Goal: Task Accomplishment & Management: Use online tool/utility

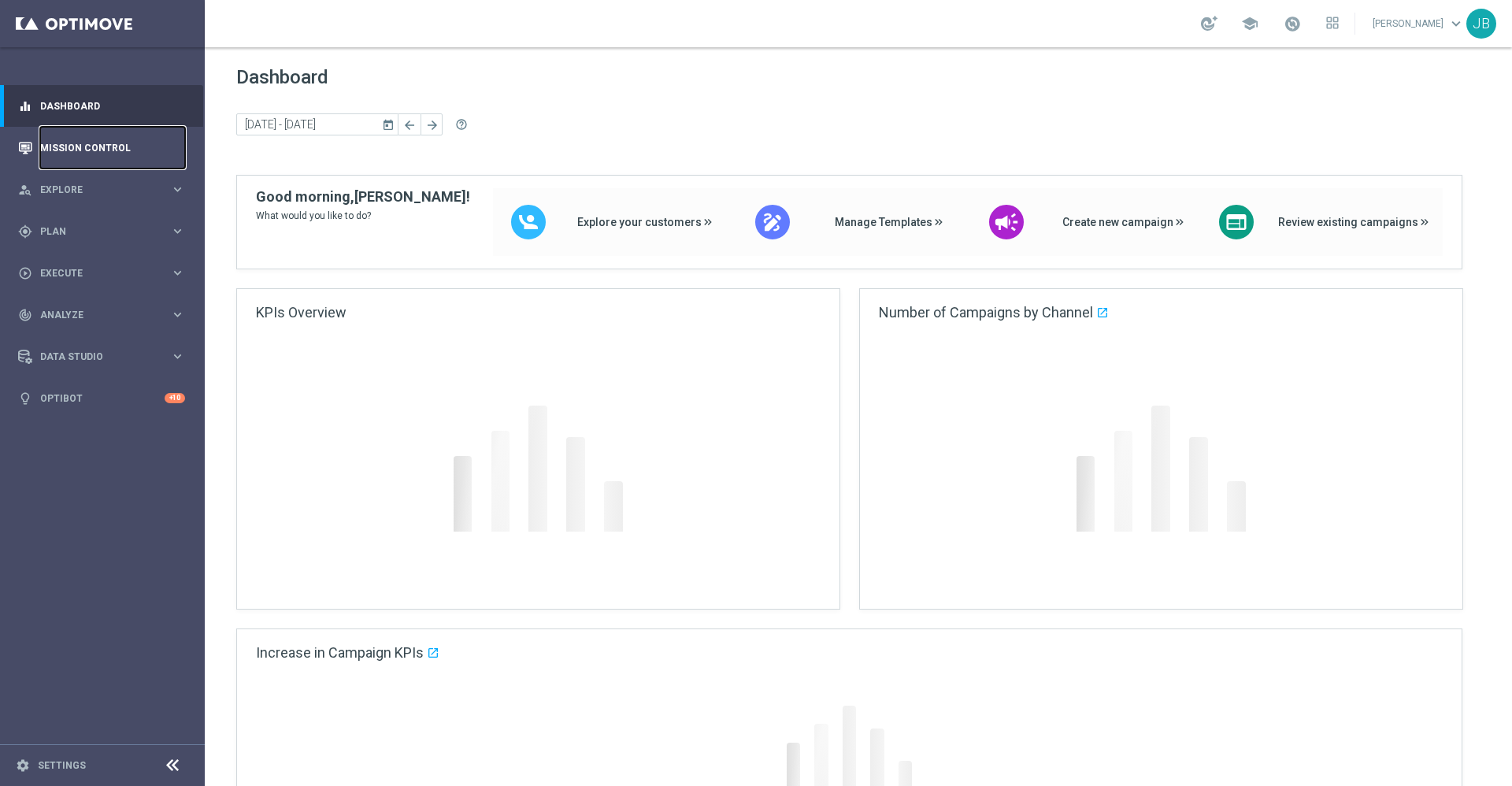
click at [98, 141] on link "Mission Control" at bounding box center [113, 148] width 145 height 42
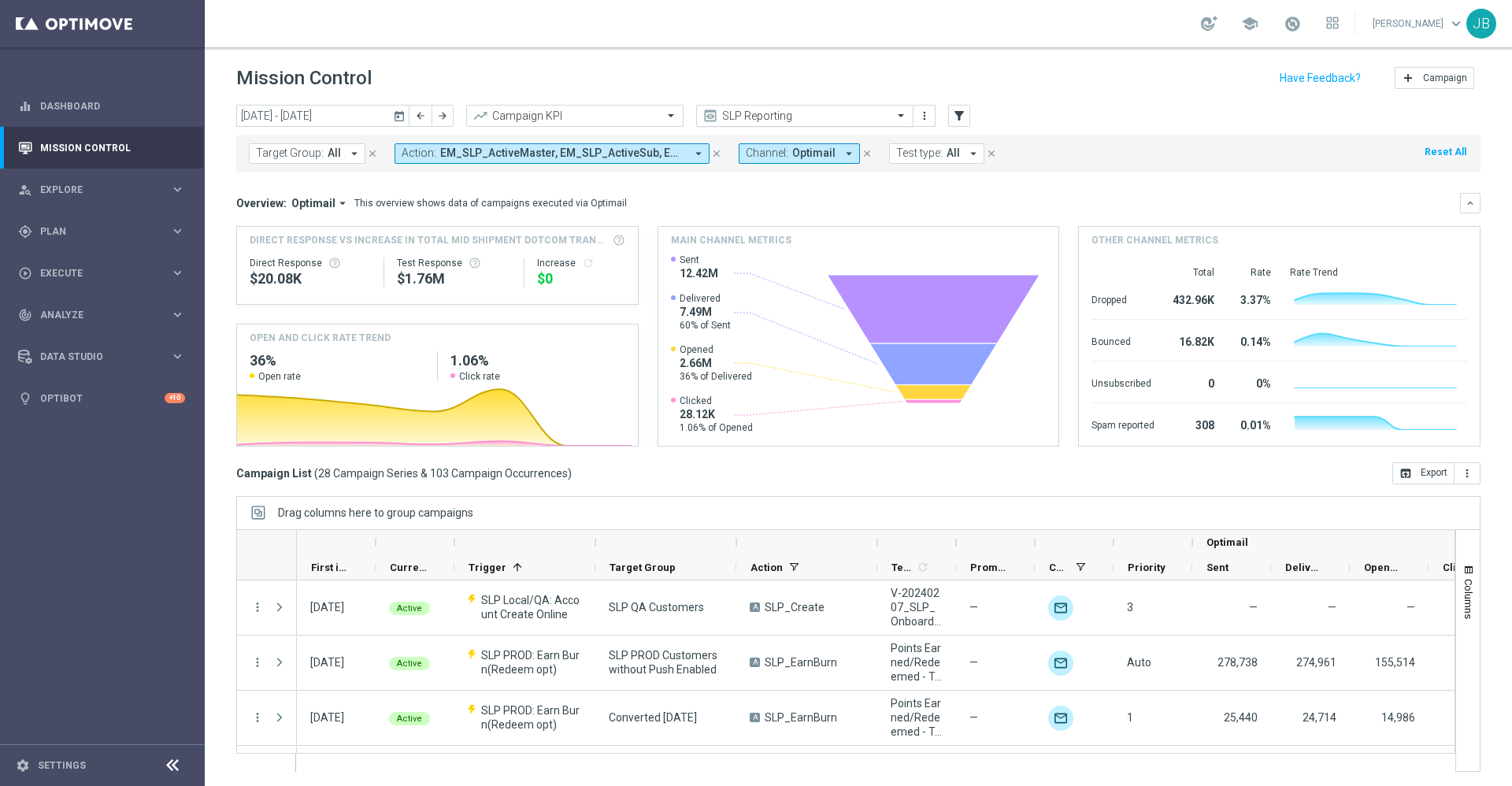
click at [770, 116] on input "text" at bounding box center [789, 116] width 168 height 13
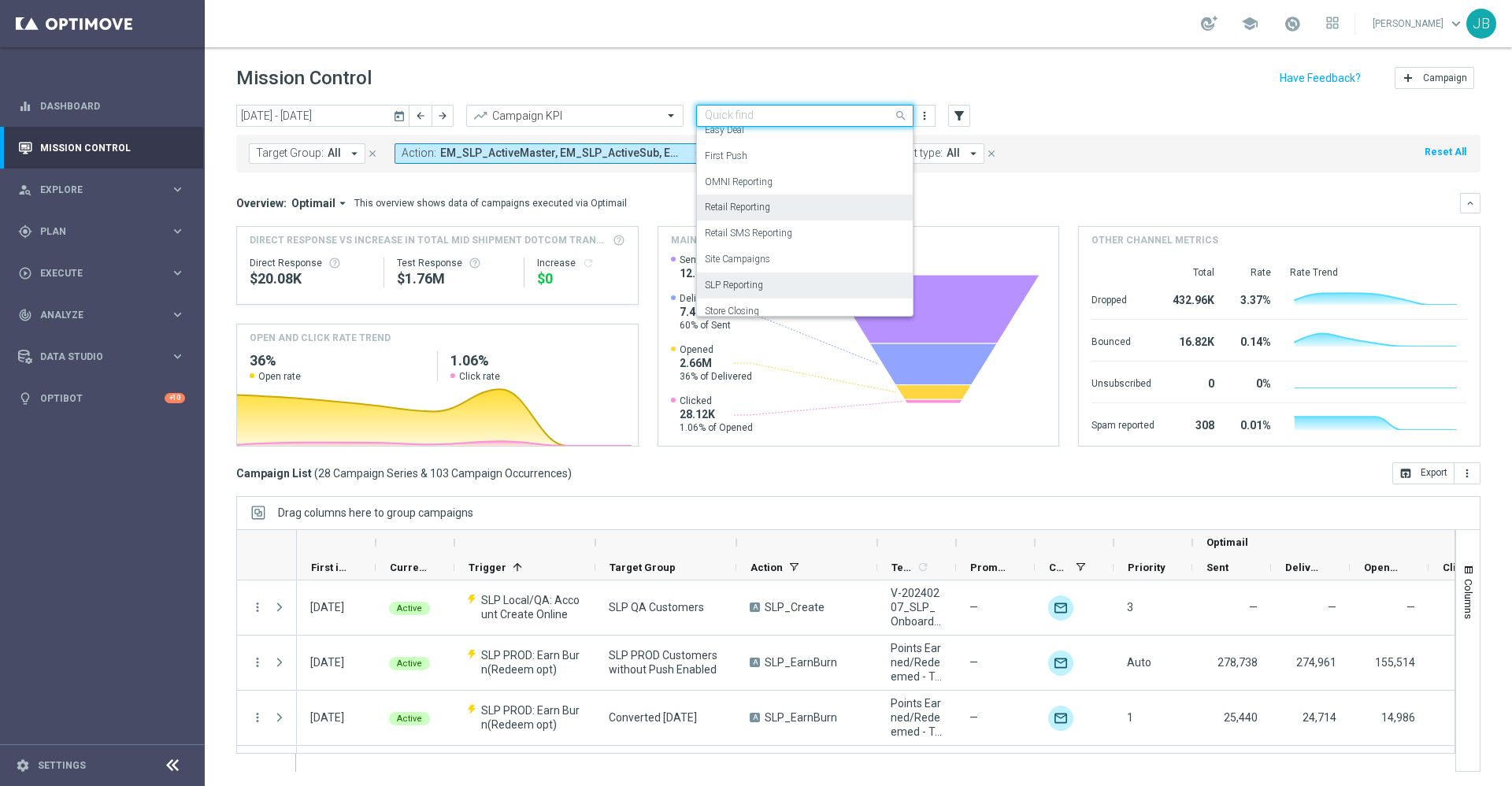
scroll to position [188, 0]
click at [751, 186] on label "OMNI Reporting" at bounding box center [739, 185] width 68 height 13
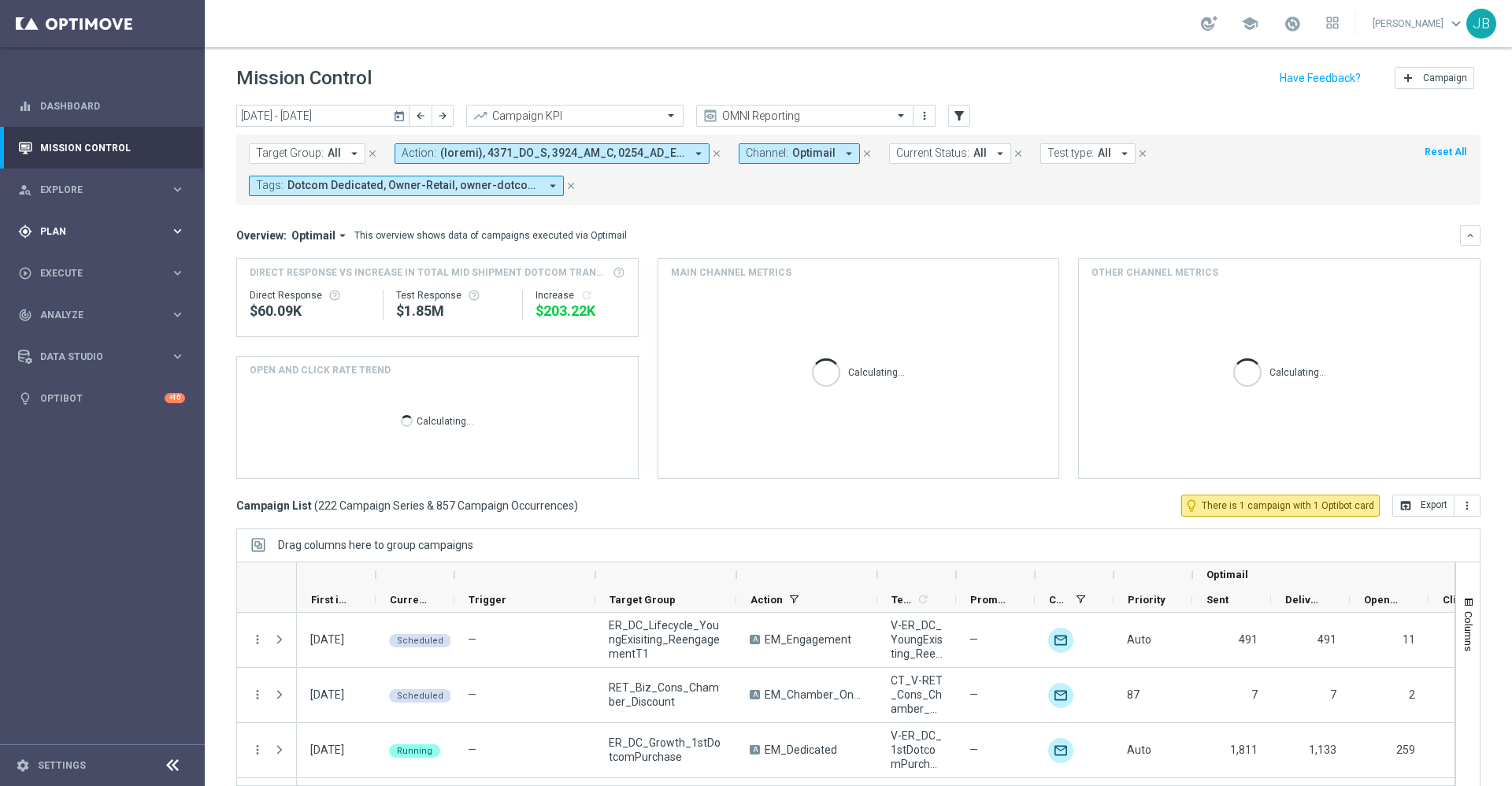
click at [77, 225] on div "gps_fixed Plan" at bounding box center [94, 231] width 152 height 14
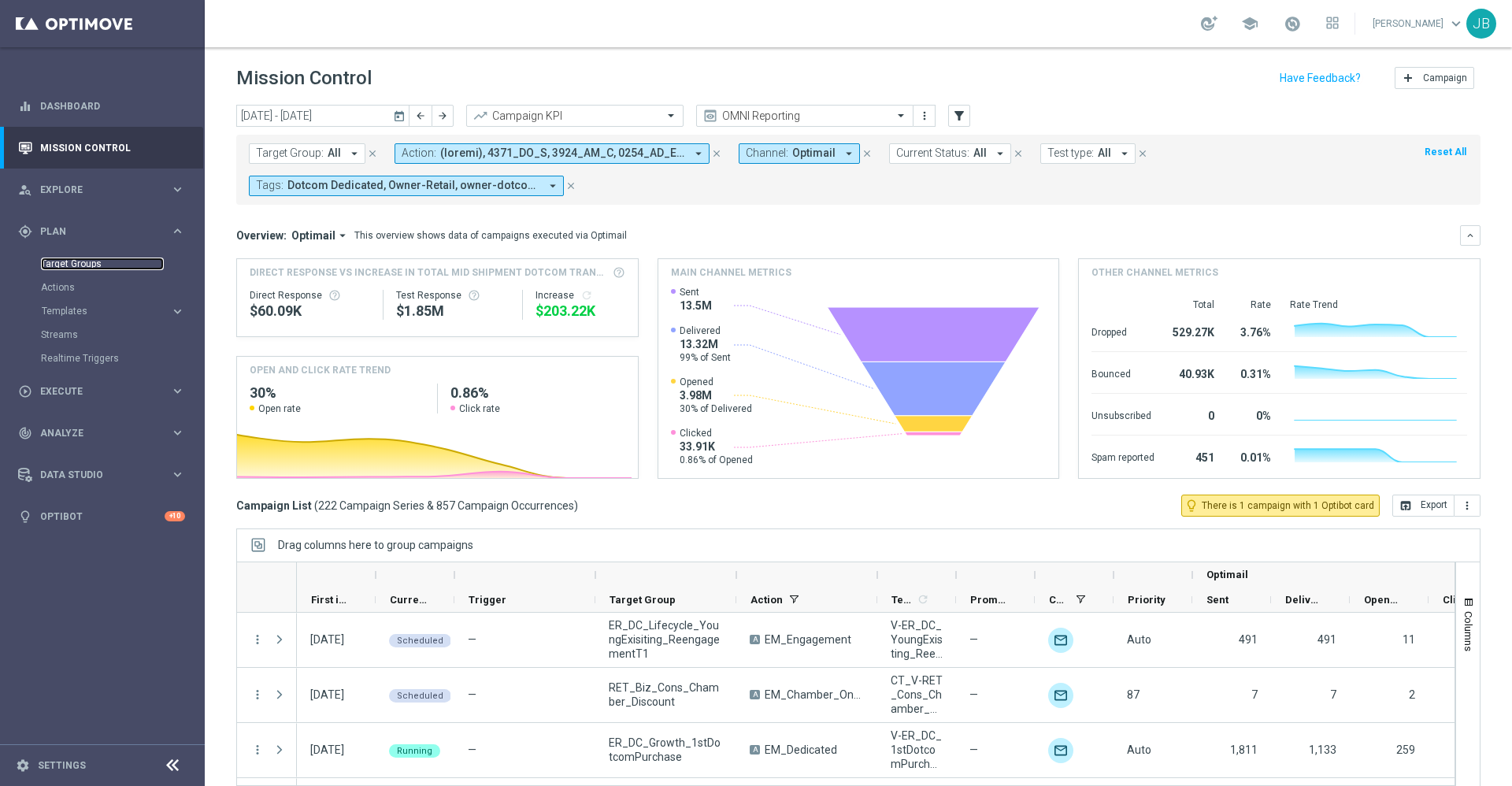
click at [99, 264] on link "Target Groups" at bounding box center [102, 263] width 123 height 12
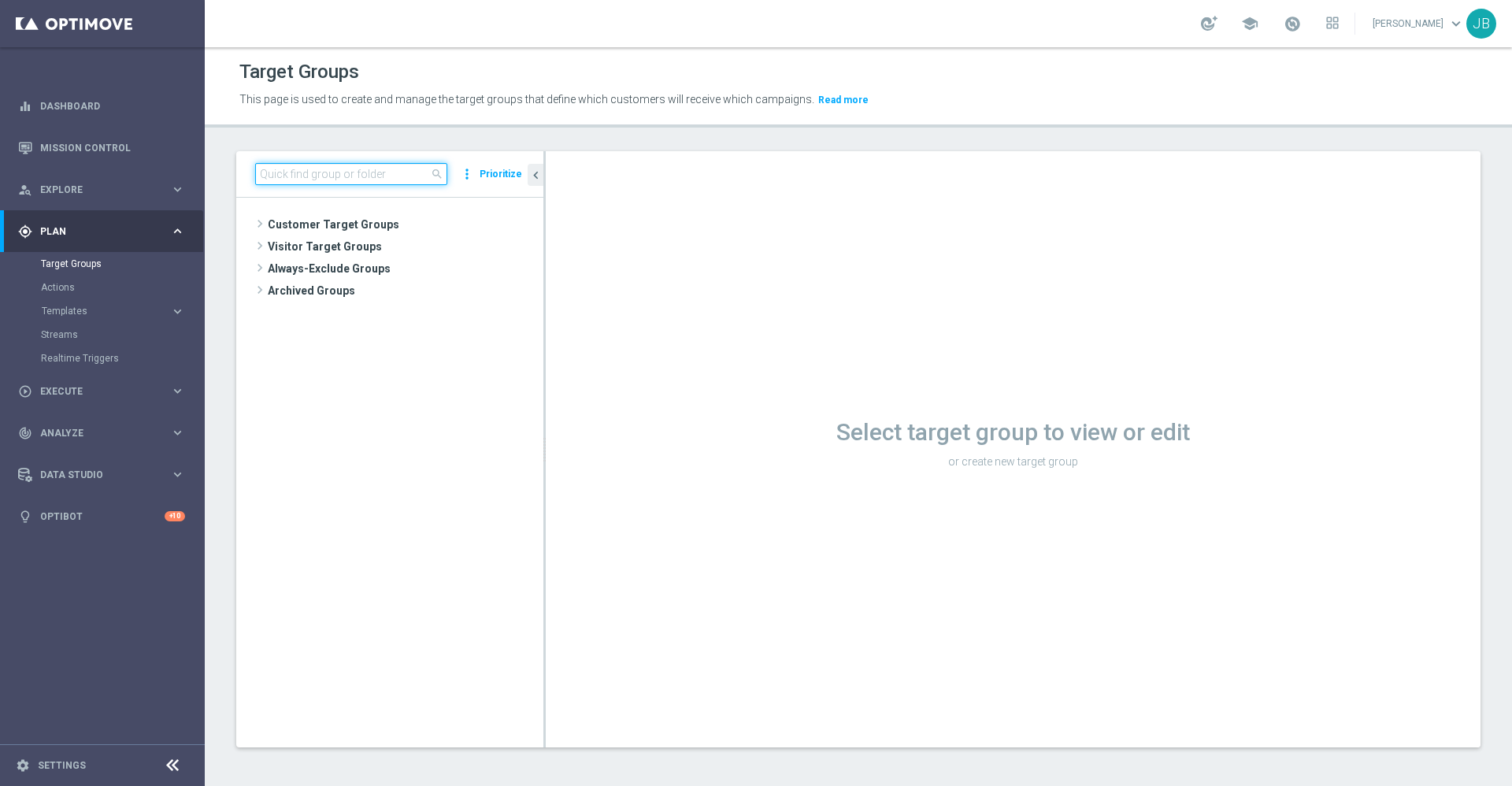
click at [377, 168] on input at bounding box center [351, 173] width 192 height 22
click at [691, 301] on div "Select target group to view or edit or create new target group" at bounding box center [1013, 449] width 935 height 596
click at [363, 176] on input at bounding box center [351, 173] width 192 height 22
click at [296, 174] on input at bounding box center [351, 173] width 192 height 22
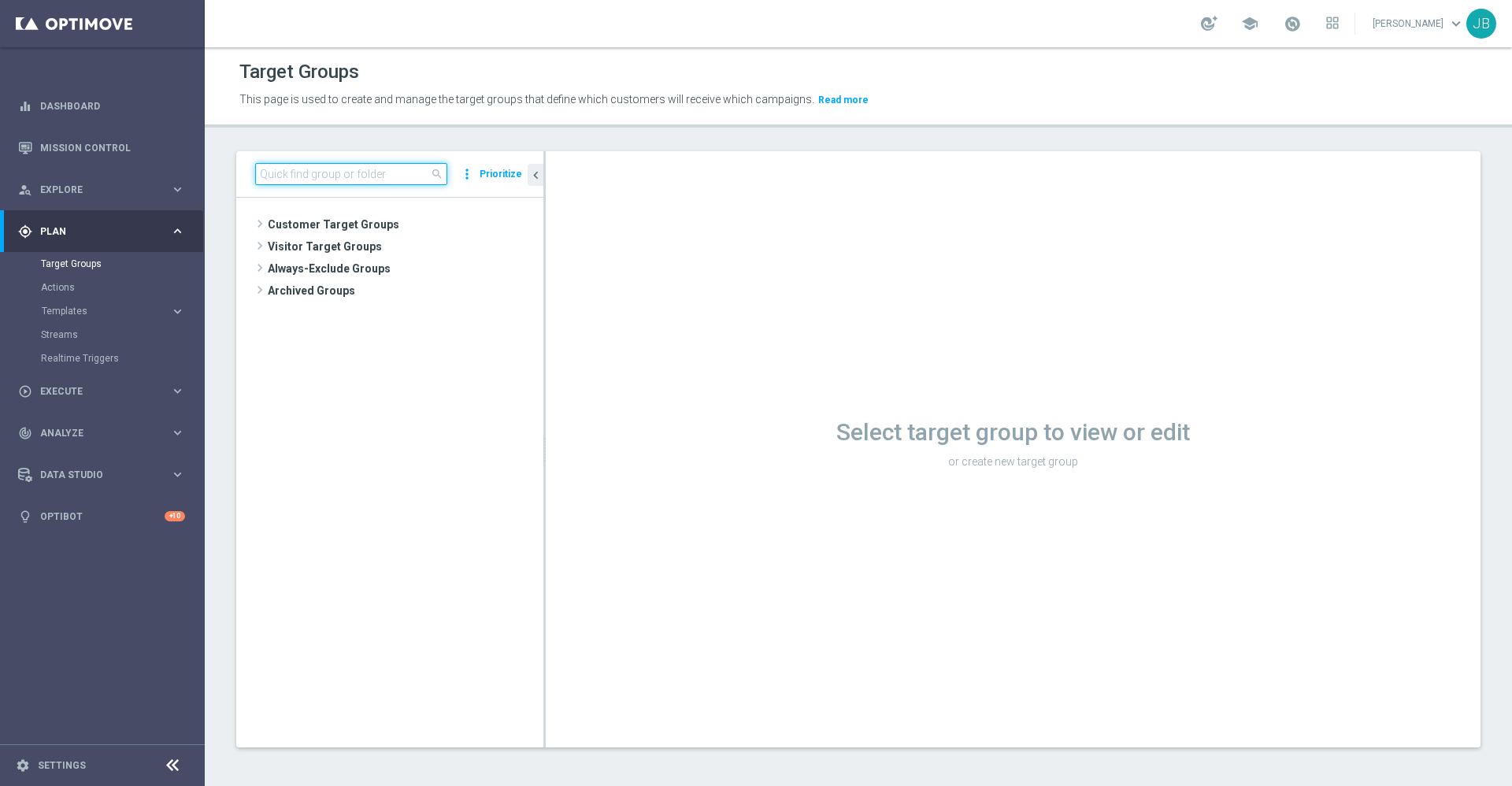
click at [373, 179] on input at bounding box center [351, 173] width 192 height 22
click at [379, 173] on input at bounding box center [351, 173] width 192 height 22
paste input "2023_CLM_PostPurch_ARS_BusinessMachines"
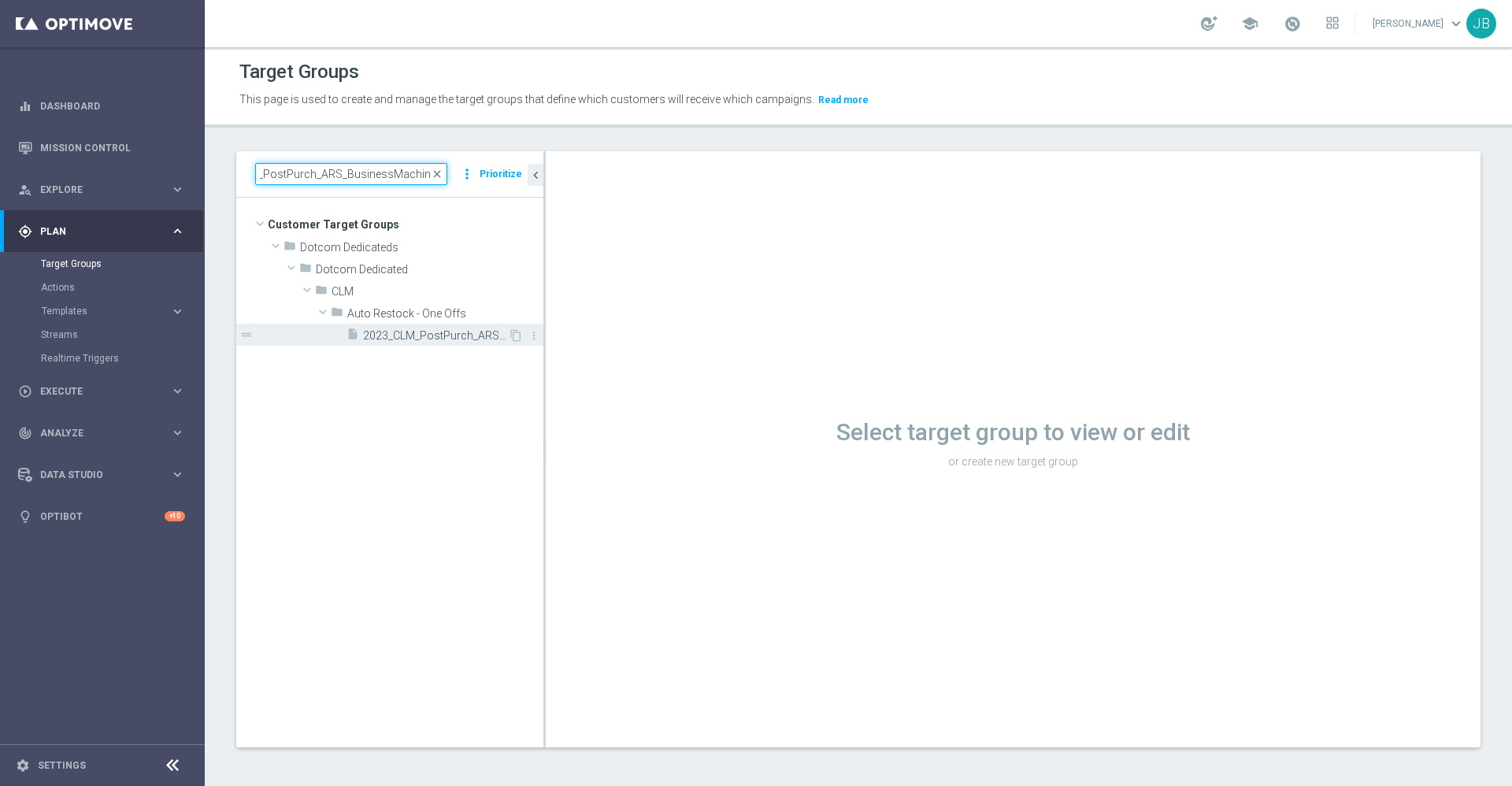
type input "2023_CLM_PostPurch_ARS_BusinessMachines"
click at [406, 333] on span "2023_CLM_PostPurch_ARS_BusinessMachines" at bounding box center [436, 336] width 145 height 13
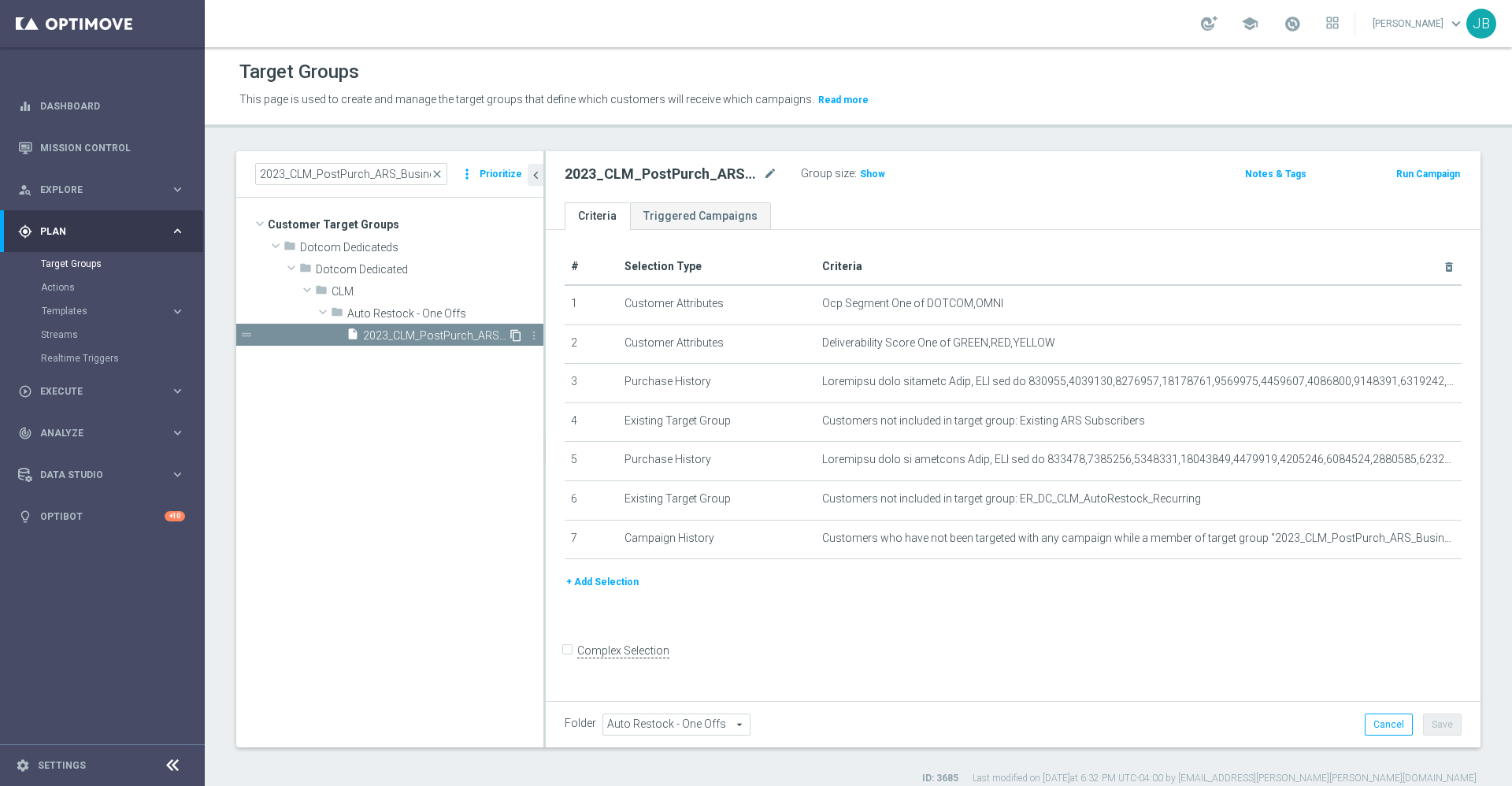
click at [514, 334] on icon "content_copy" at bounding box center [515, 335] width 12 height 12
click at [517, 339] on icon "content_copy" at bounding box center [515, 335] width 12 height 12
click at [436, 527] on tree-viewport "Customer Target Groups library_add create_new_folder folder" at bounding box center [390, 471] width 307 height 549
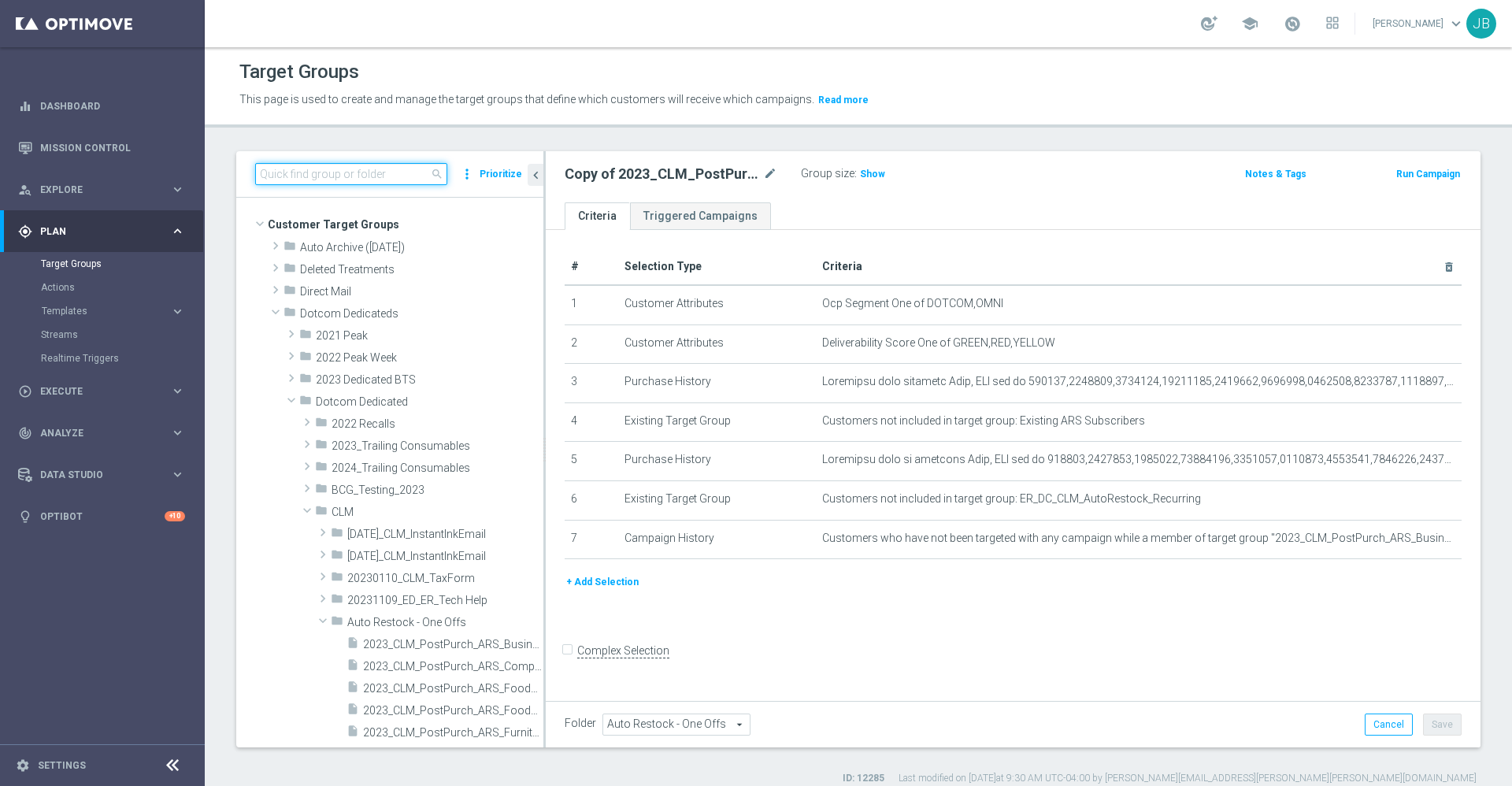
click at [337, 177] on input at bounding box center [351, 173] width 192 height 22
paste input "2023_CLM_PostPurch_ARS_BusinessMachines"
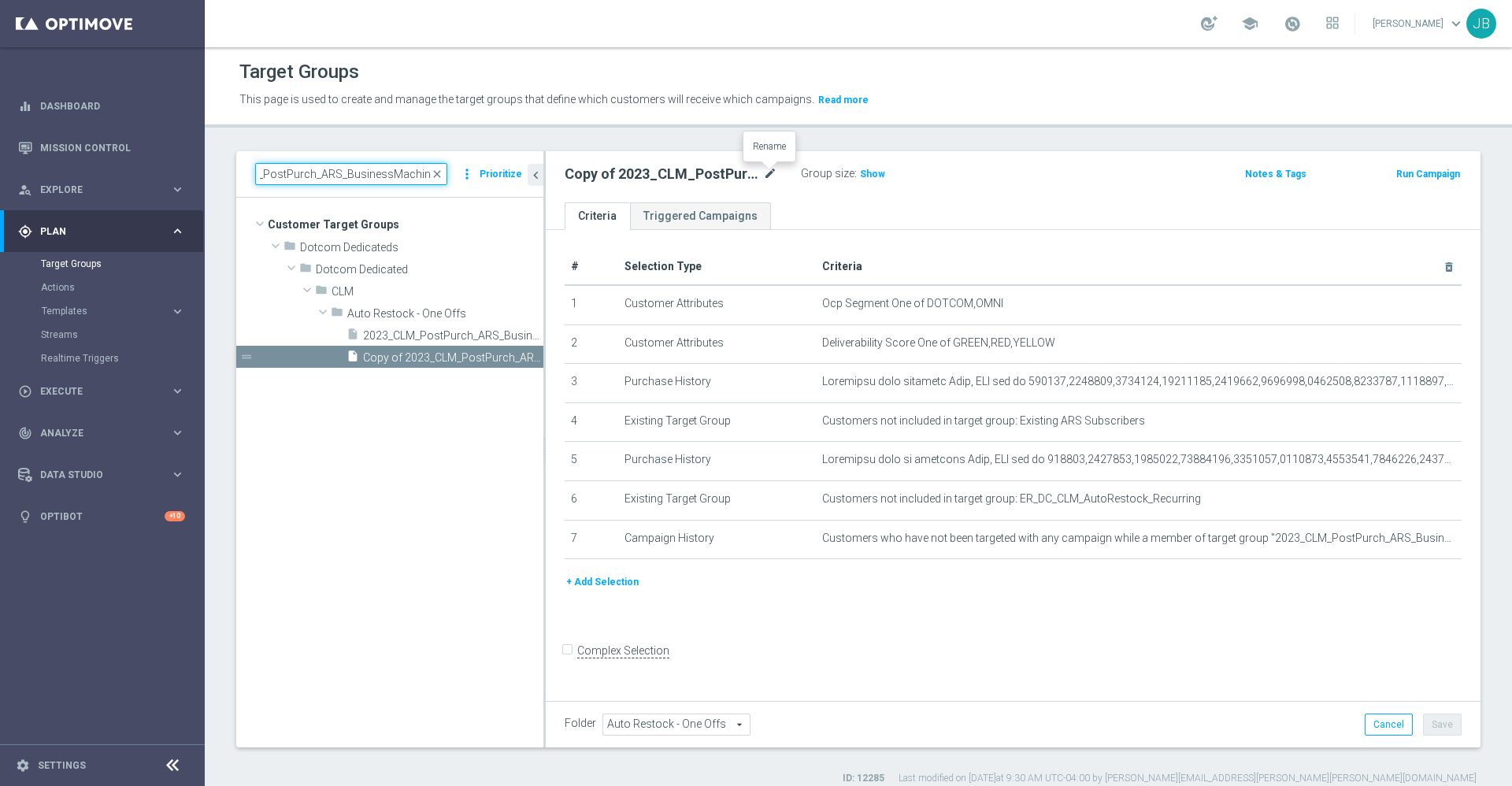
type input "2023_CLM_PostPurch_ARS_BusinessMachines"
click at [772, 173] on icon "mode_edit" at bounding box center [770, 173] width 14 height 19
click at [722, 173] on input "Copy of 2023_CLM_PostPurch_ARS_BusinessMachines" at bounding box center [671, 175] width 213 height 22
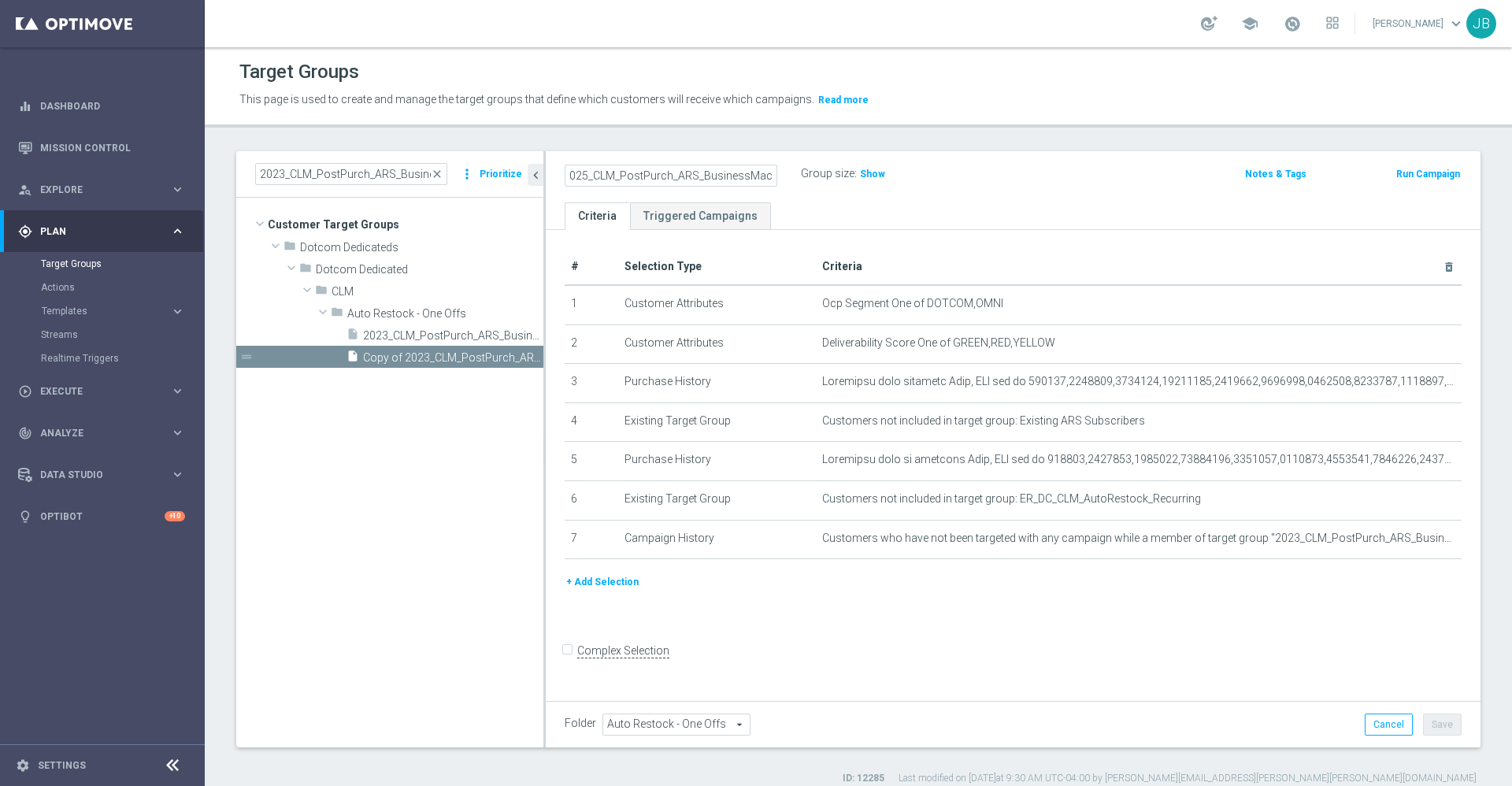
scroll to position [0, 0]
type input "2025_CLM_PostPurch_ARS_BM_"
click at [770, 173] on icon "mode_edit" at bounding box center [770, 173] width 14 height 19
click at [764, 173] on input "2025_CLM_PostPurch_ARS_BM_" at bounding box center [671, 175] width 213 height 22
type input "2025_CLM_PostPurch_ARS_BM_COMP_"
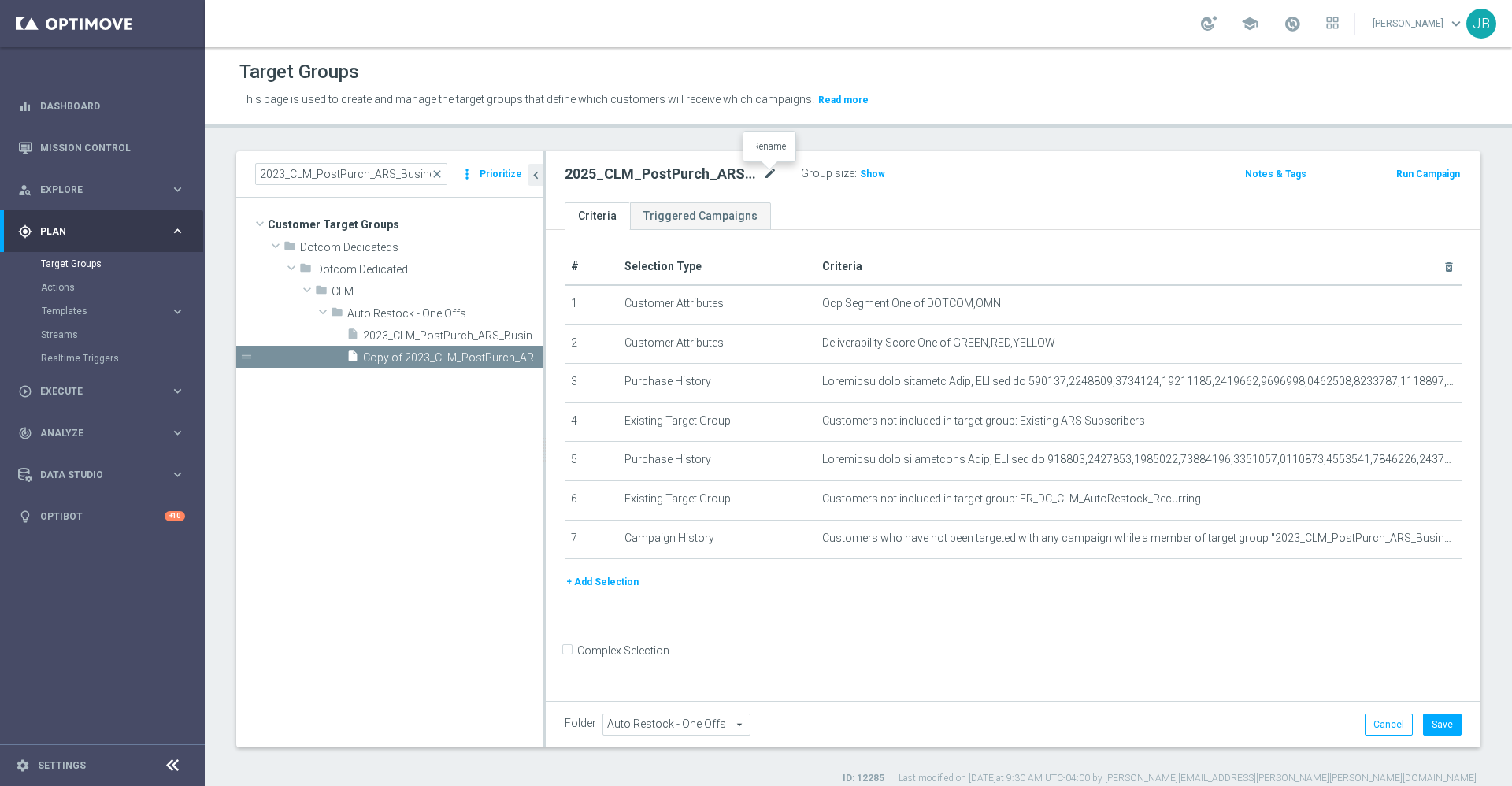
click at [774, 169] on icon "mode_edit" at bounding box center [770, 173] width 14 height 19
click at [767, 173] on input "2025_CLM_PostPurch_ARS_BM_COMP_" at bounding box center [671, 175] width 213 height 22
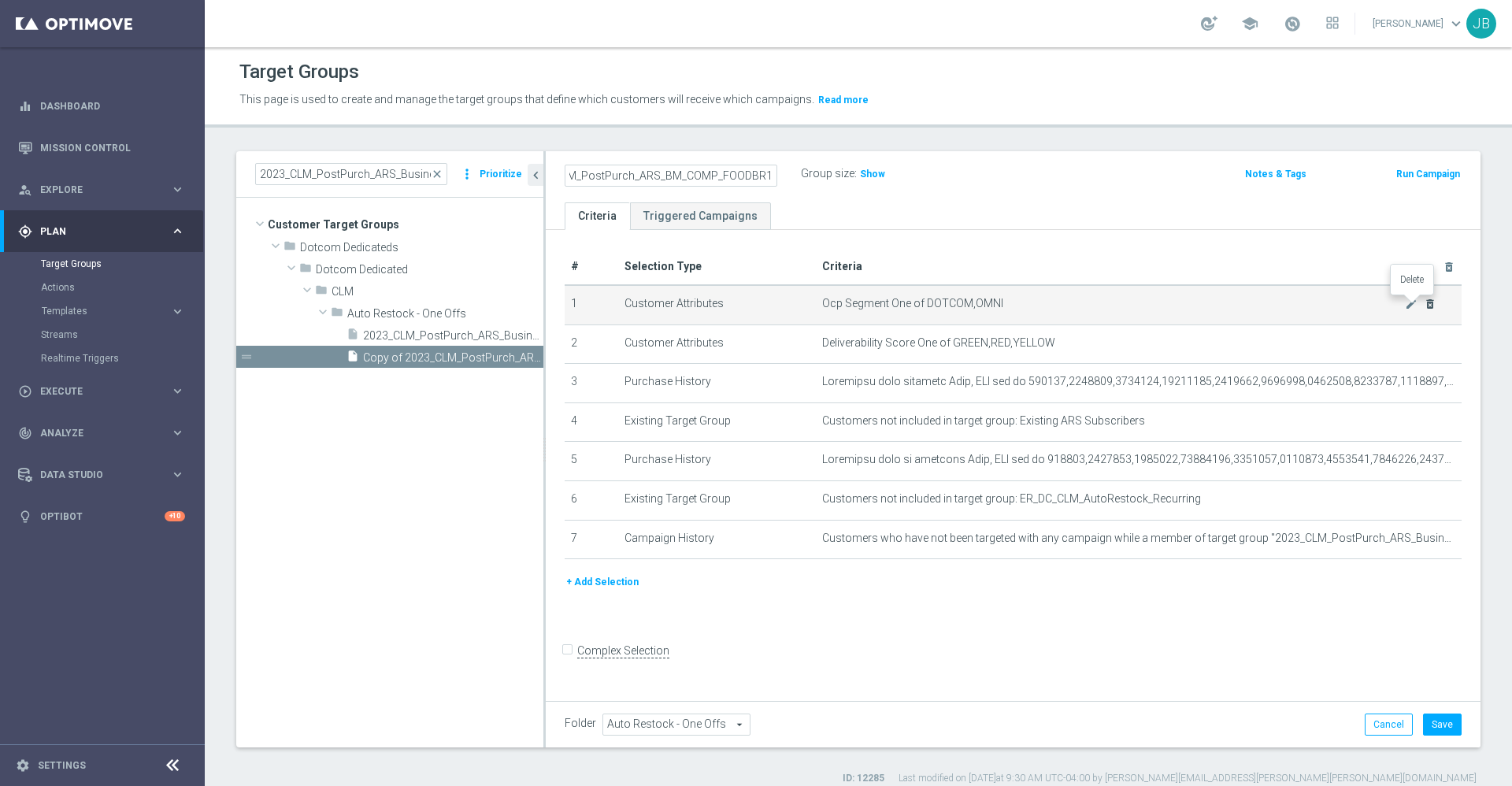
type input "2025_CLM_PostPurch_ARS_BM_COMP_FOODBR12"
click at [1424, 305] on icon "delete_forever" at bounding box center [1430, 304] width 12 height 12
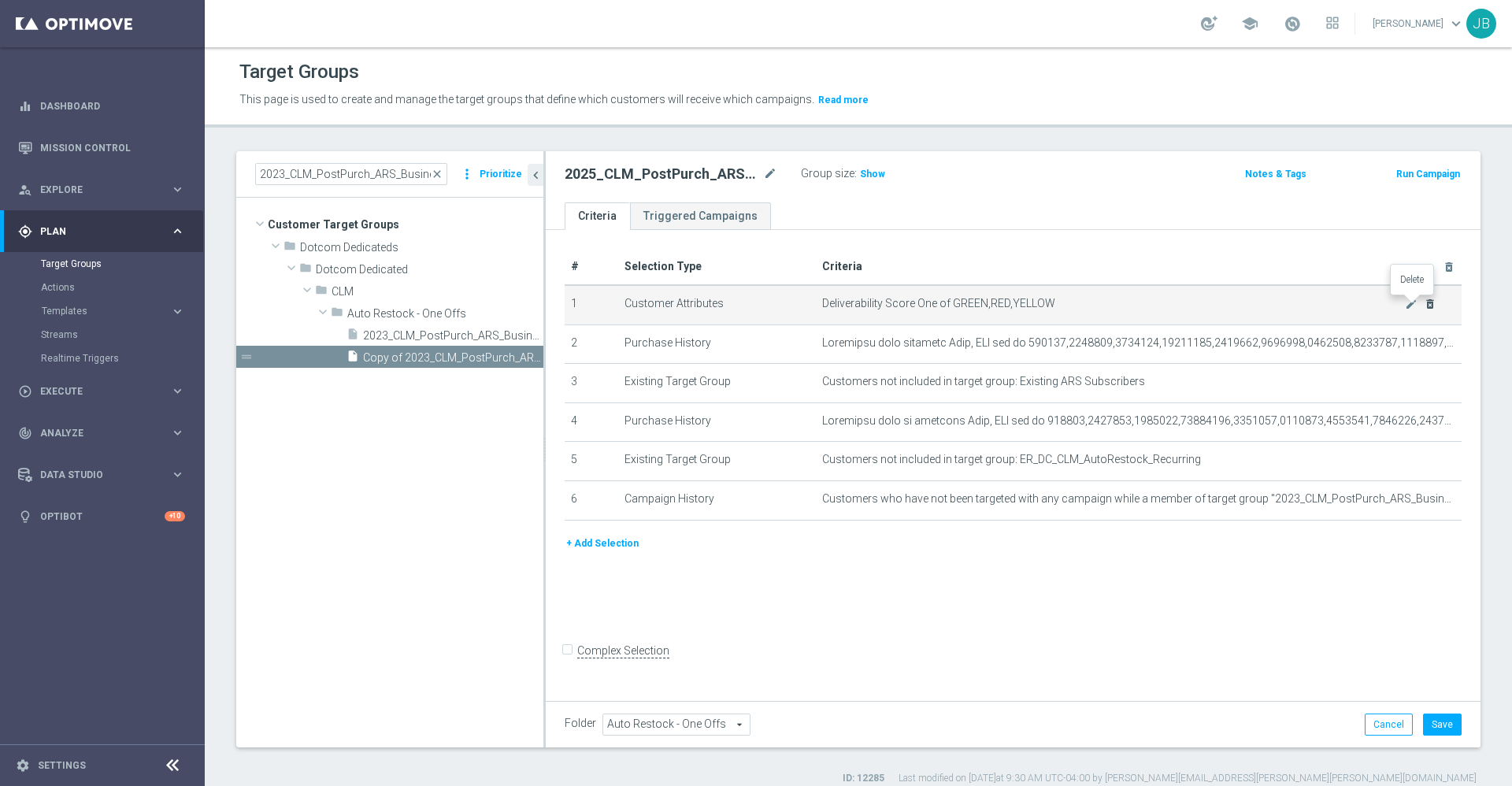
click at [1424, 305] on icon "delete_forever" at bounding box center [1430, 304] width 12 height 12
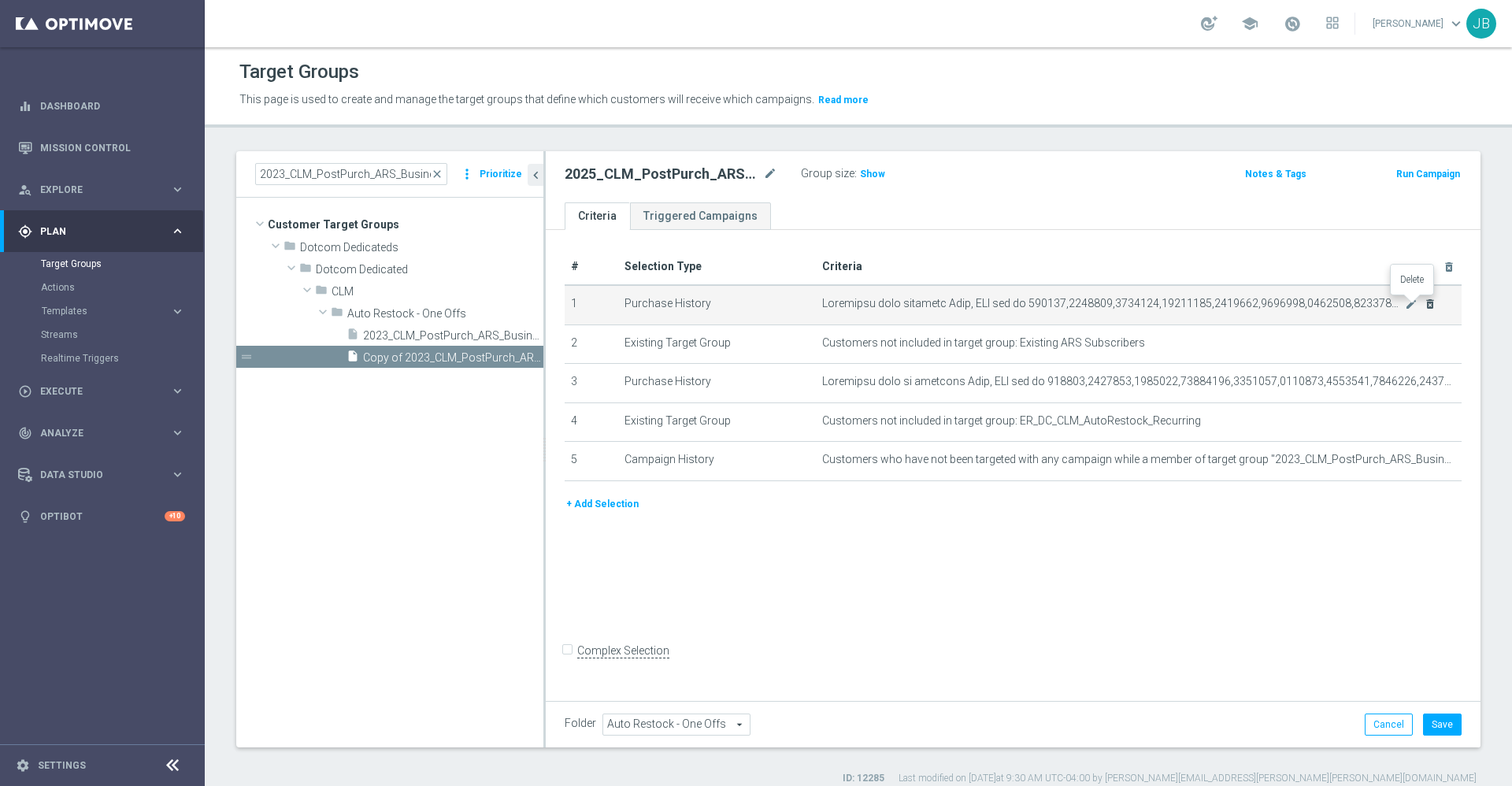
click at [1424, 305] on icon "delete_forever" at bounding box center [1430, 304] width 12 height 12
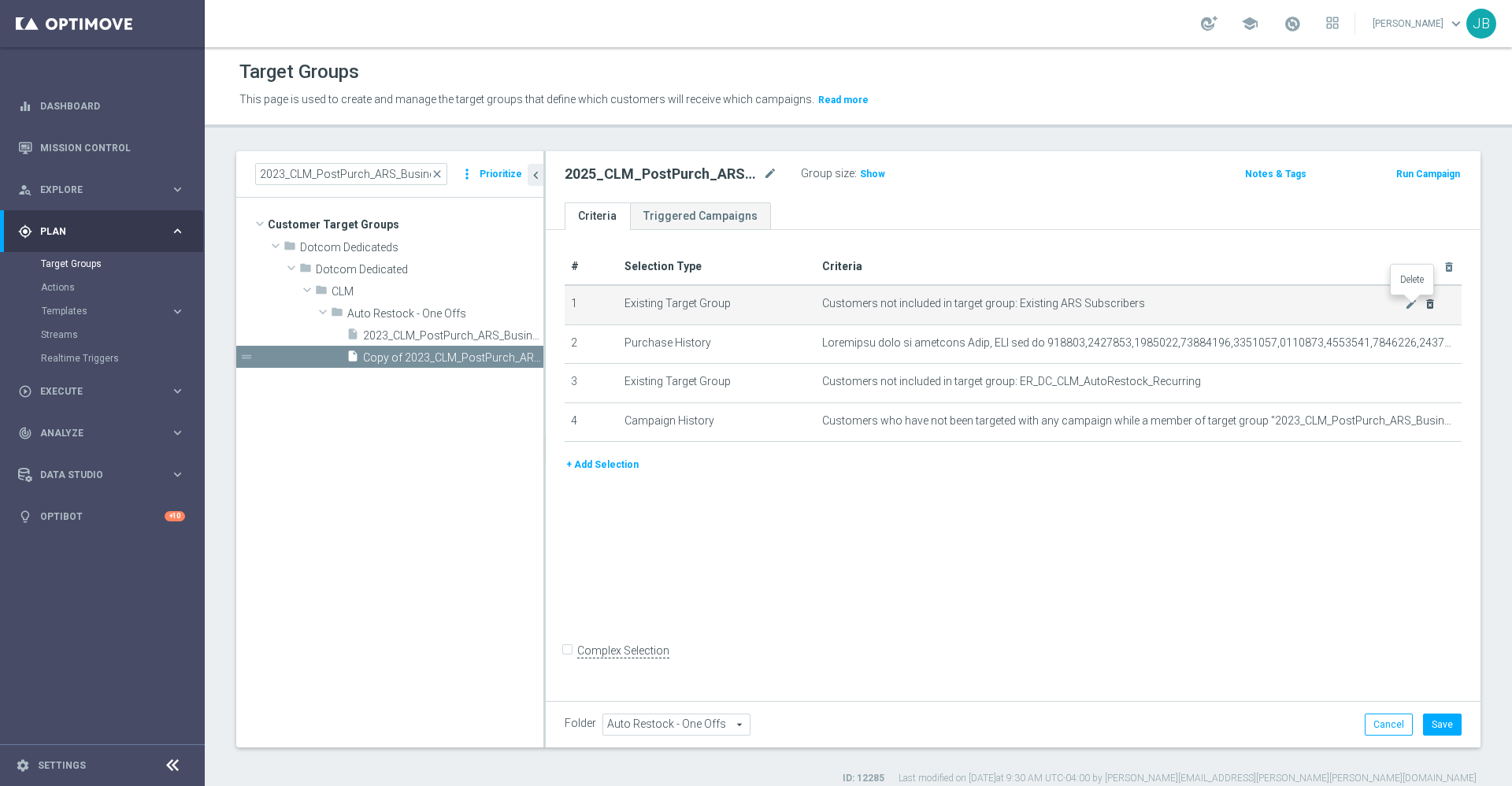
click at [1424, 305] on icon "delete_forever" at bounding box center [1430, 304] width 12 height 12
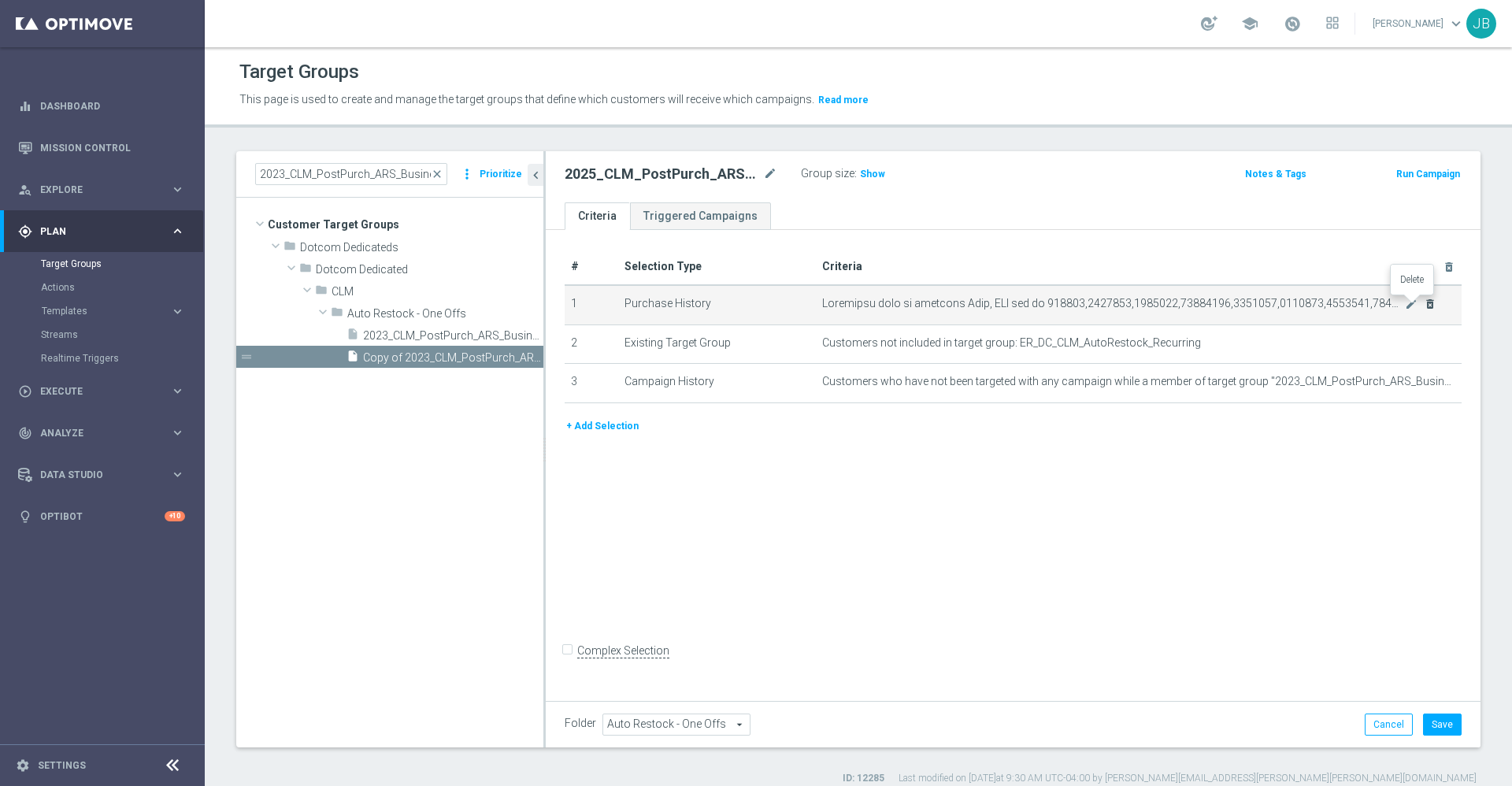
click at [1424, 305] on icon "delete_forever" at bounding box center [1430, 304] width 12 height 12
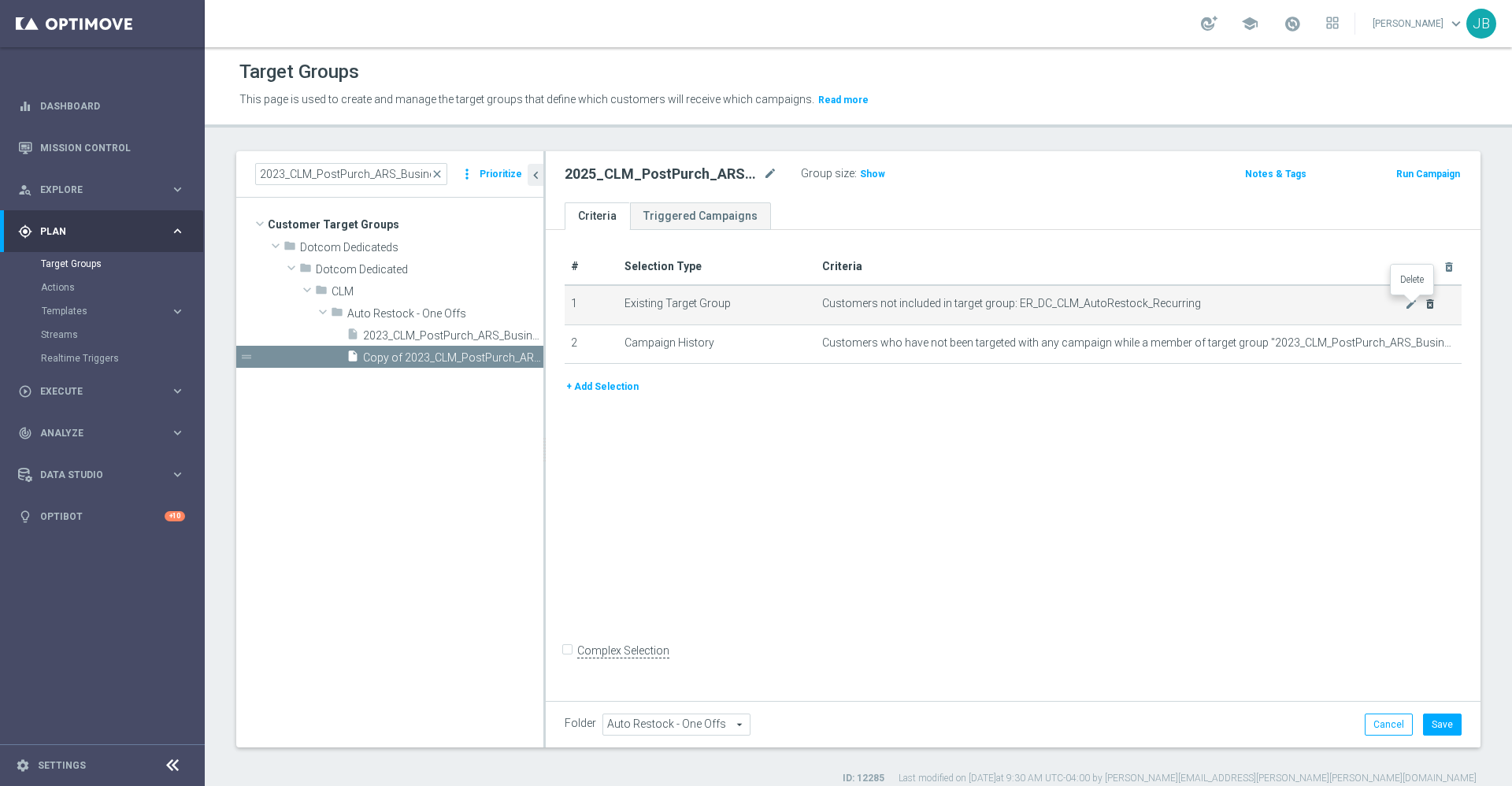
click at [1424, 305] on icon "delete_forever" at bounding box center [1430, 304] width 12 height 12
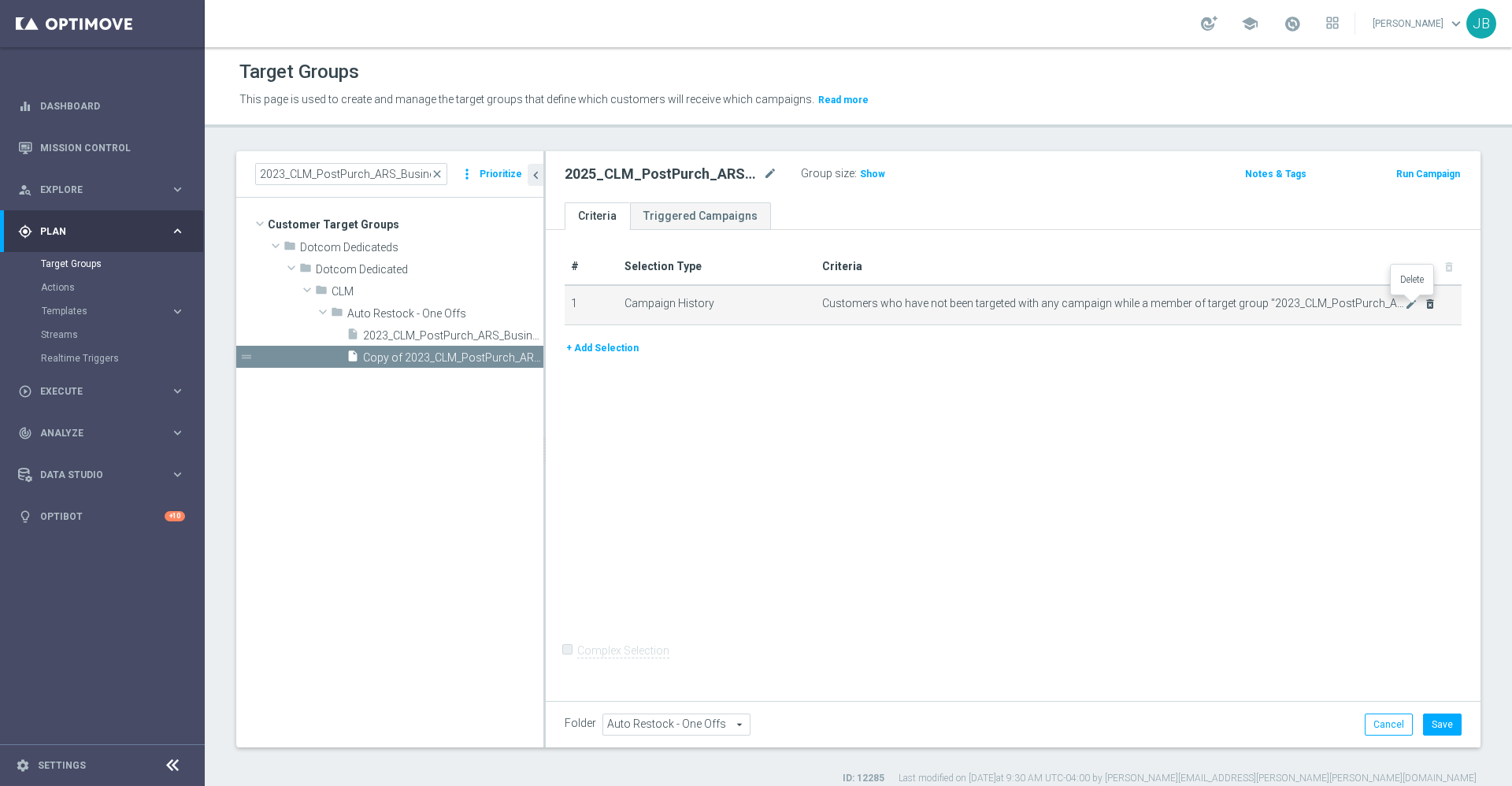
click at [1424, 305] on icon "delete_forever" at bounding box center [1430, 304] width 12 height 12
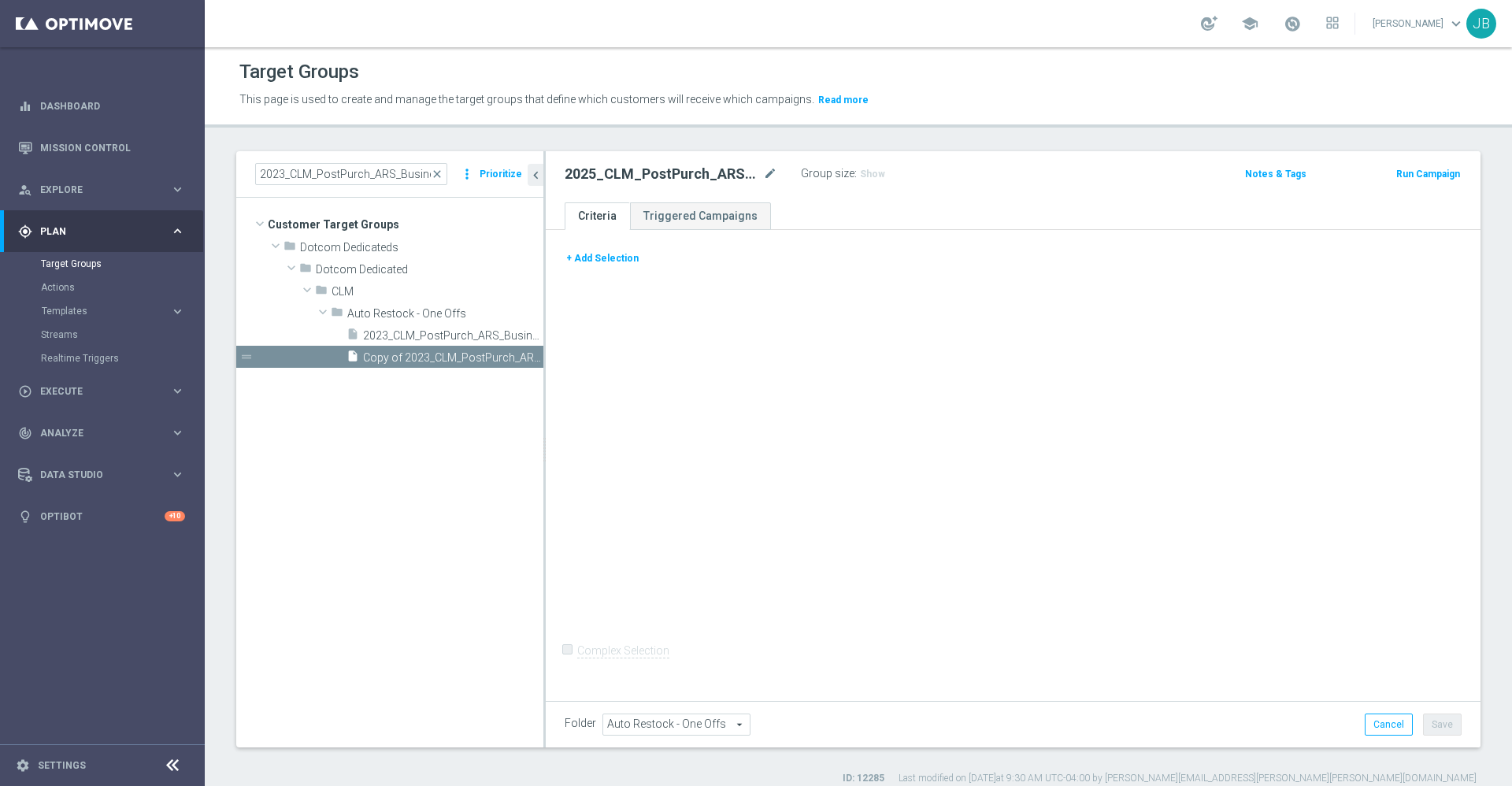
click at [609, 258] on button "+ Add Selection" at bounding box center [603, 258] width 76 height 17
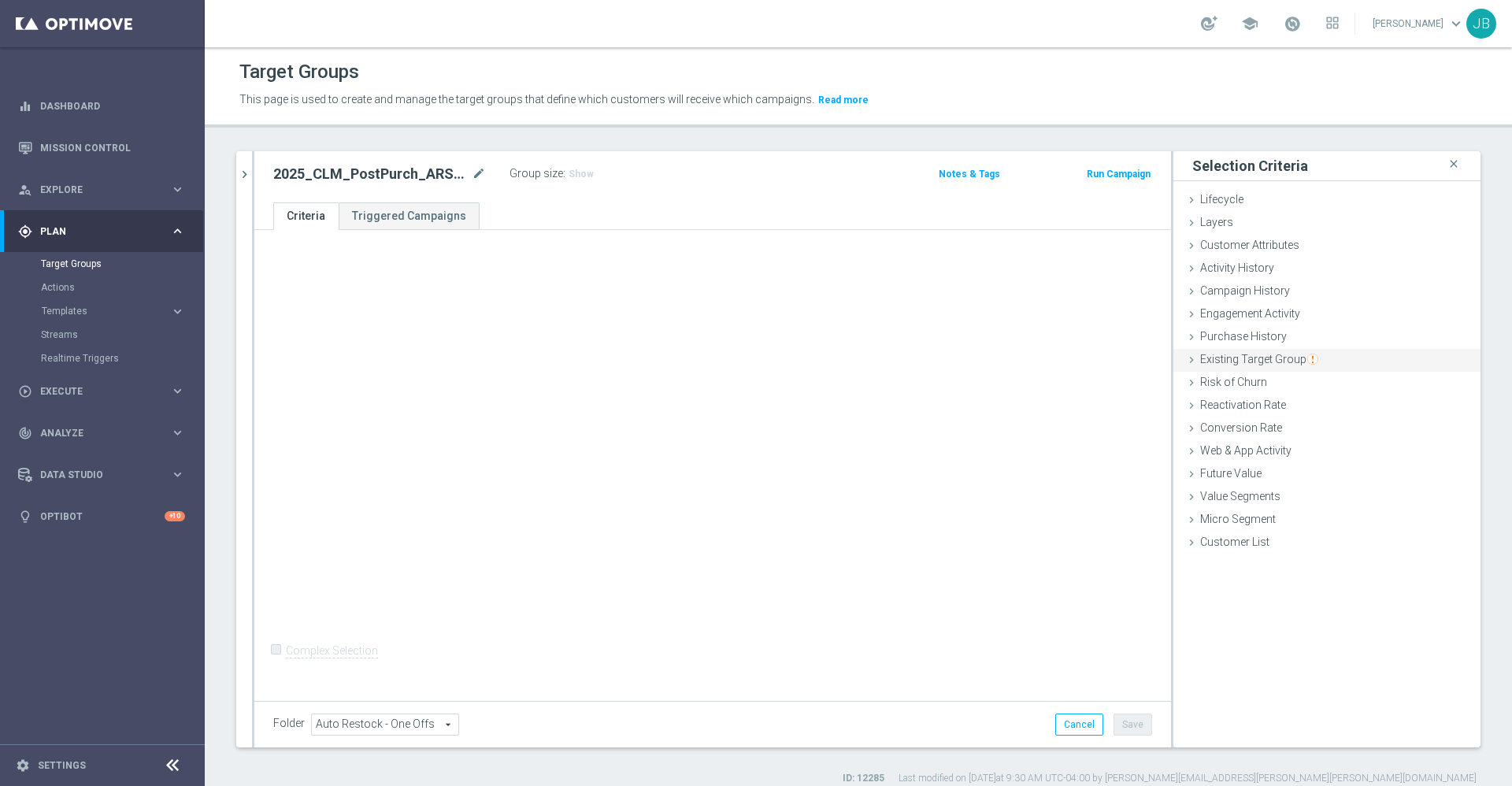
click at [1259, 360] on span "Existing Target Group" at bounding box center [1259, 358] width 118 height 12
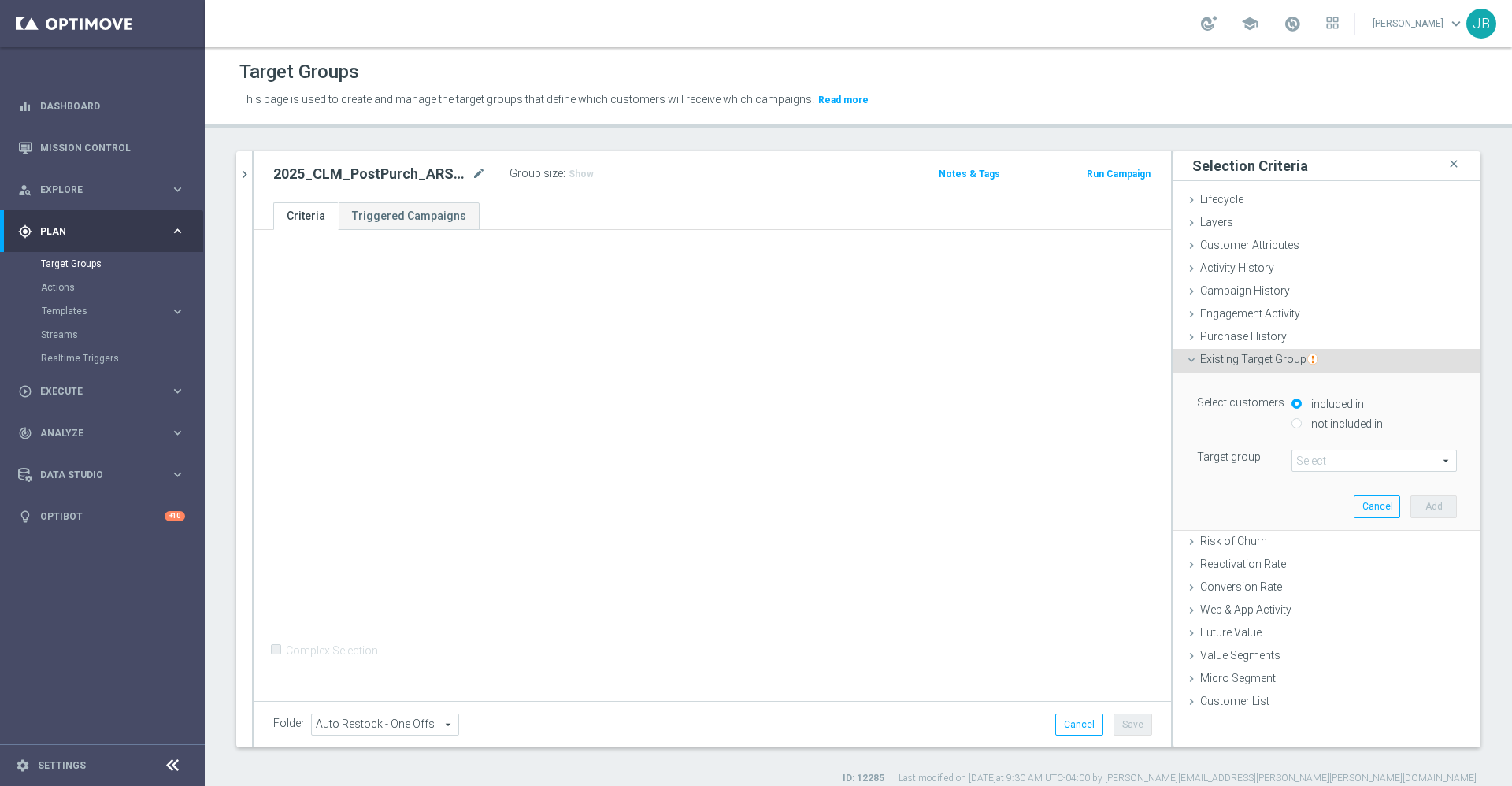
click at [1292, 453] on span at bounding box center [1374, 461] width 164 height 21
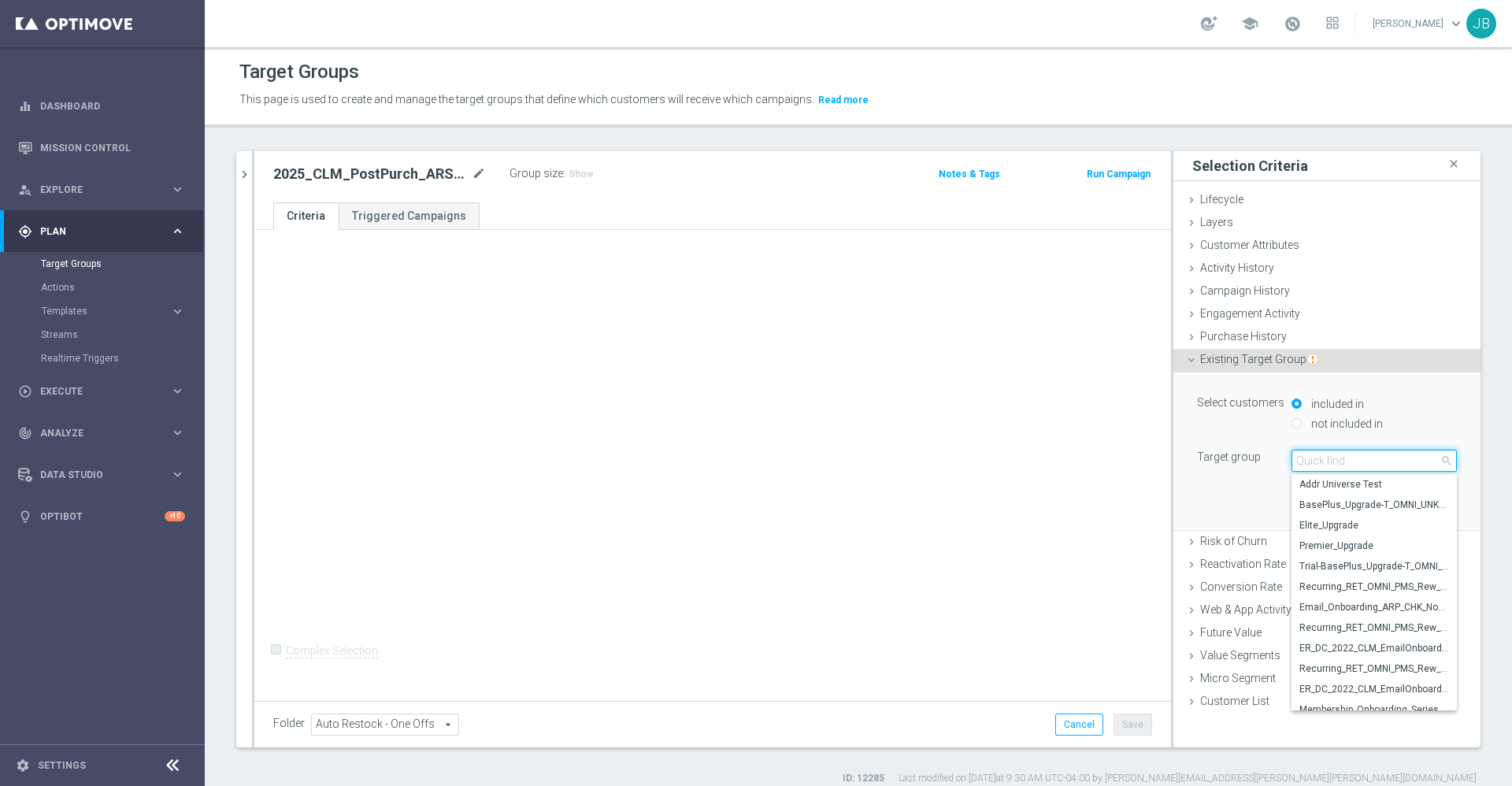
click at [1311, 457] on input "search" at bounding box center [1374, 461] width 165 height 22
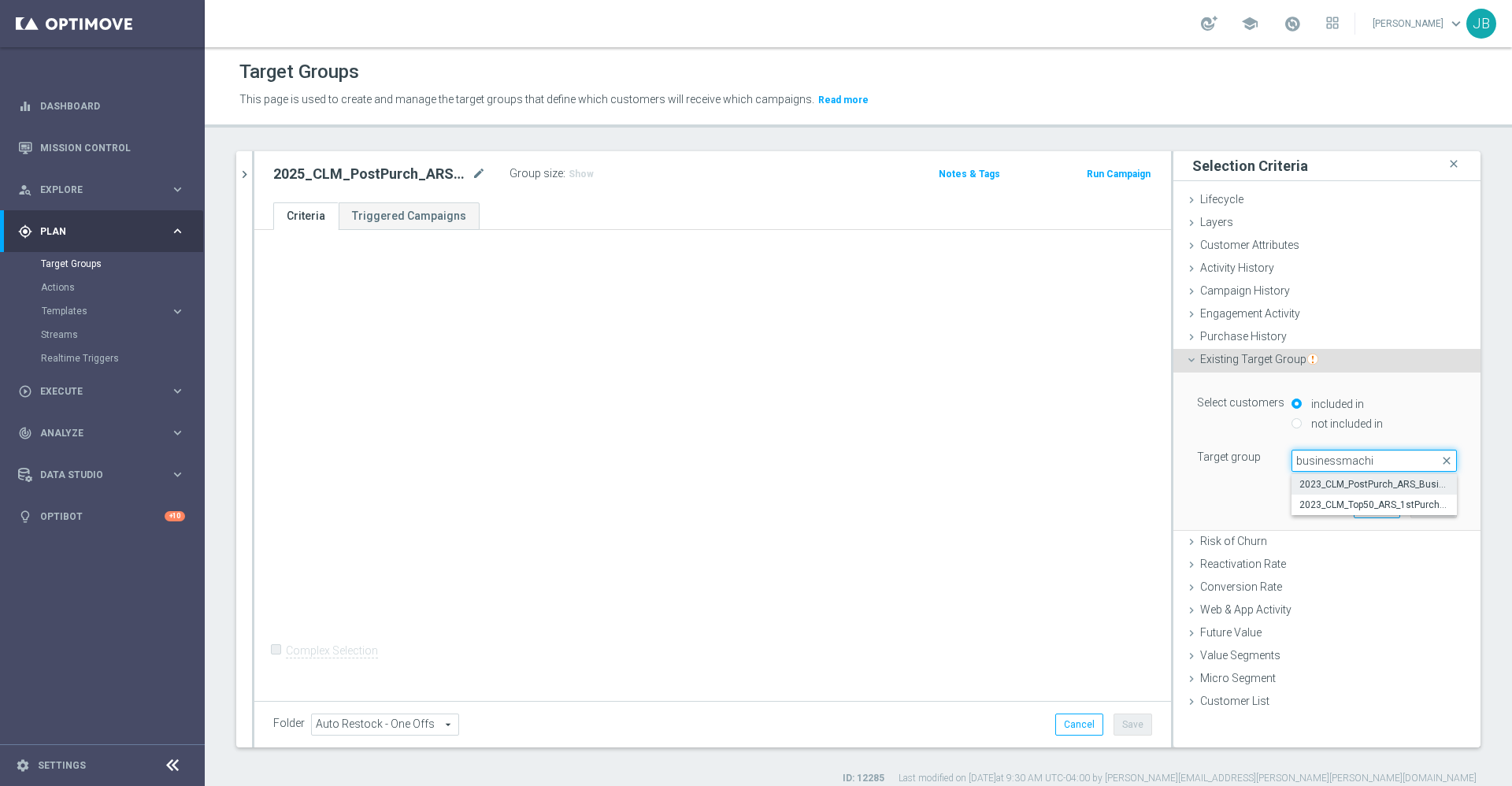
type input "businessmachi"
click at [1332, 479] on span "2023_CLM_PostPurch_ARS_BusinessMachines" at bounding box center [1374, 484] width 149 height 12
type input "2023_CLM_PostPurch_ARS_BusinessMachines"
click at [1410, 503] on button "Add" at bounding box center [1434, 506] width 46 height 22
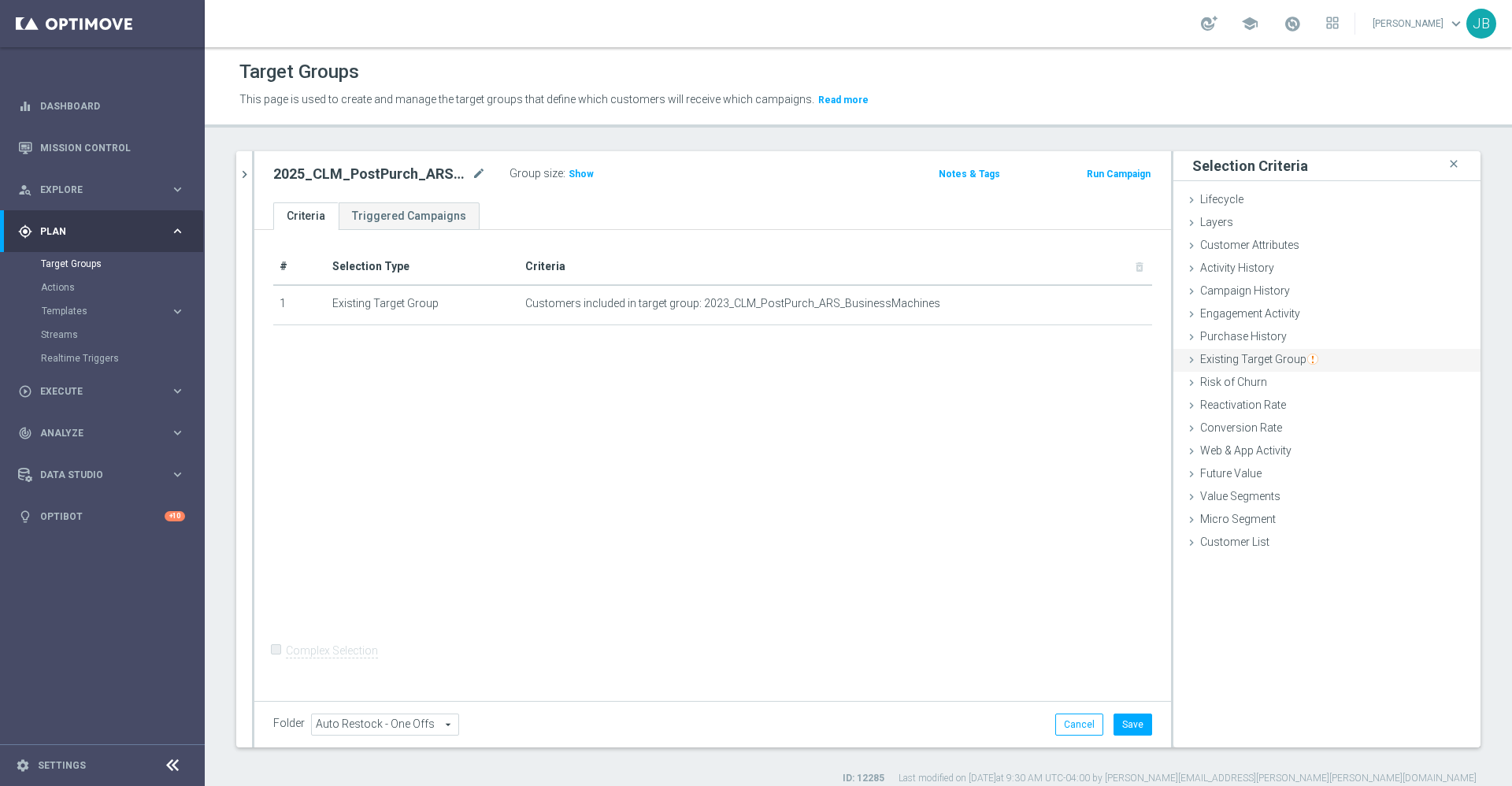
click at [1270, 360] on span "Existing Target Group" at bounding box center [1259, 358] width 118 height 12
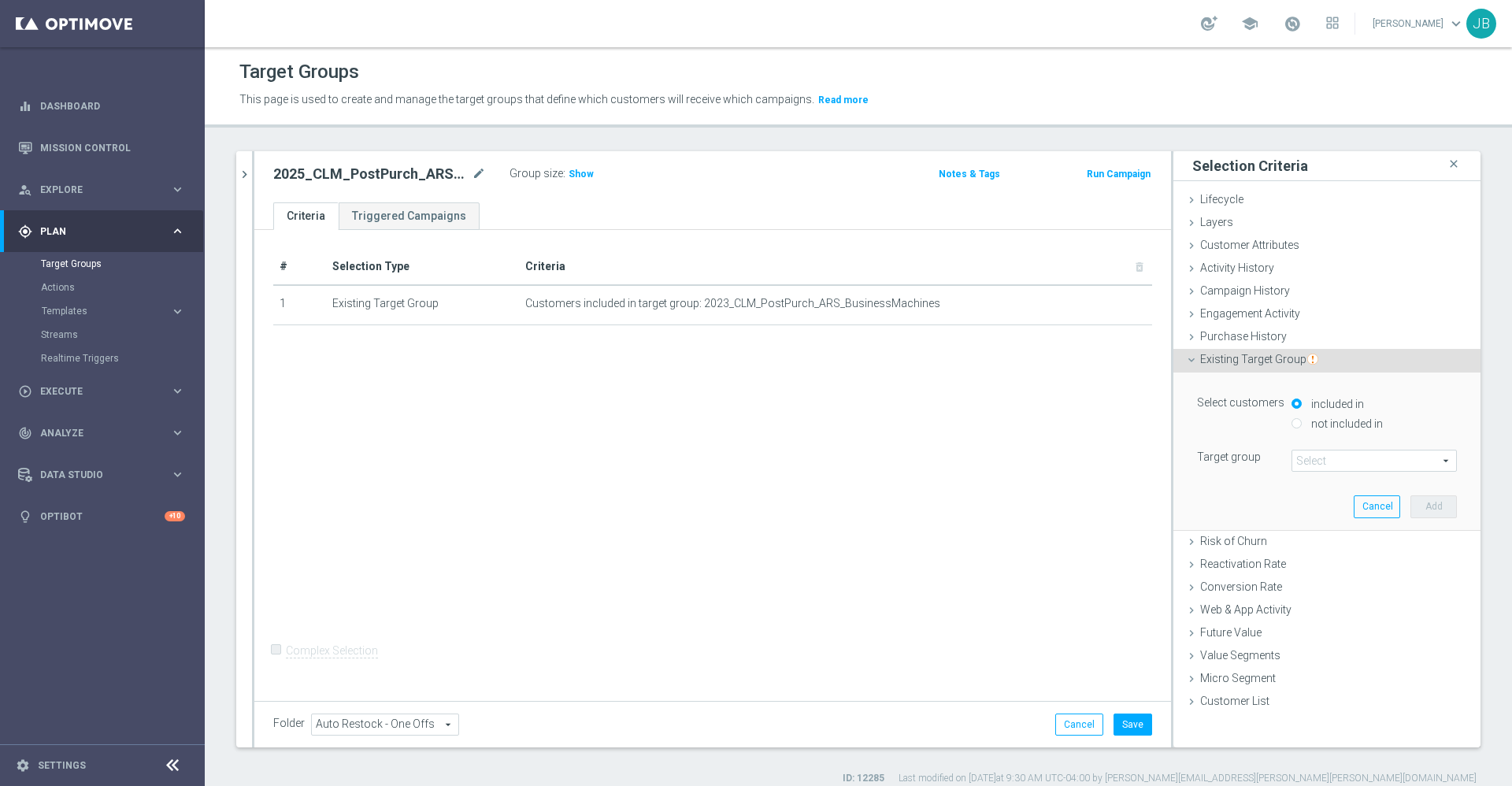
click at [1321, 466] on span at bounding box center [1374, 461] width 164 height 21
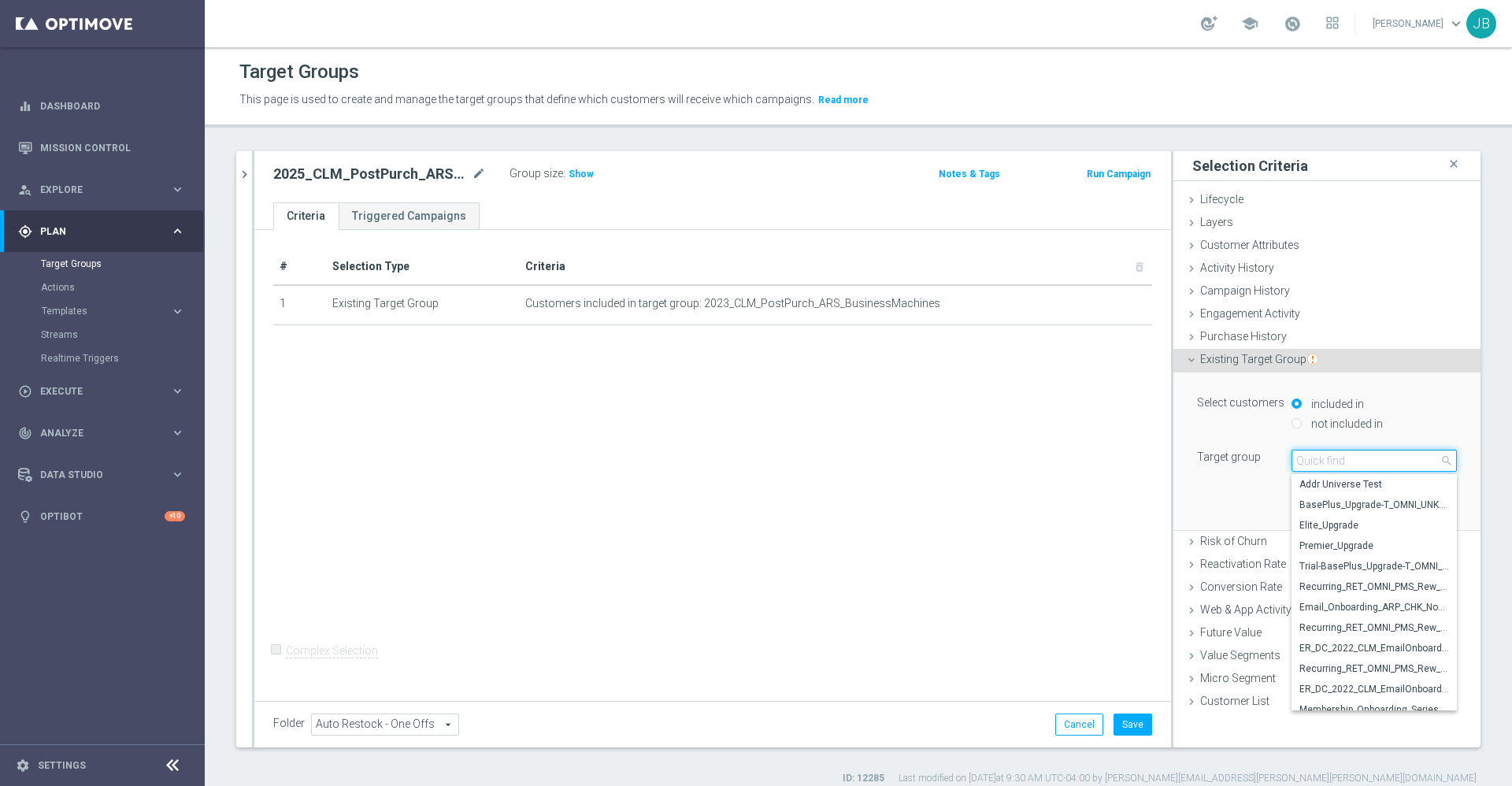
click at [1319, 461] on input "search" at bounding box center [1374, 461] width 165 height 22
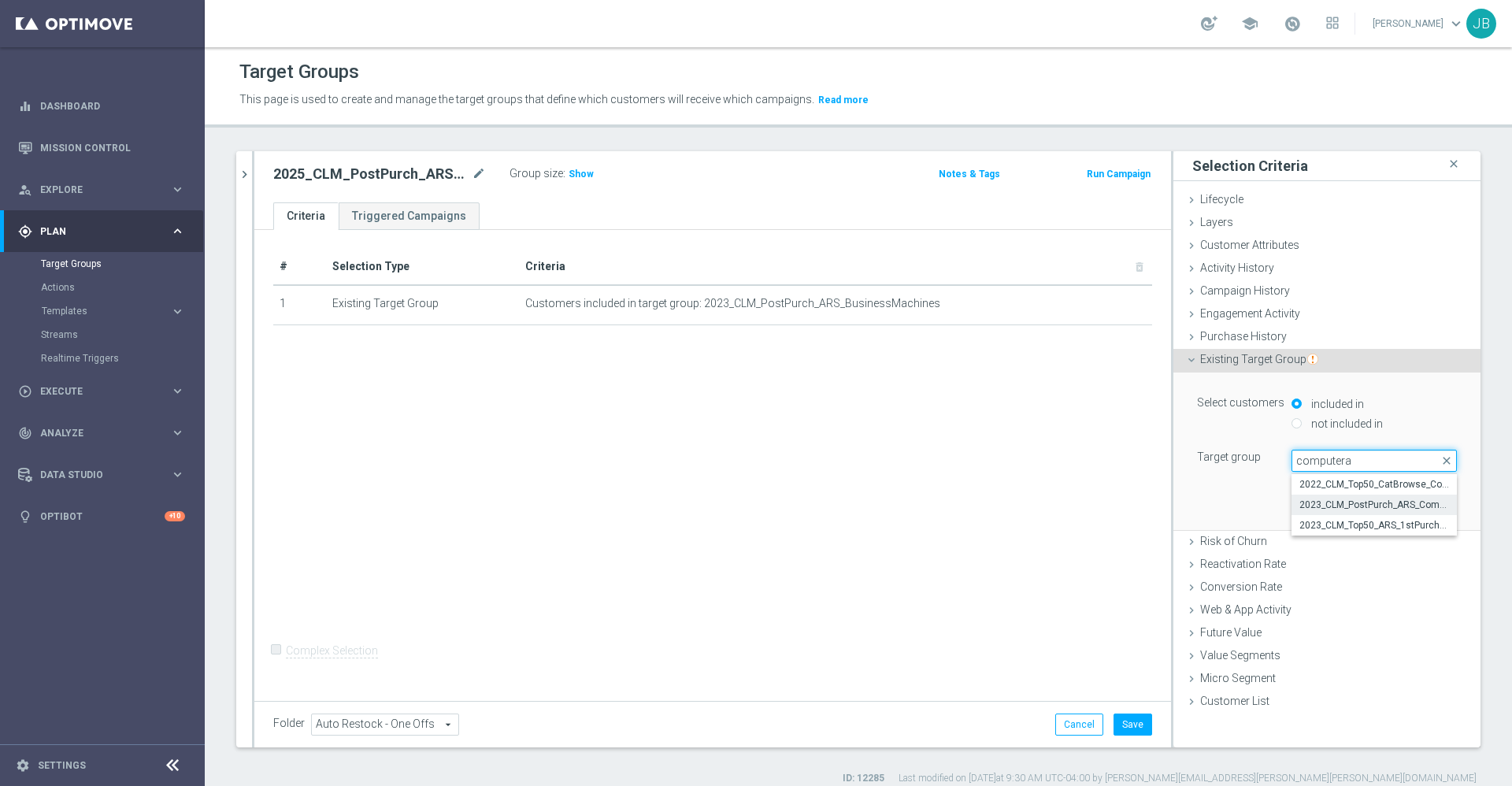
type input "computera"
click at [1327, 504] on span "2023_CLM_PostPurch_ARS_ComputerAccessories" at bounding box center [1374, 504] width 149 height 12
type input "2023_CLM_PostPurch_ARS_ComputerAccessories"
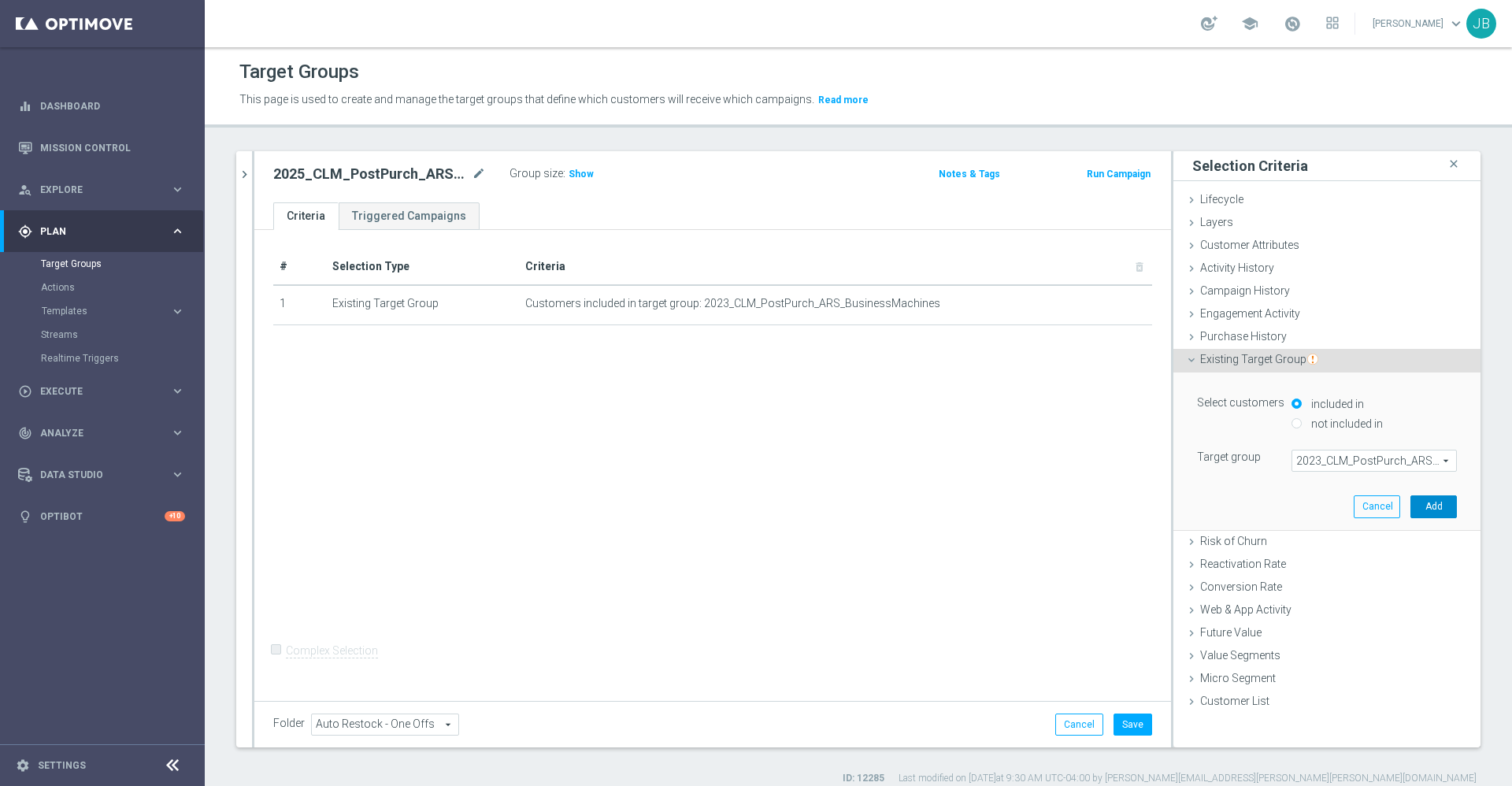
click at [1410, 497] on button "Add" at bounding box center [1434, 506] width 46 height 22
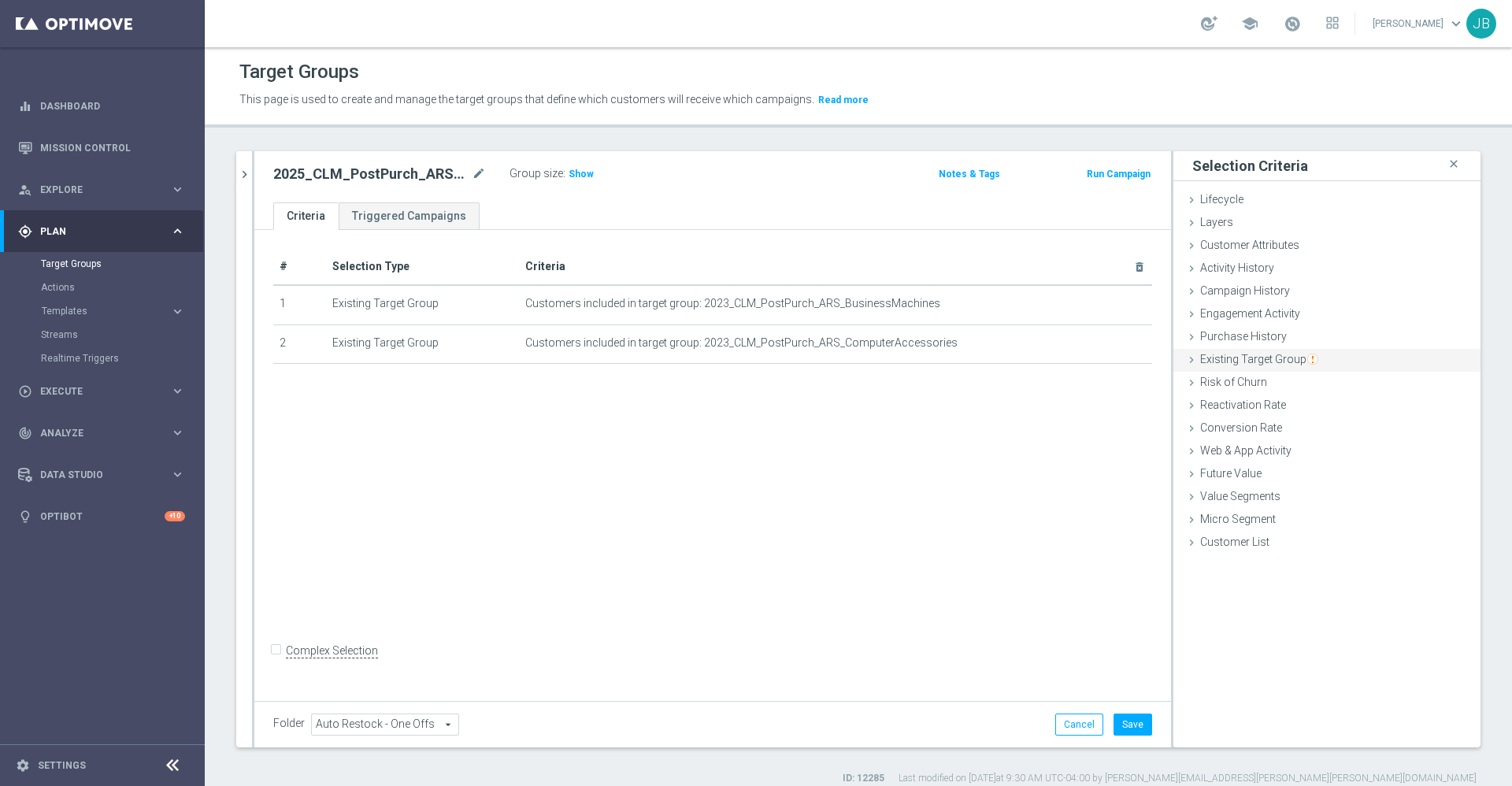
click at [1244, 363] on span "Existing Target Group" at bounding box center [1259, 358] width 118 height 12
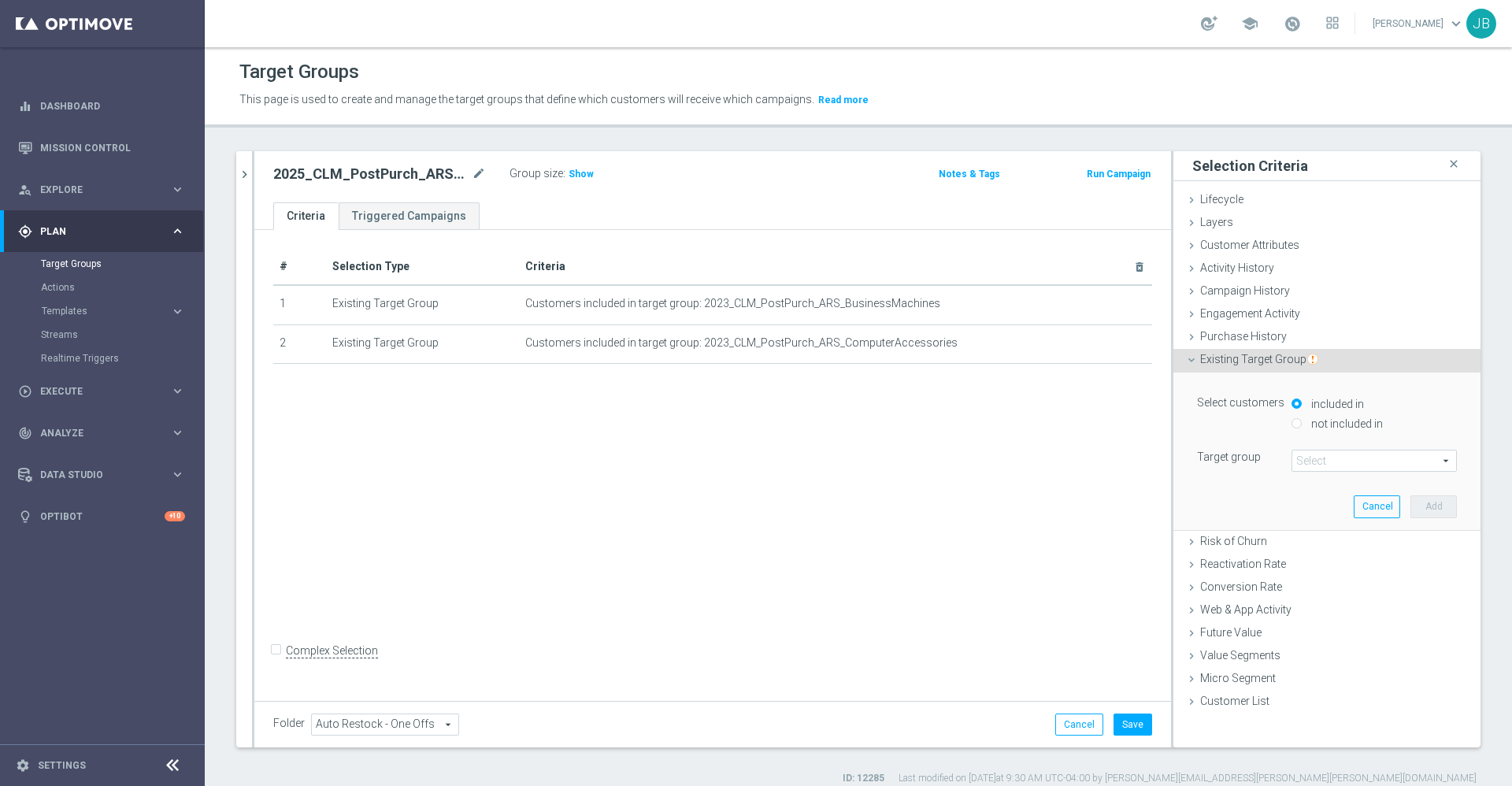
click at [1301, 459] on span at bounding box center [1374, 461] width 164 height 21
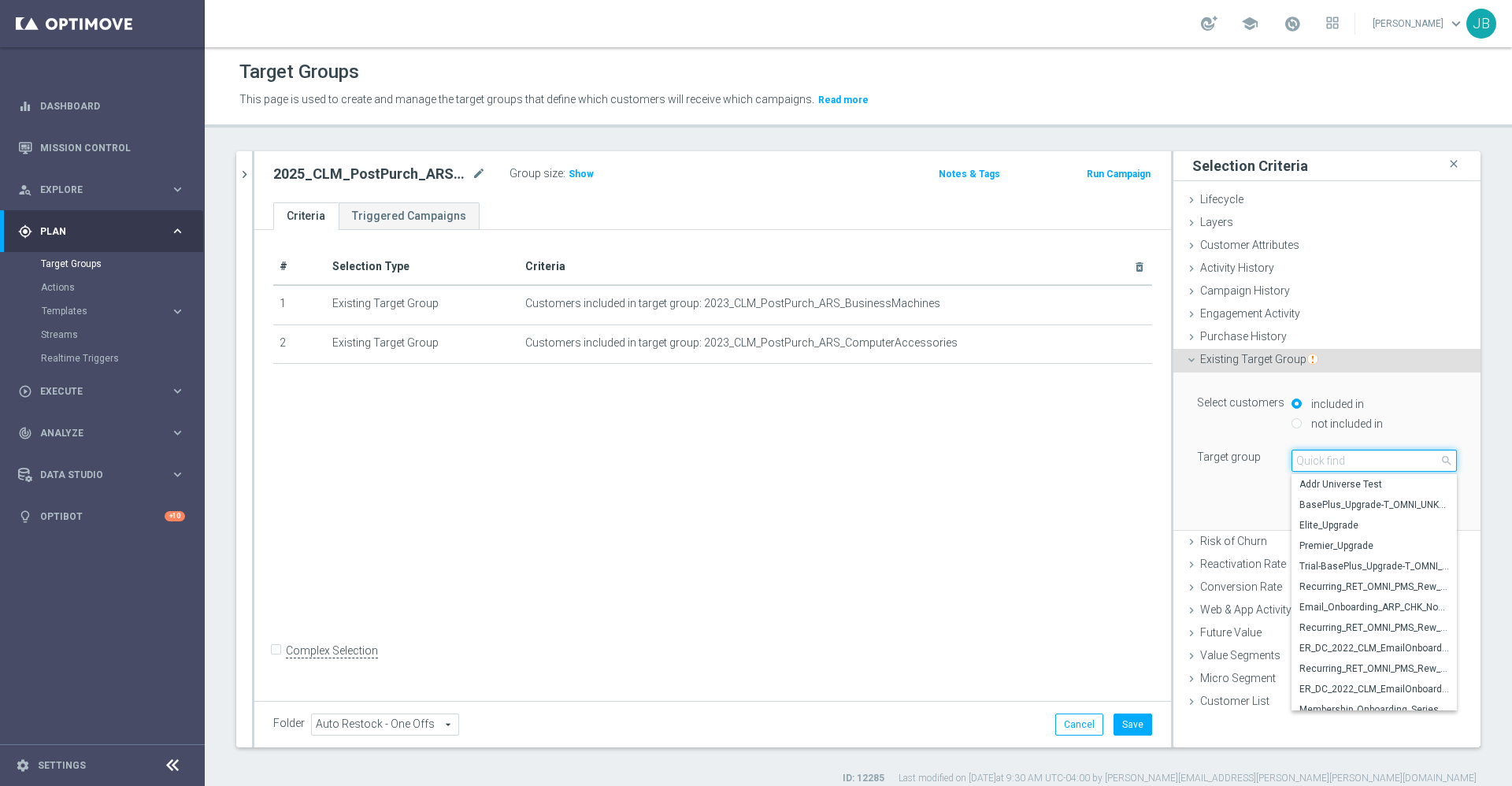
click at [1301, 459] on input "search" at bounding box center [1374, 461] width 165 height 22
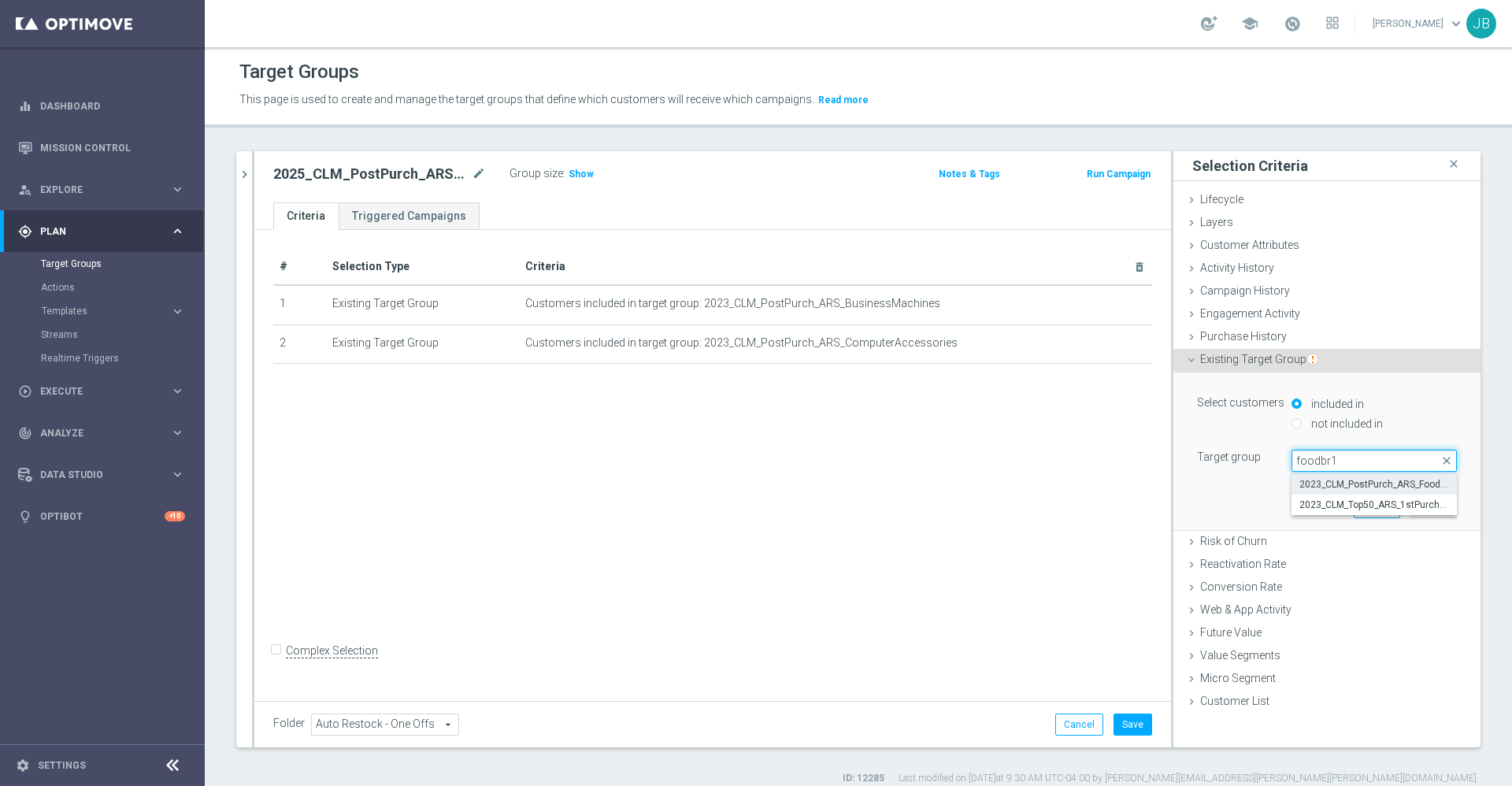
type input "foodbr1"
click at [1365, 484] on span "2023_CLM_PostPurch_ARS_FoodBR1" at bounding box center [1374, 484] width 149 height 12
type input "2023_CLM_PostPurch_ARS_FoodBR1"
click at [1410, 500] on button "Add" at bounding box center [1434, 506] width 46 height 22
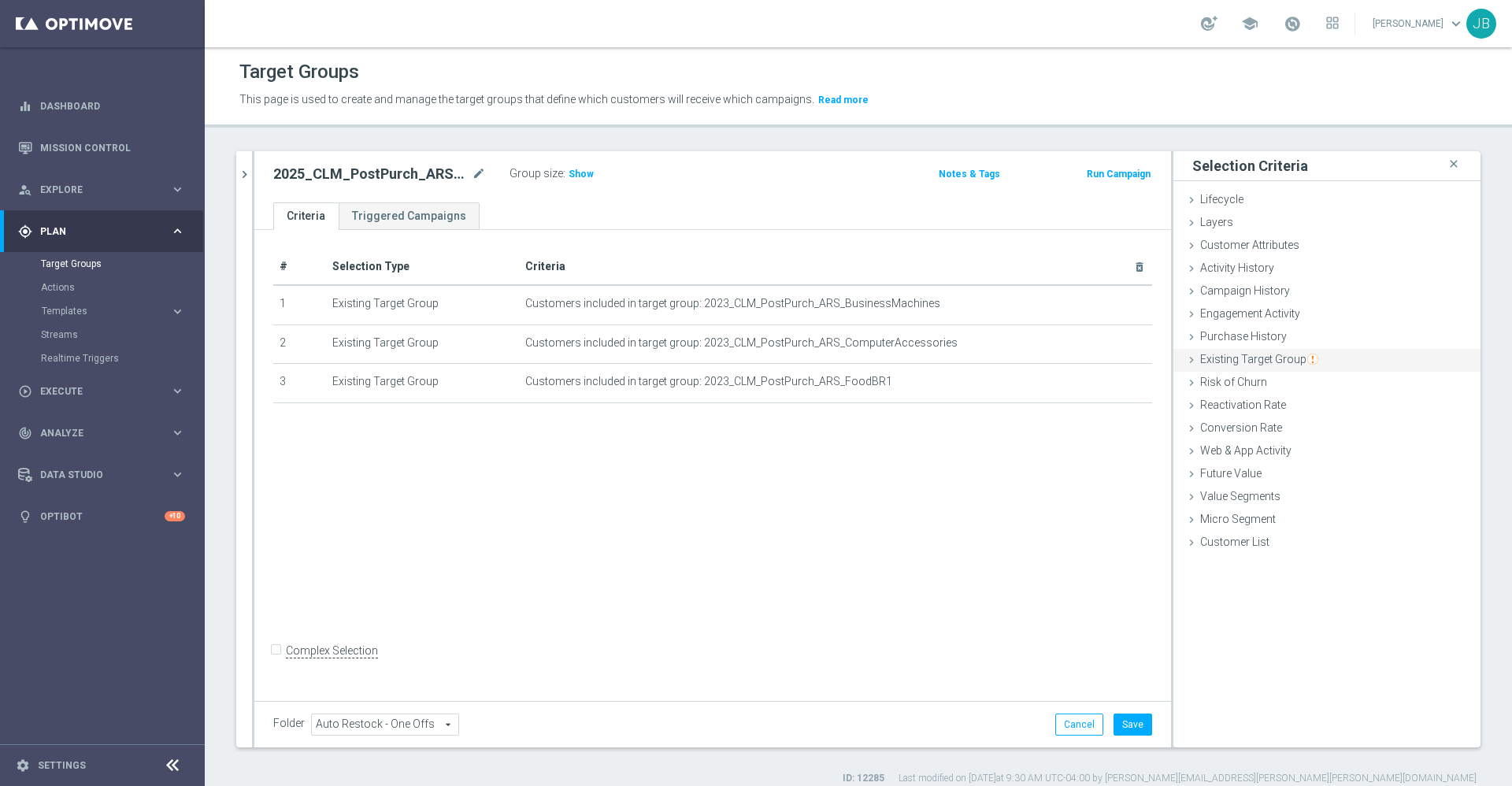
click at [1230, 363] on span "Existing Target Group" at bounding box center [1259, 358] width 118 height 12
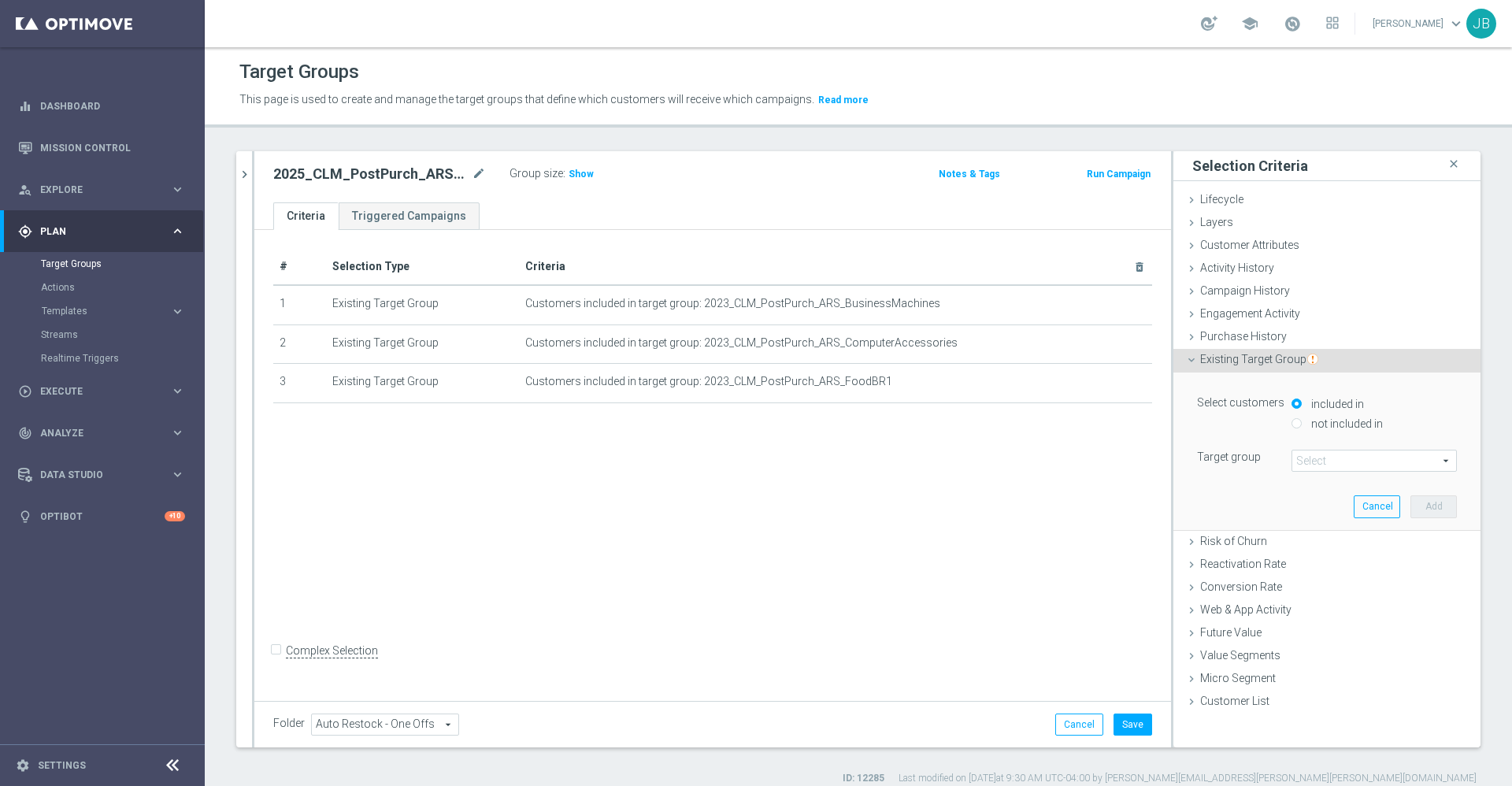
click at [1296, 452] on span at bounding box center [1374, 461] width 164 height 21
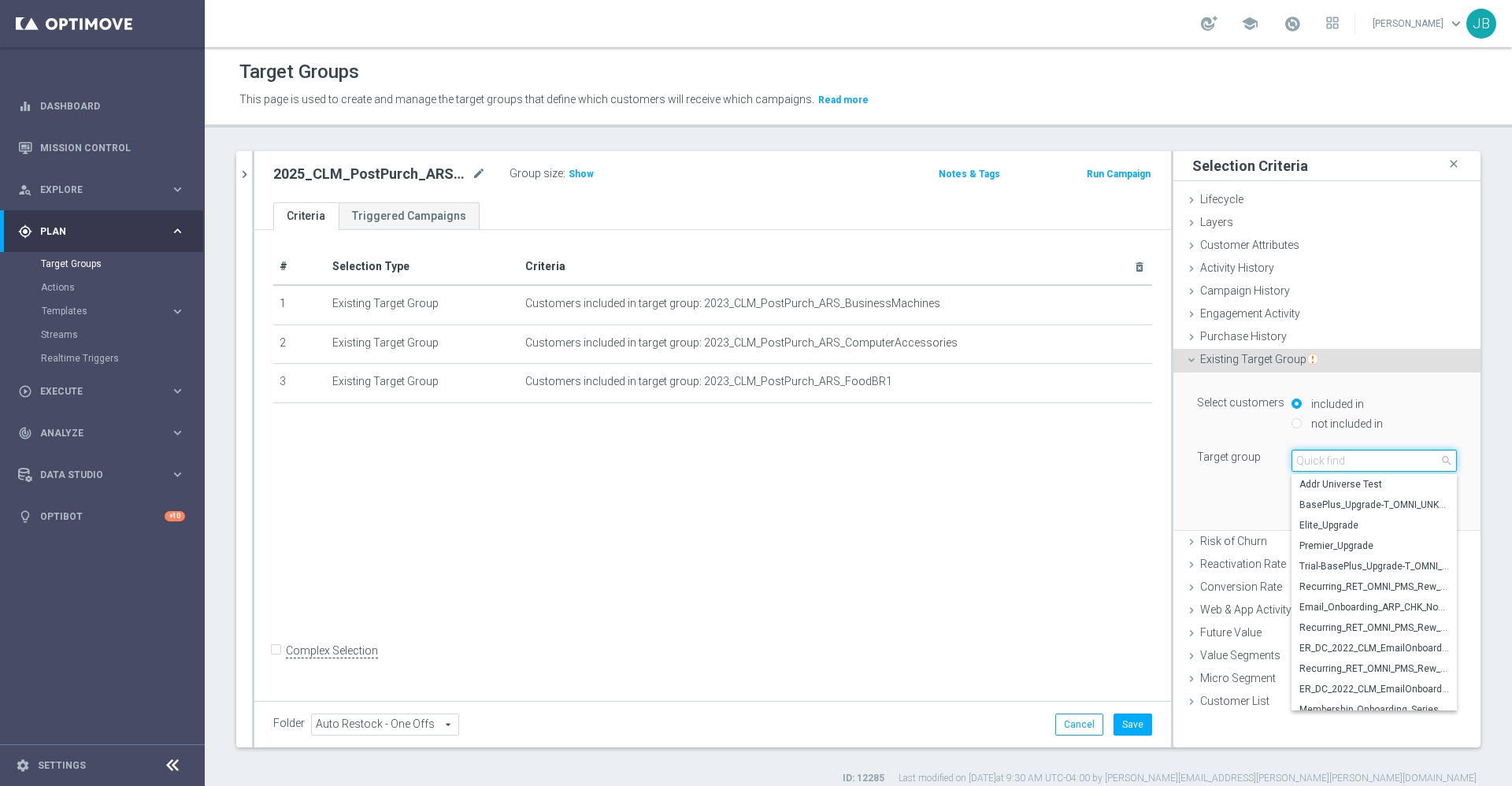
click at [1298, 457] on input "search" at bounding box center [1374, 461] width 165 height 22
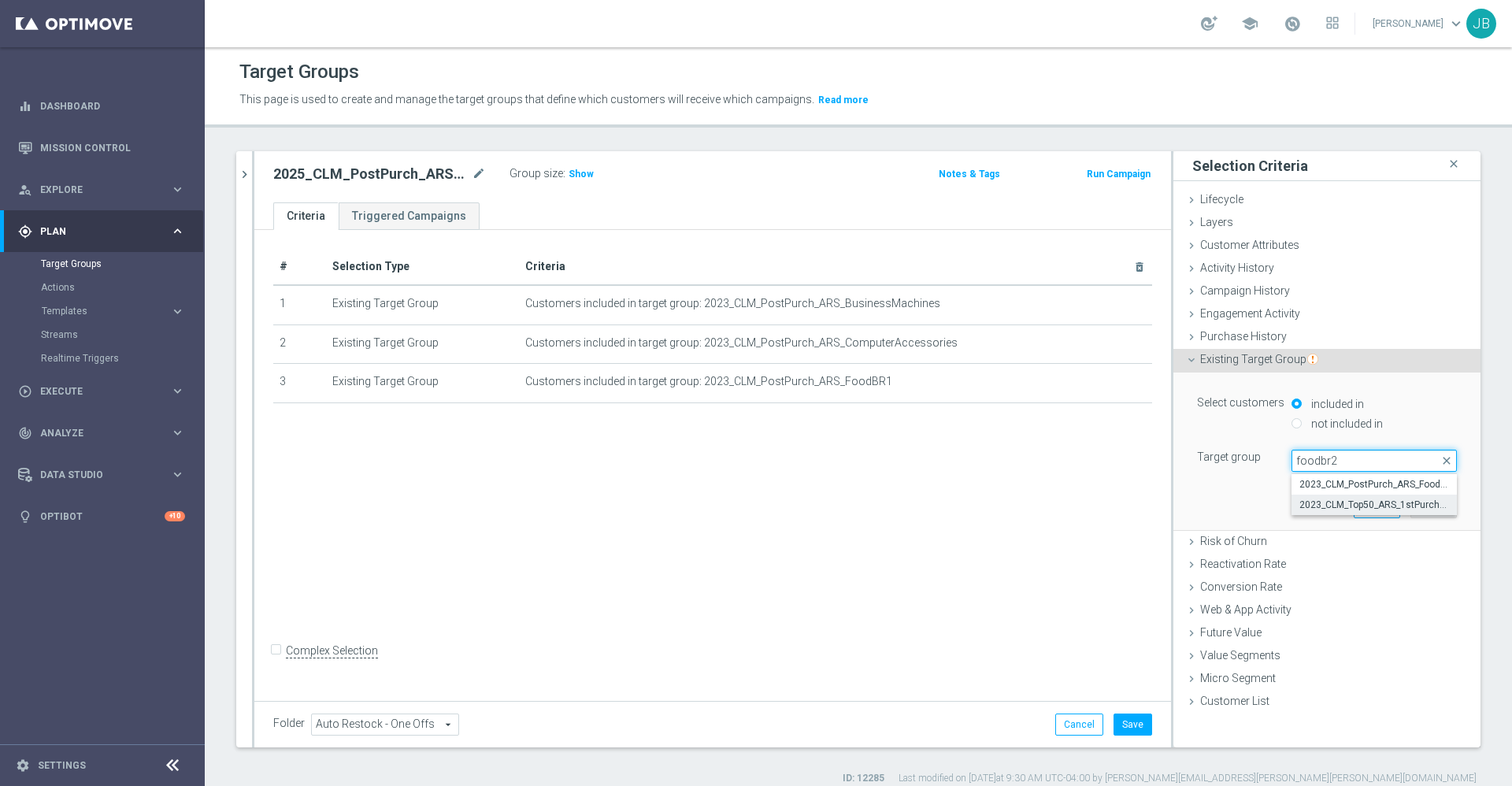
type input "foodbr2"
click at [1343, 500] on span "2023_CLM_Top50_ARS_1stPurch_FoodBR2" at bounding box center [1374, 504] width 149 height 12
type input "2023_CLM_Top50_ARS_1stPurch_FoodBR2"
click at [1425, 509] on button "Add" at bounding box center [1434, 506] width 46 height 22
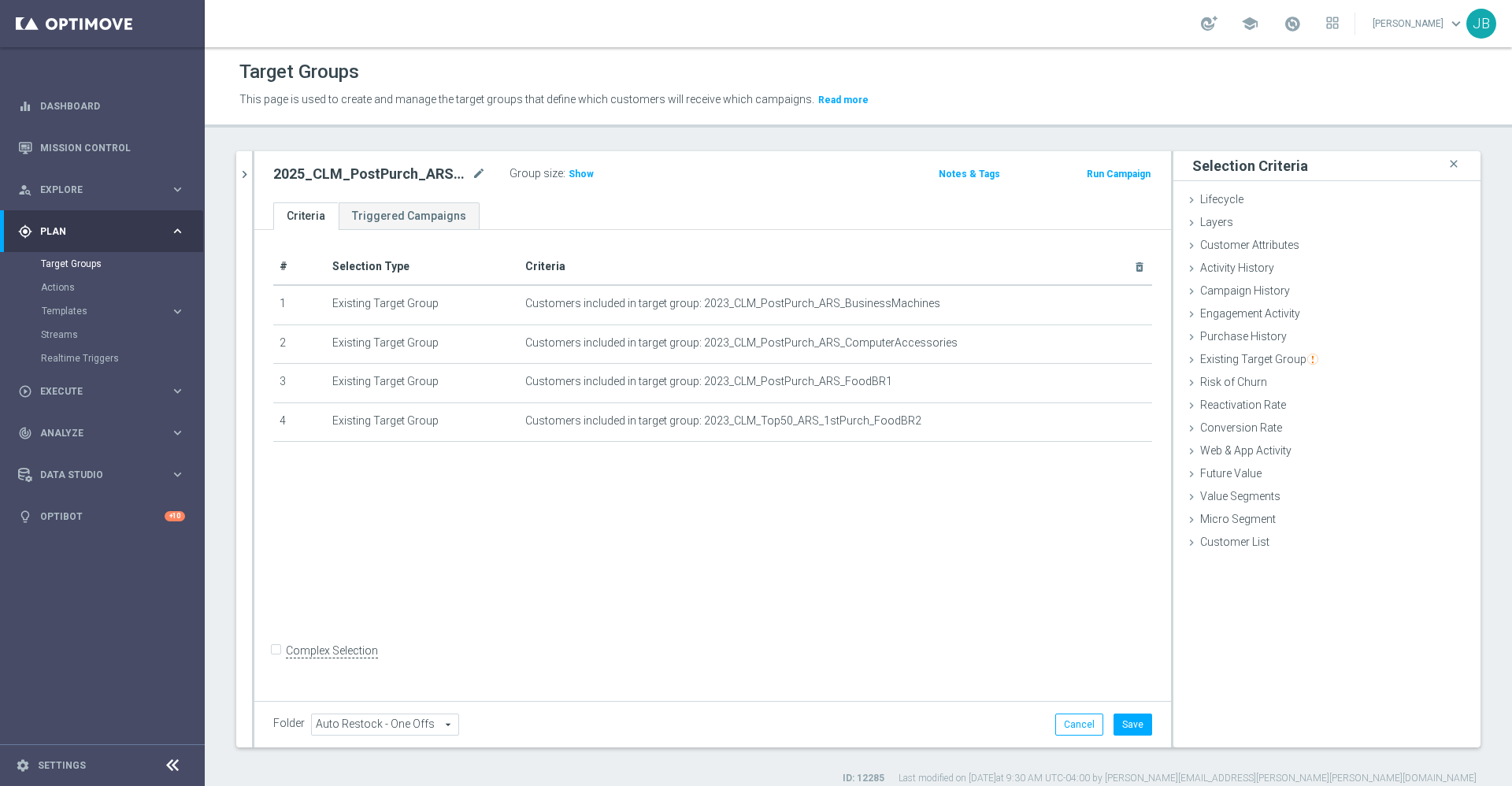
click at [278, 660] on input "Complex Selection" at bounding box center [278, 651] width 10 height 22
checkbox input "true"
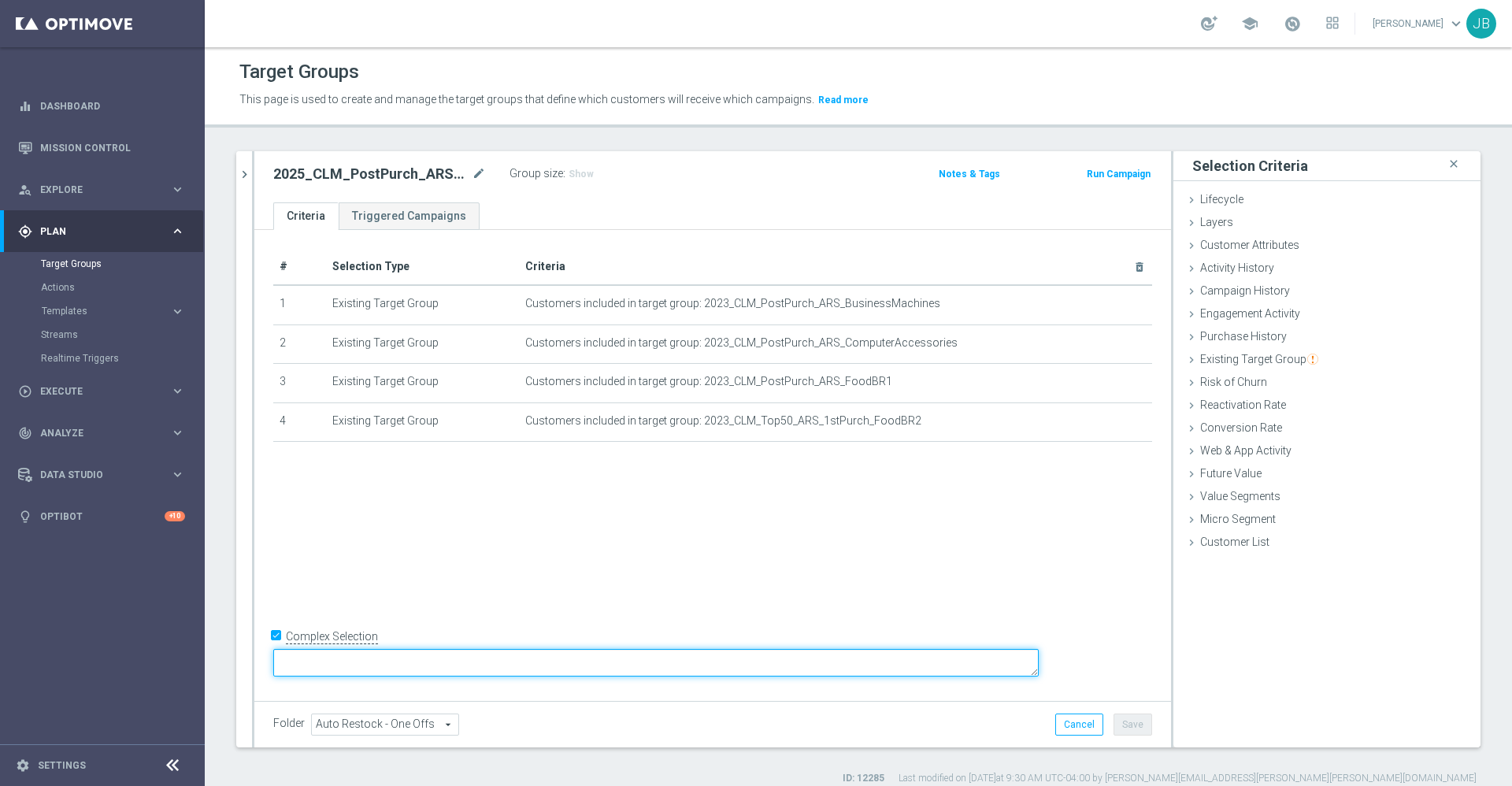
click at [415, 668] on textarea at bounding box center [656, 662] width 765 height 27
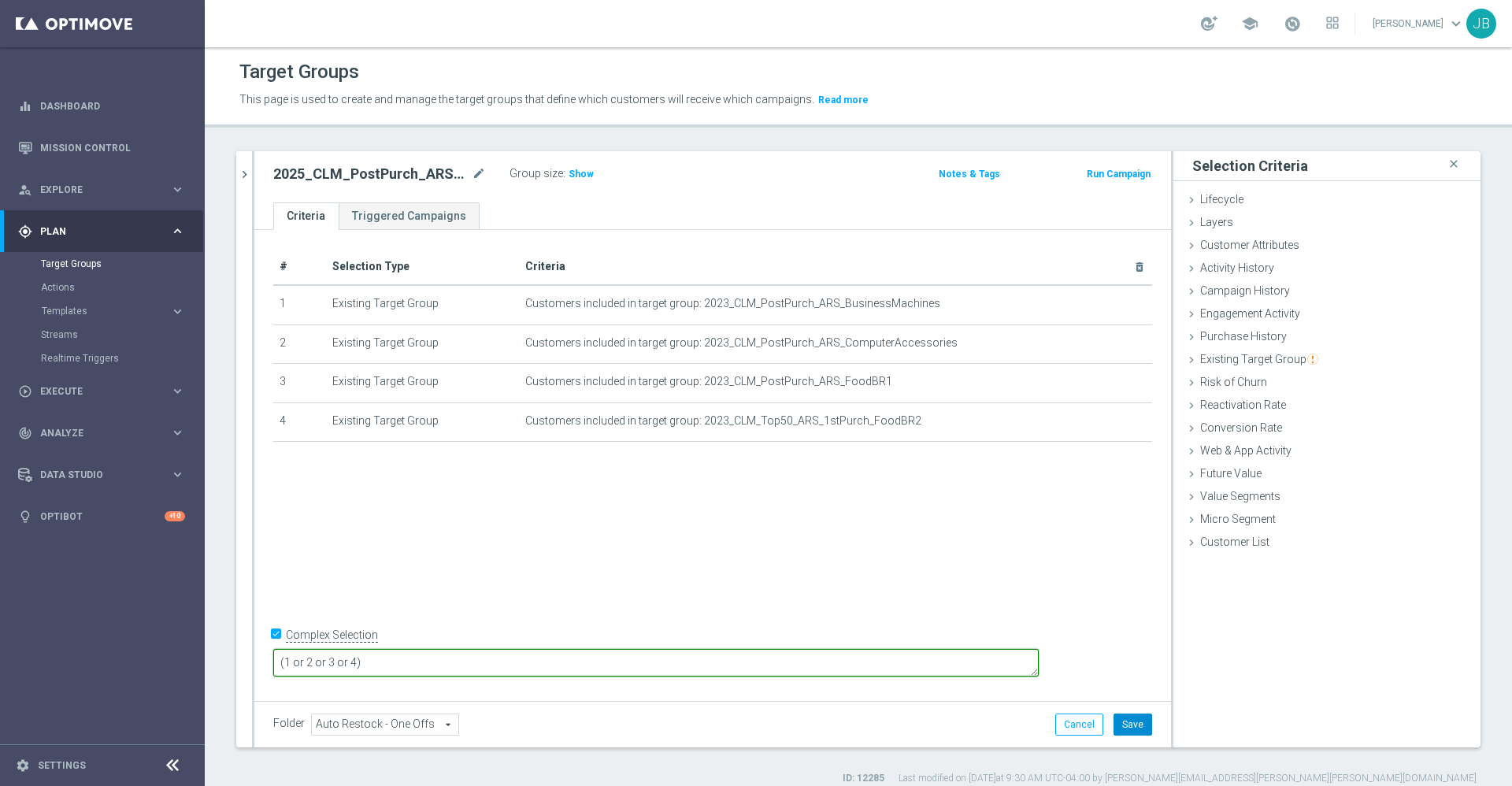
type textarea "(1 or 2 or 3 or 4)"
click at [1114, 724] on button "Save" at bounding box center [1133, 724] width 39 height 22
click at [577, 173] on span "Show" at bounding box center [581, 173] width 26 height 11
click at [243, 176] on icon "chevron_right" at bounding box center [244, 174] width 15 height 15
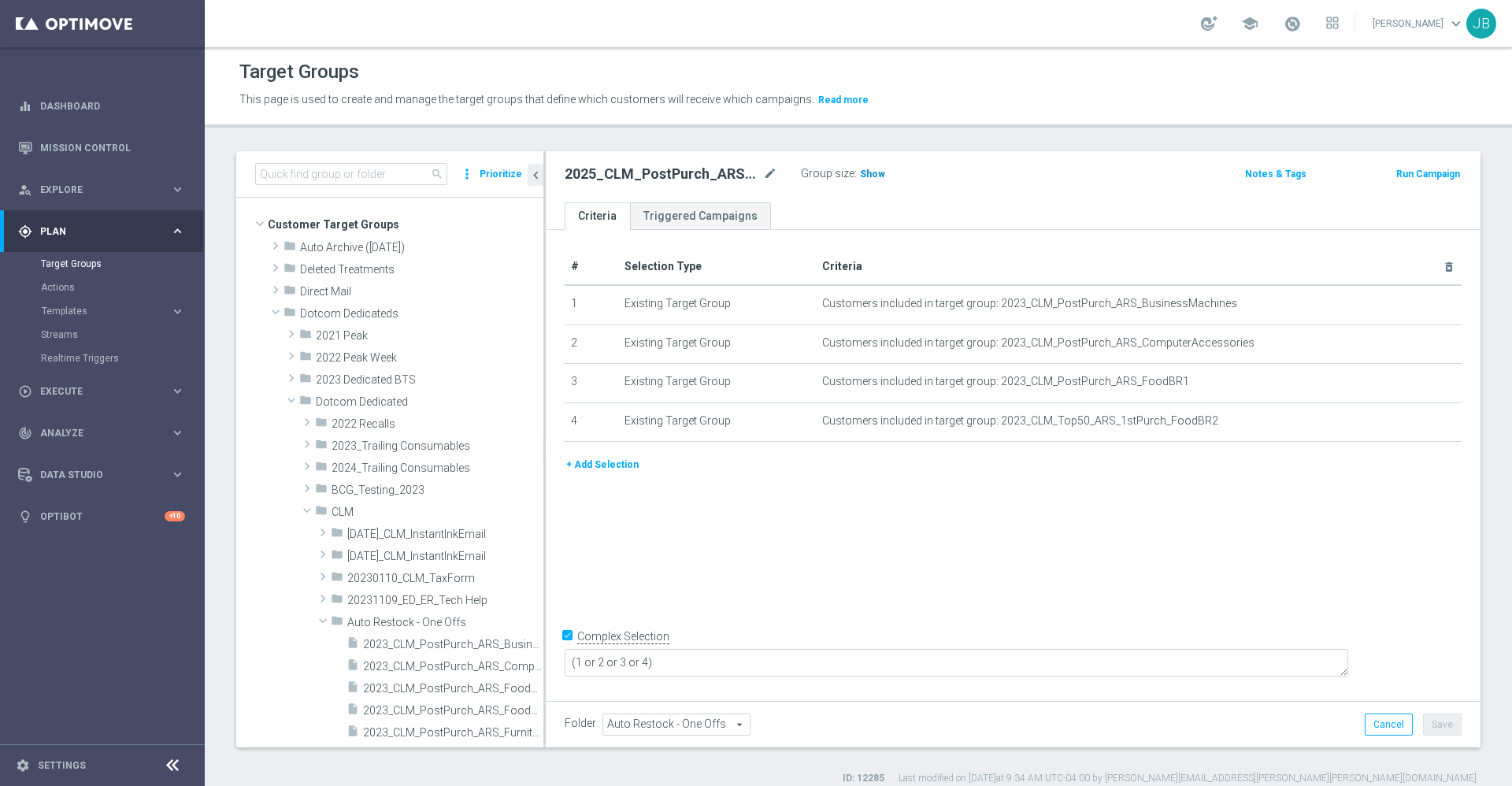
click at [872, 173] on span "Show" at bounding box center [873, 173] width 26 height 11
click at [955, 239] on div "# Selection Type Criteria delete_forever 1 Existing Target Group Customers incl…" at bounding box center [1013, 463] width 935 height 466
click at [154, 149] on link "Mission Control" at bounding box center [113, 148] width 145 height 42
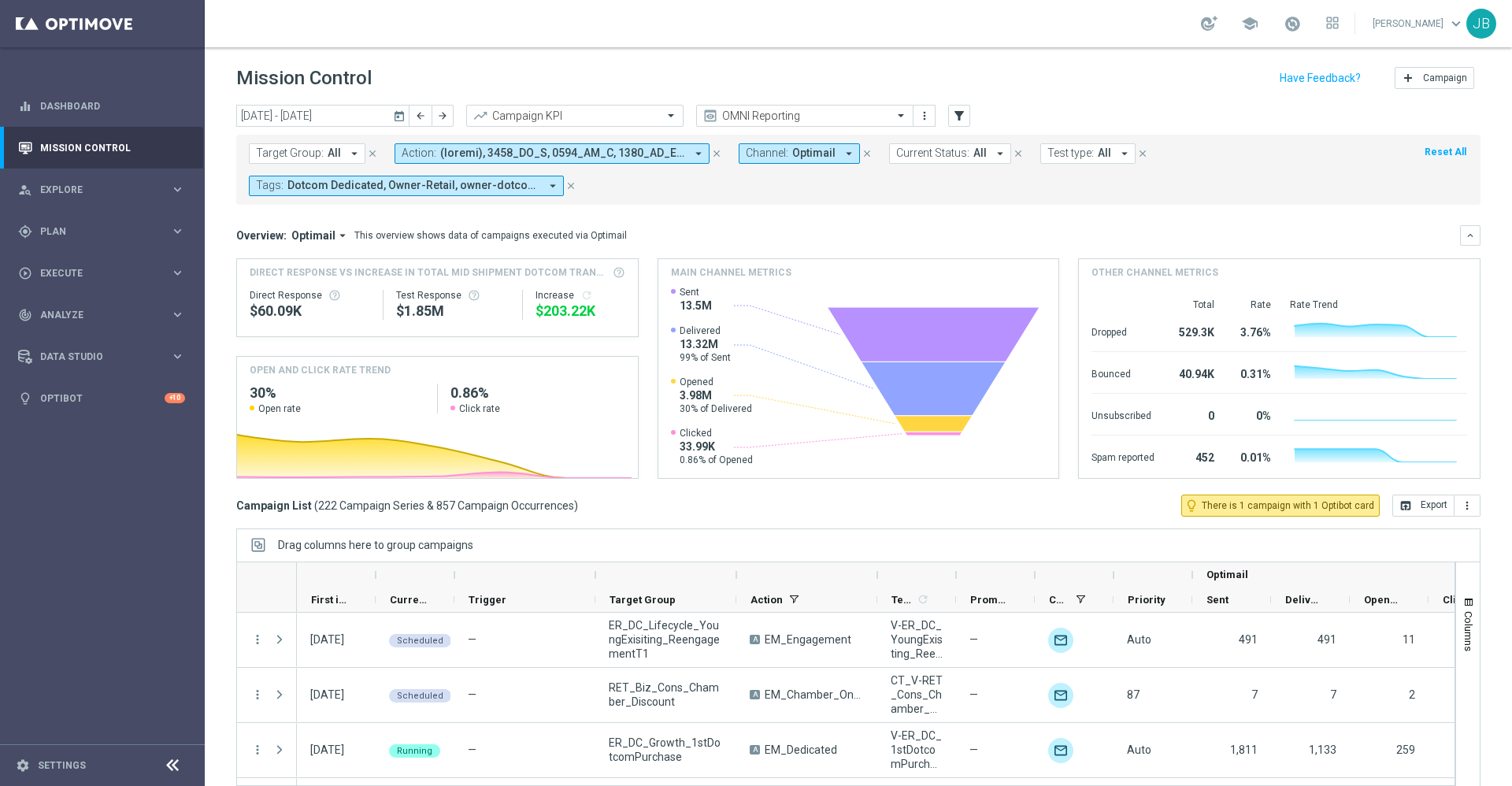
click at [338, 159] on span "All" at bounding box center [334, 153] width 13 height 13
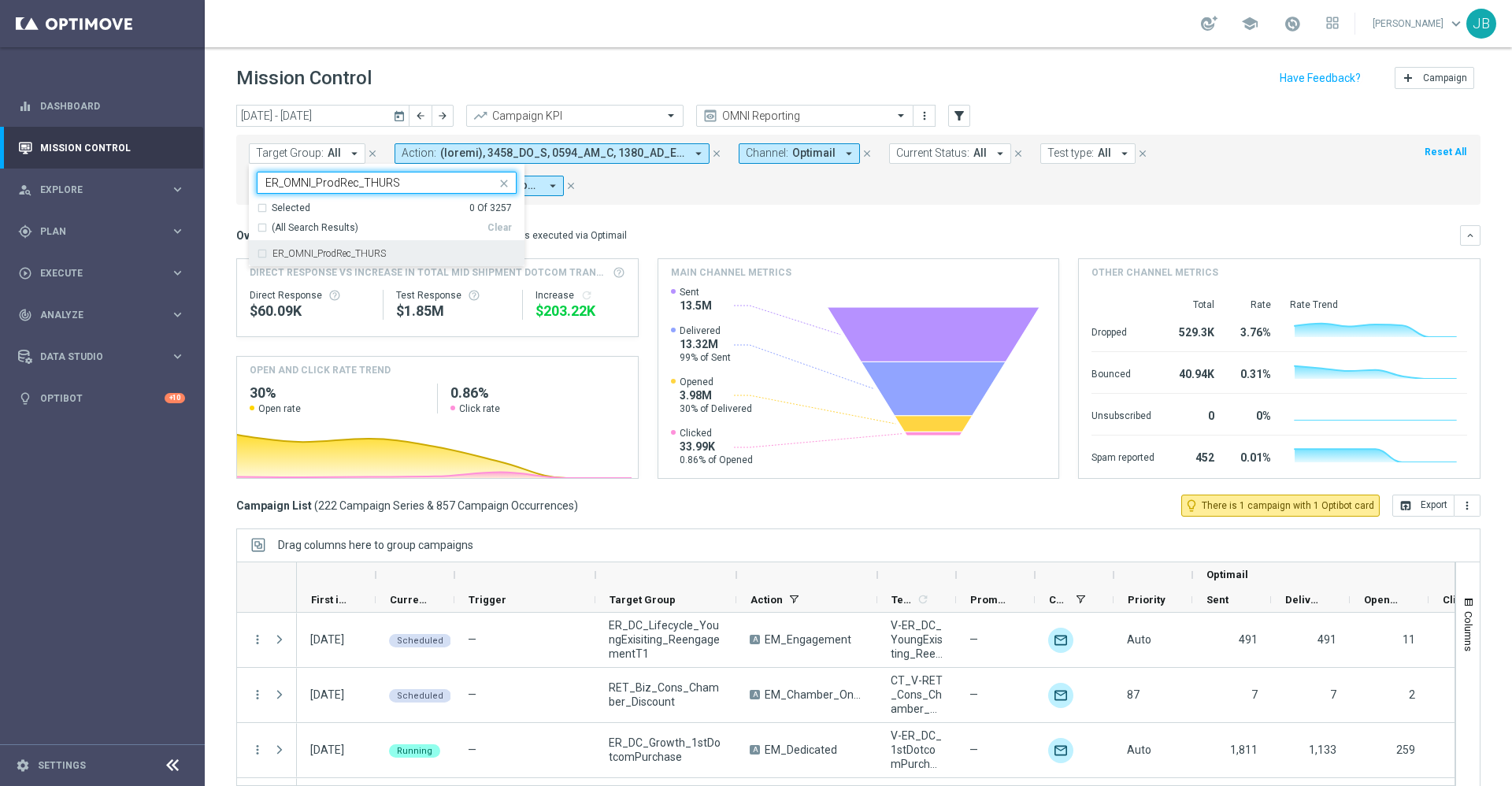
click at [358, 253] on label "ER_OMNI_ProdRec_THURS" at bounding box center [329, 253] width 113 height 9
type input "ER_OMNI_ProdRec_THURS"
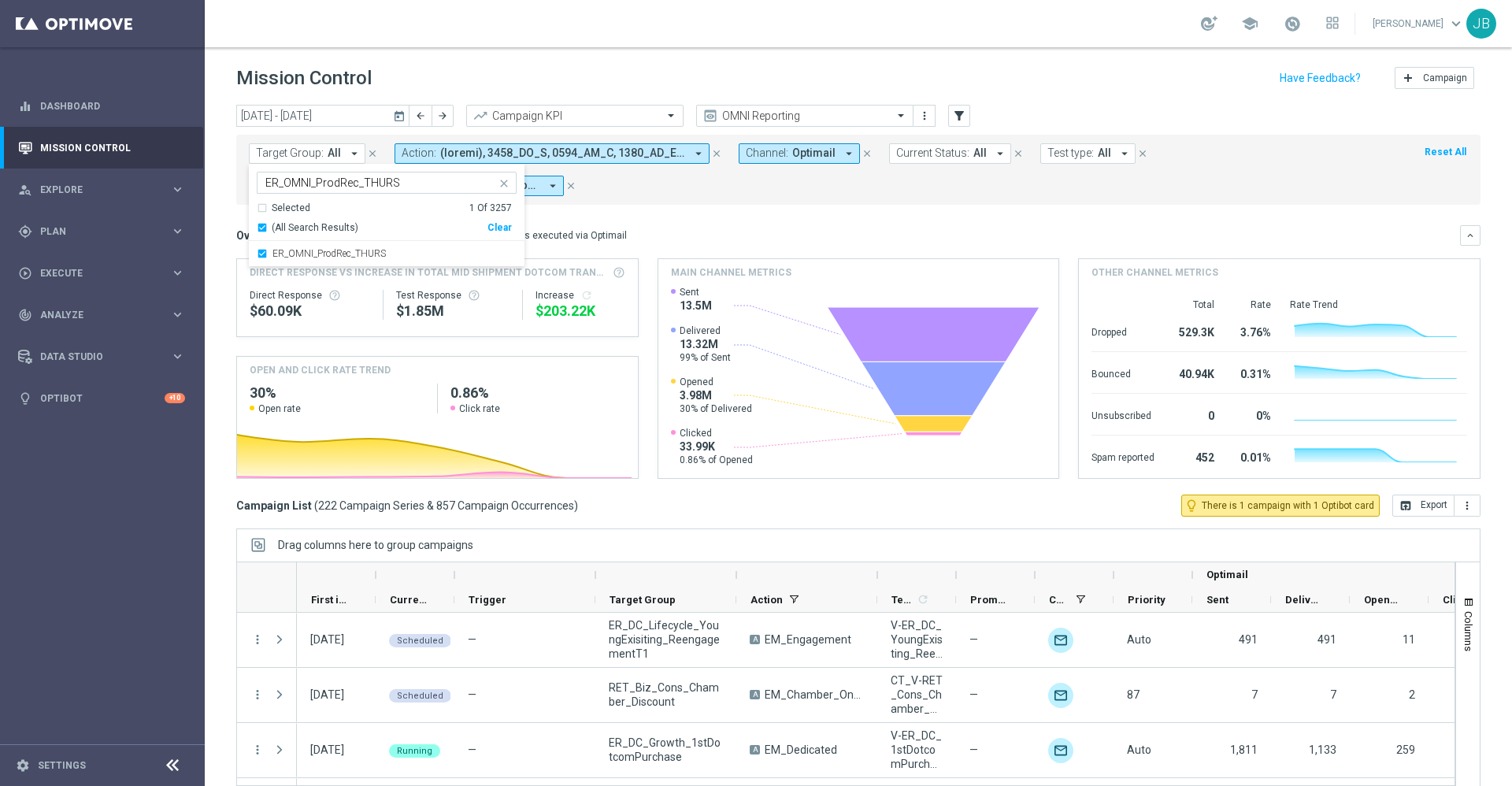
click at [621, 211] on mini-dashboard "Overview: Optimail arrow_drop_down This overview shows data of campaigns execut…" at bounding box center [858, 349] width 1244 height 290
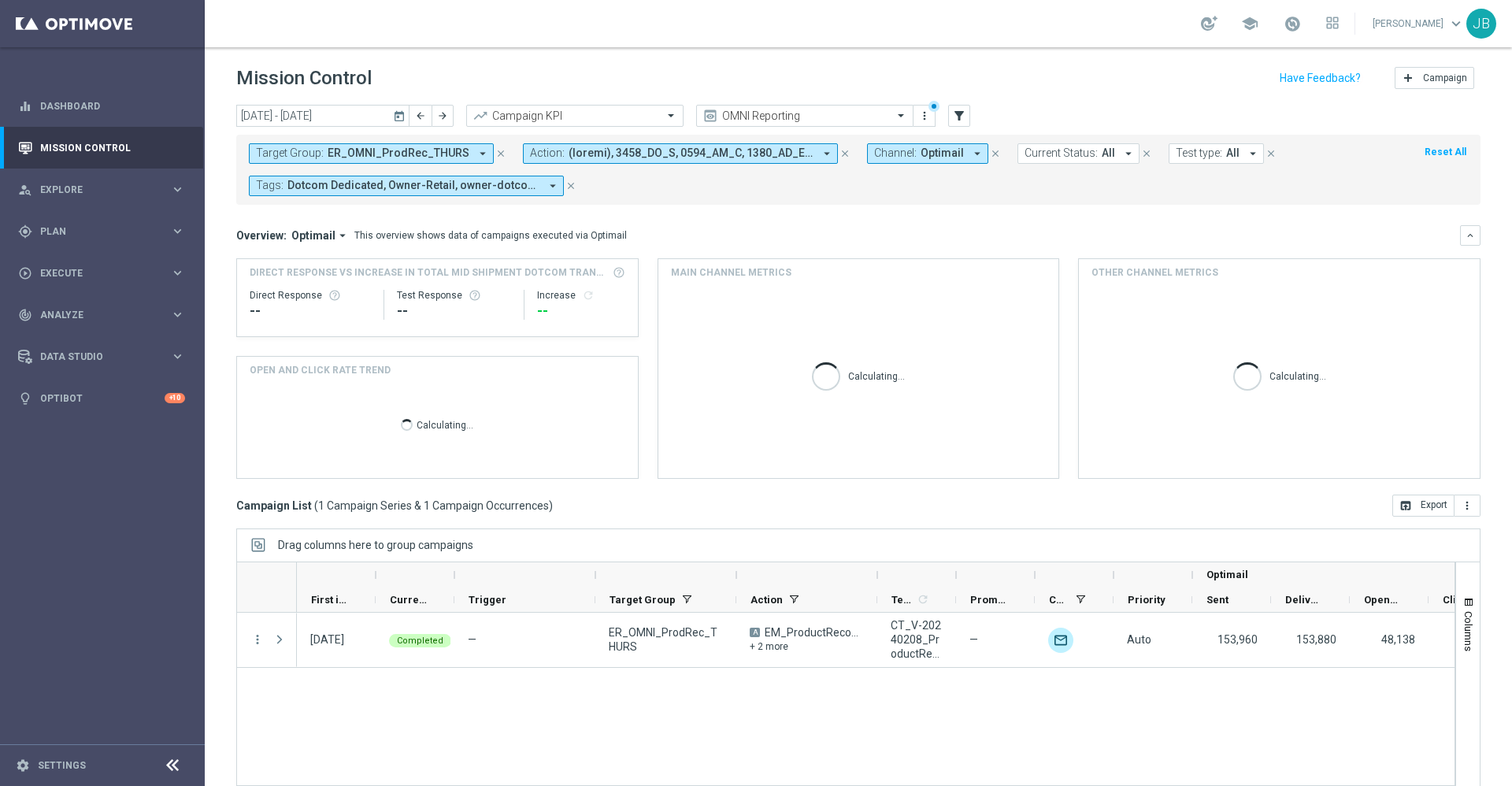
click at [400, 112] on icon "today" at bounding box center [400, 116] width 14 height 14
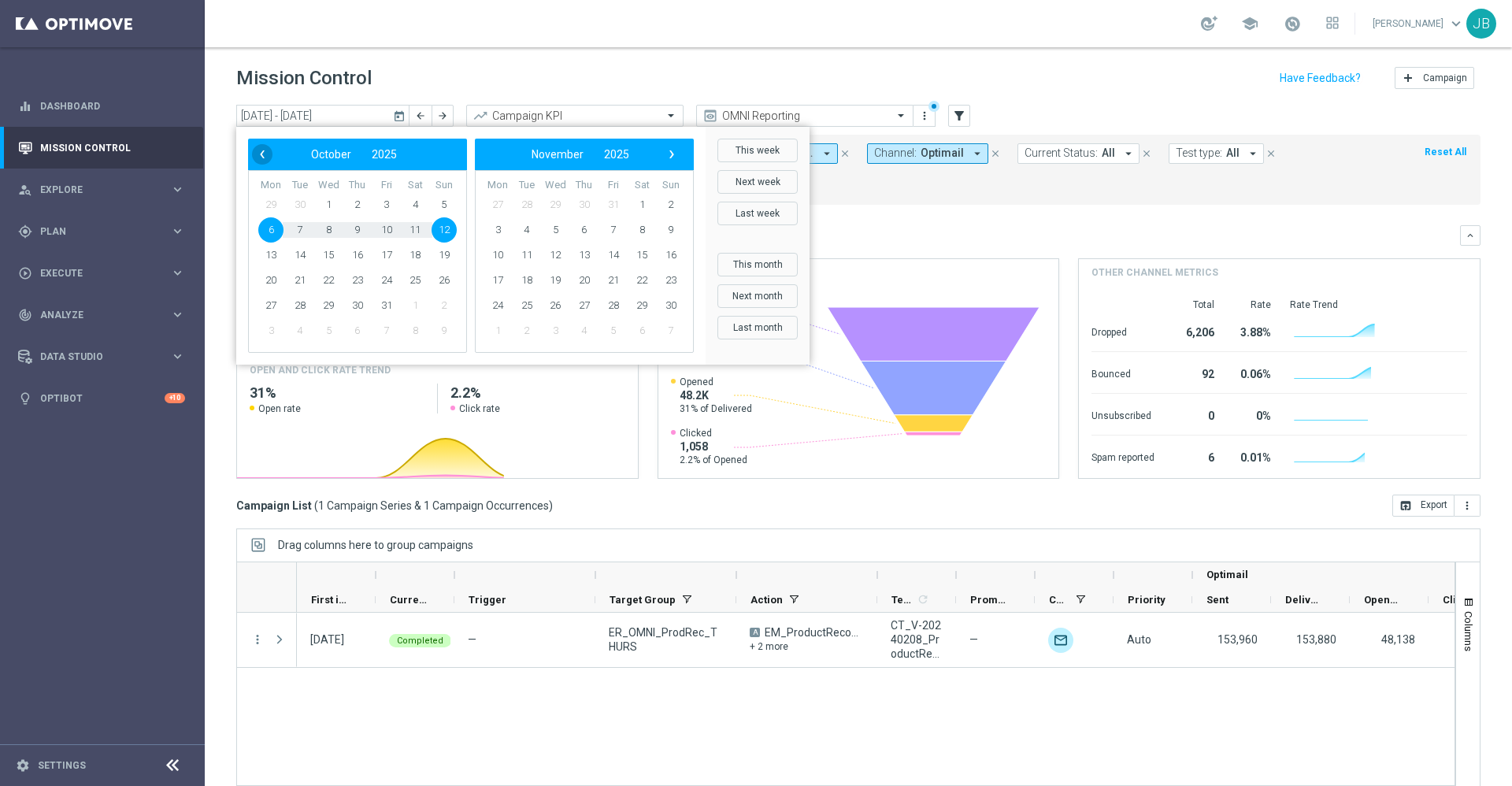
click at [263, 160] on span "‹" at bounding box center [262, 154] width 21 height 21
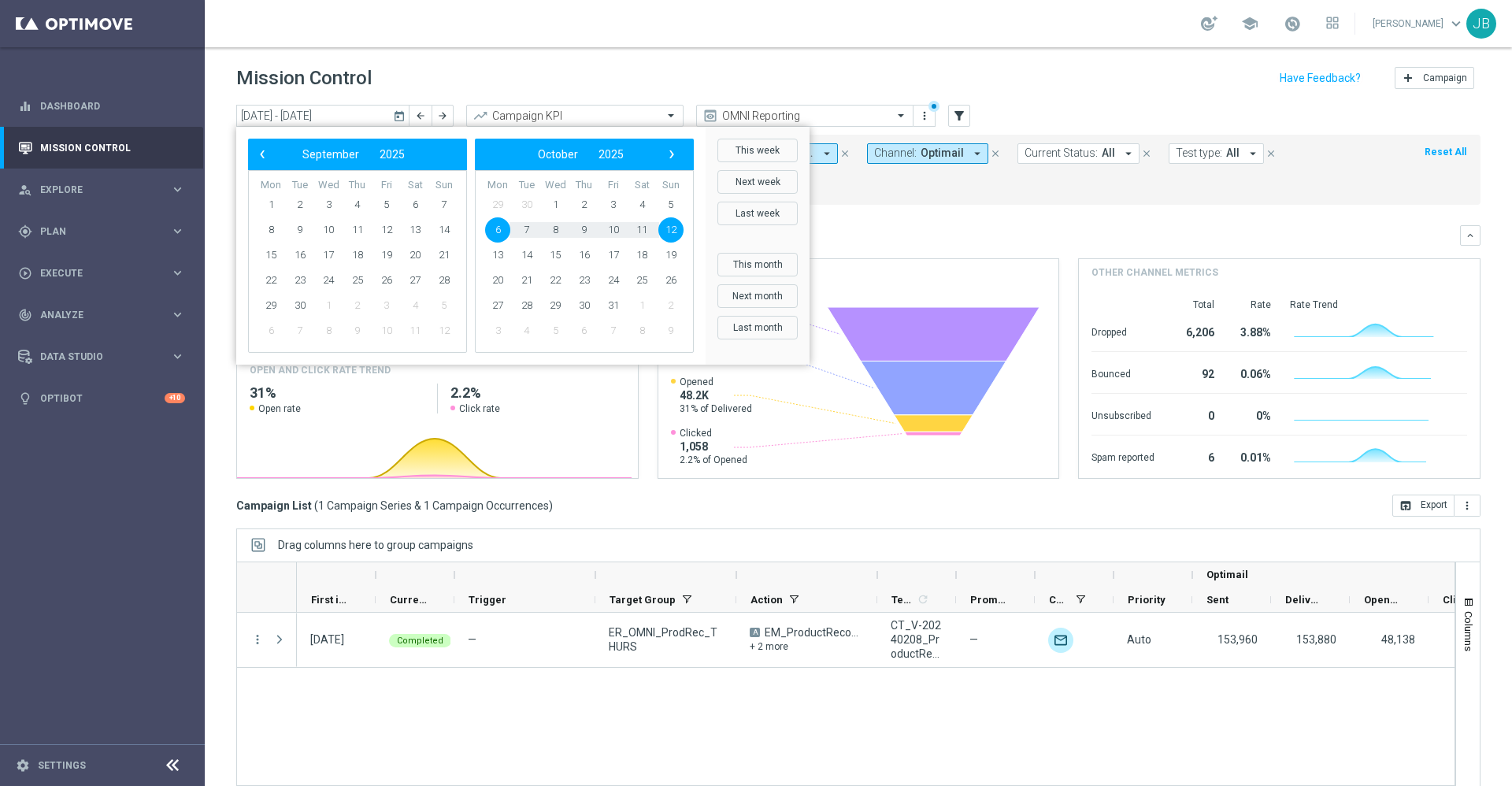
click at [263, 160] on span "‹" at bounding box center [262, 154] width 21 height 21
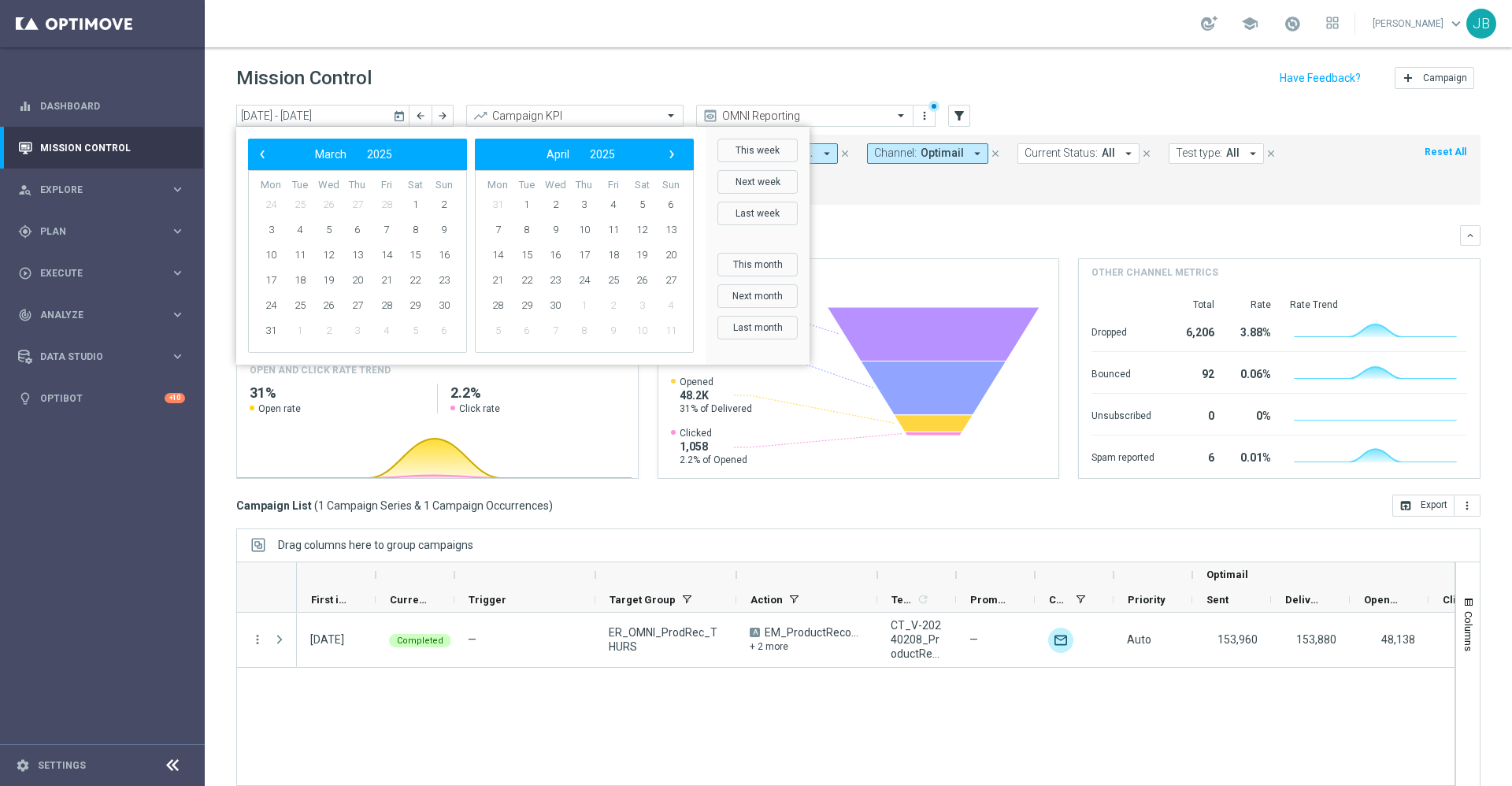
click at [263, 160] on span "‹" at bounding box center [262, 154] width 21 height 21
click at [443, 209] on span "2" at bounding box center [444, 205] width 26 height 26
click at [675, 152] on span "›" at bounding box center [671, 154] width 21 height 21
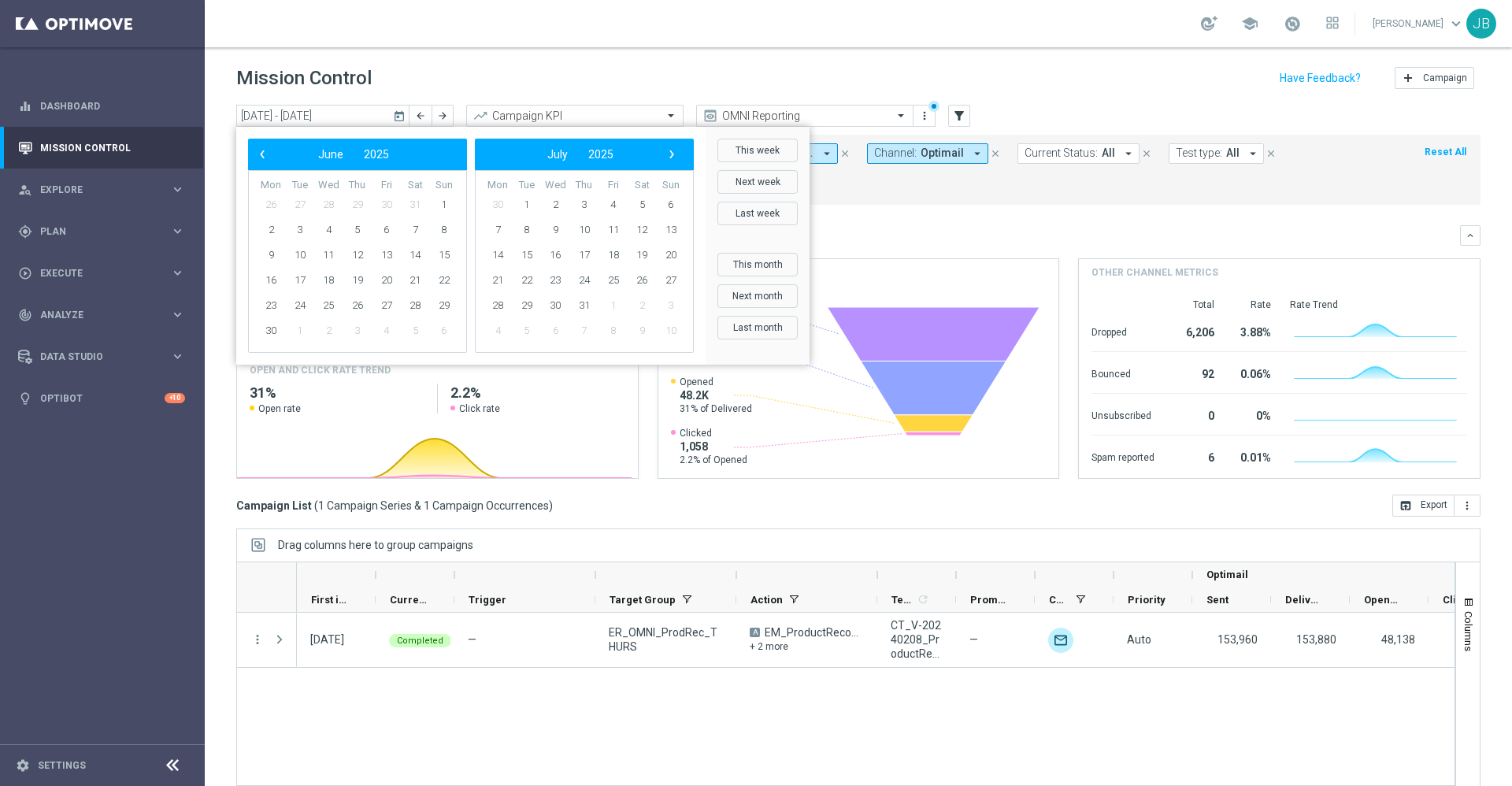
click at [675, 152] on span "›" at bounding box center [671, 154] width 21 height 21
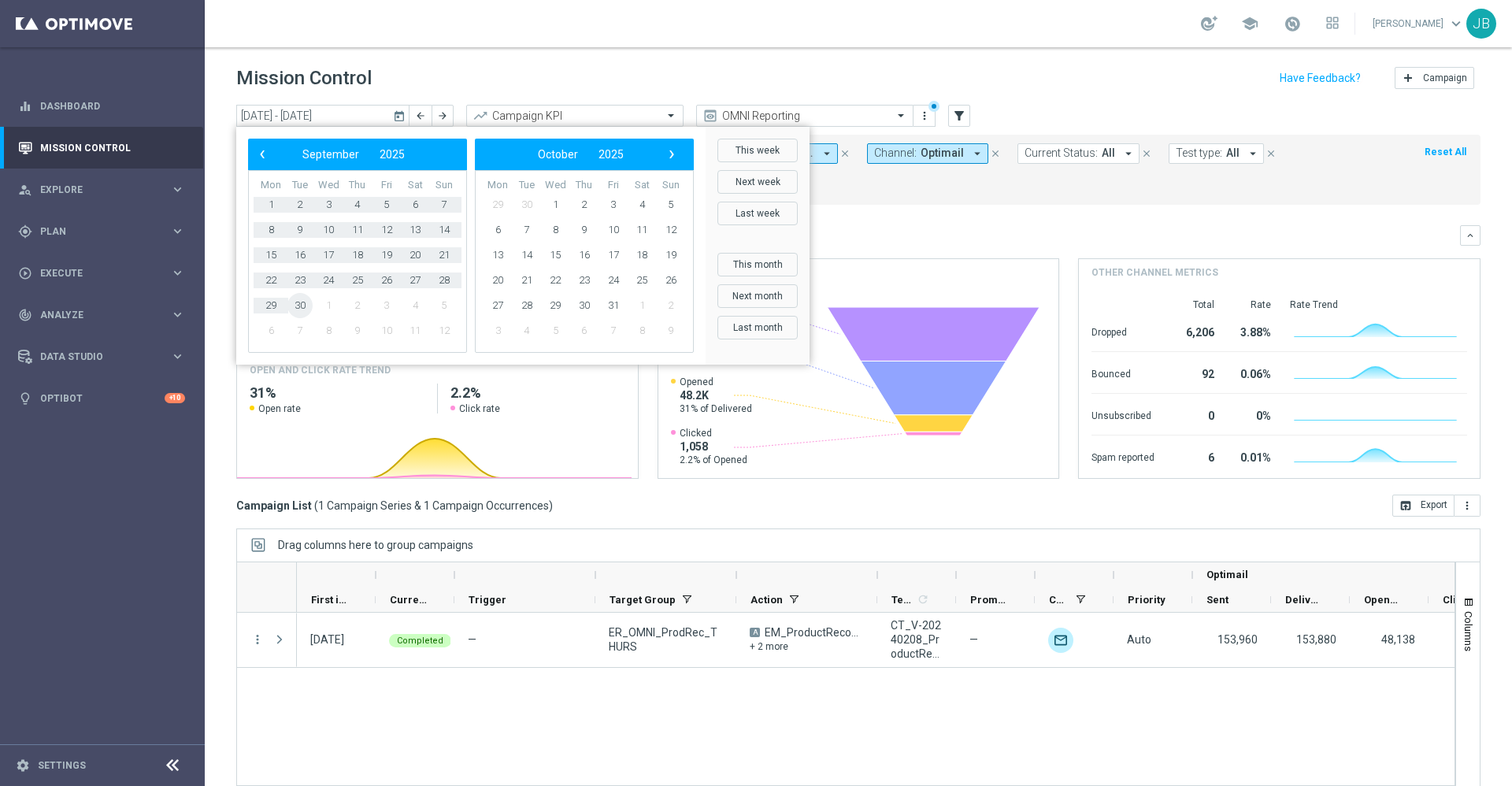
click at [307, 299] on span "30" at bounding box center [300, 305] width 26 height 26
type input "[DATE] - [DATE]"
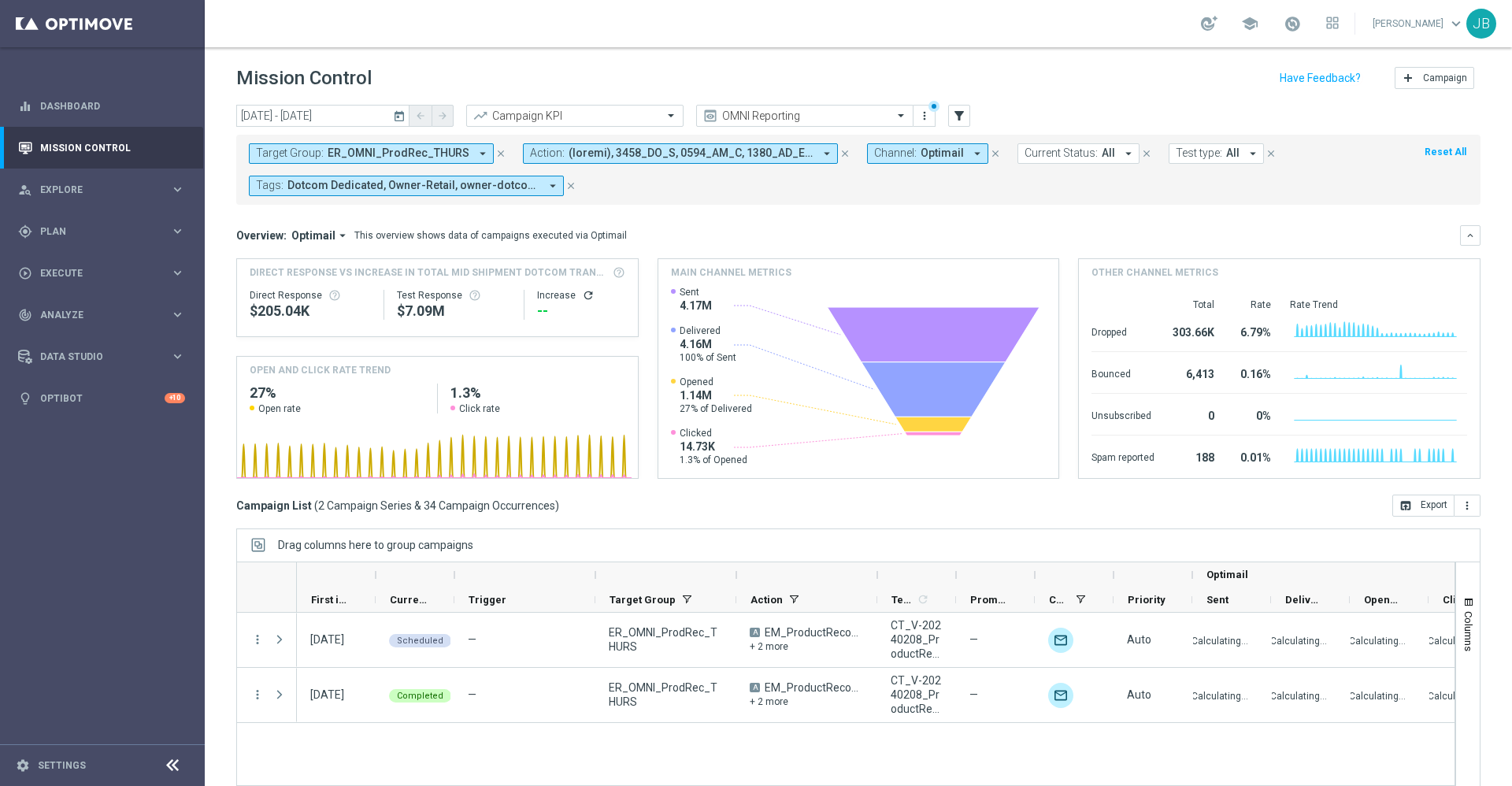
click at [453, 575] on div at bounding box center [455, 575] width 7 height 26
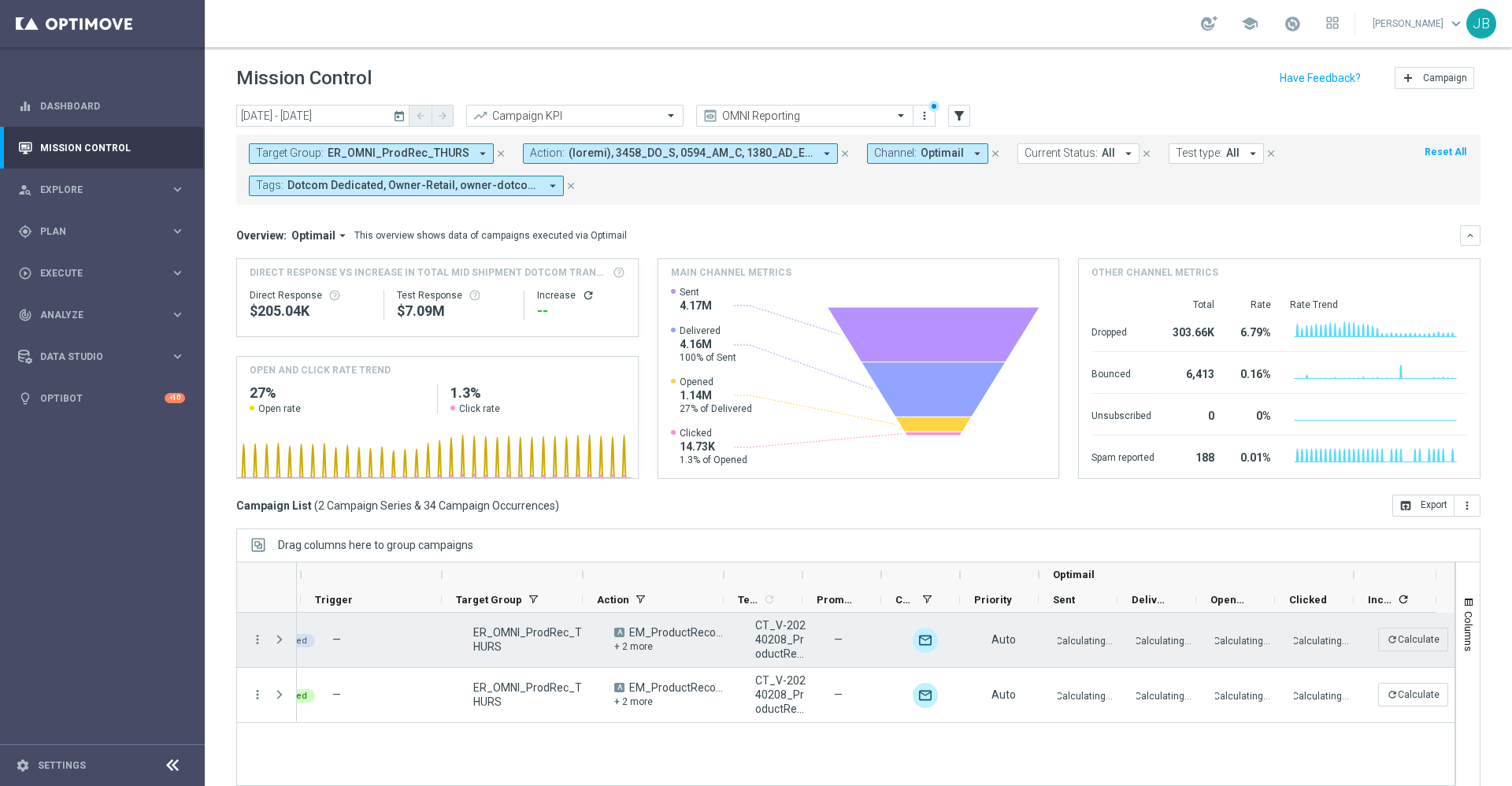
scroll to position [0, 153]
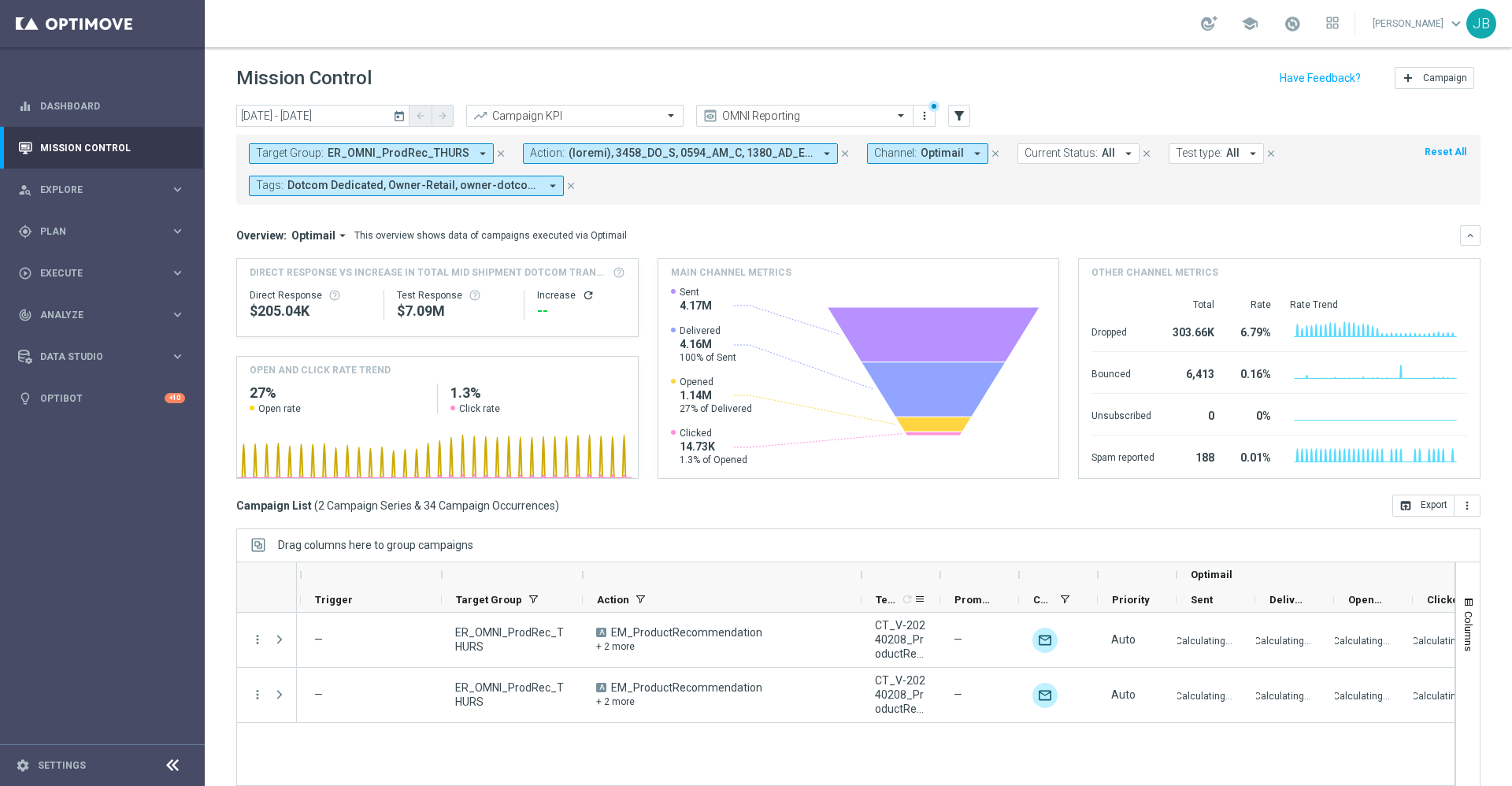
drag, startPoint x: 725, startPoint y: 572, endPoint x: 862, endPoint y: 591, distance: 138.3
click at [862, 591] on div "Optimail First in Range" at bounding box center [859, 587] width 1432 height 50
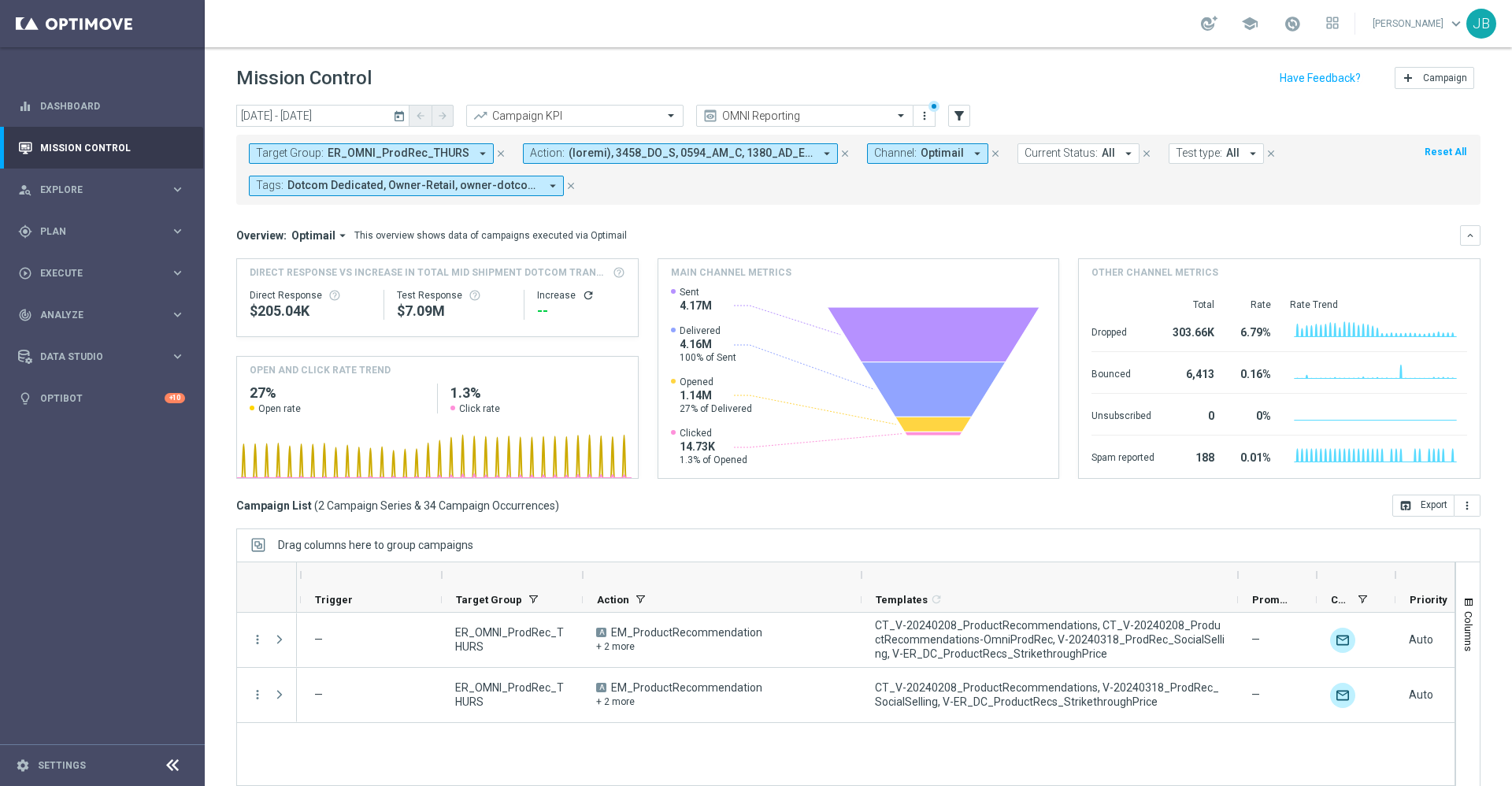
drag, startPoint x: 941, startPoint y: 574, endPoint x: 1249, endPoint y: 576, distance: 308.0
click at [1241, 576] on div at bounding box center [1239, 575] width 7 height 26
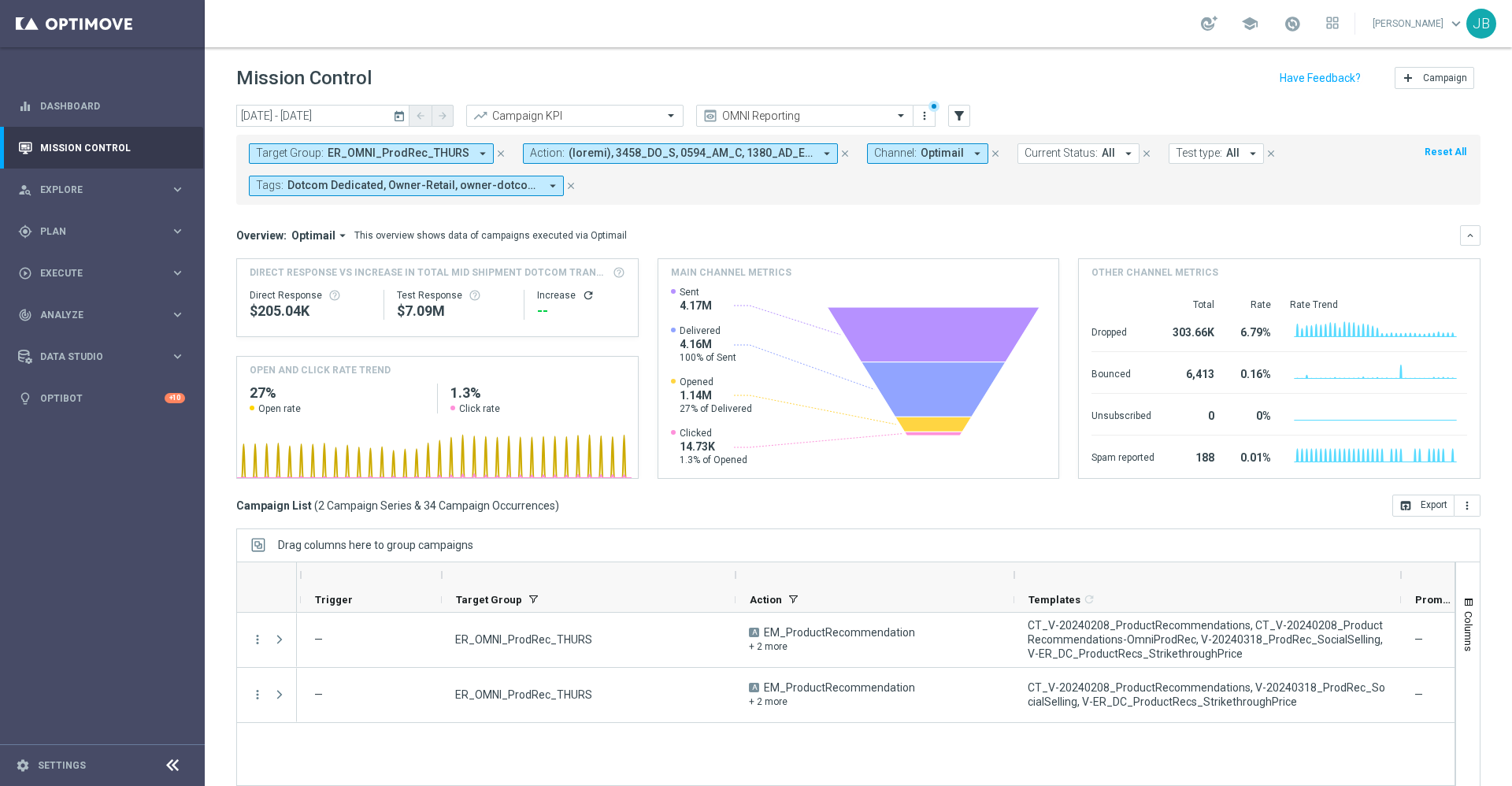
drag, startPoint x: 585, startPoint y: 573, endPoint x: 752, endPoint y: 574, distance: 167.0
click at [739, 574] on div at bounding box center [736, 575] width 7 height 26
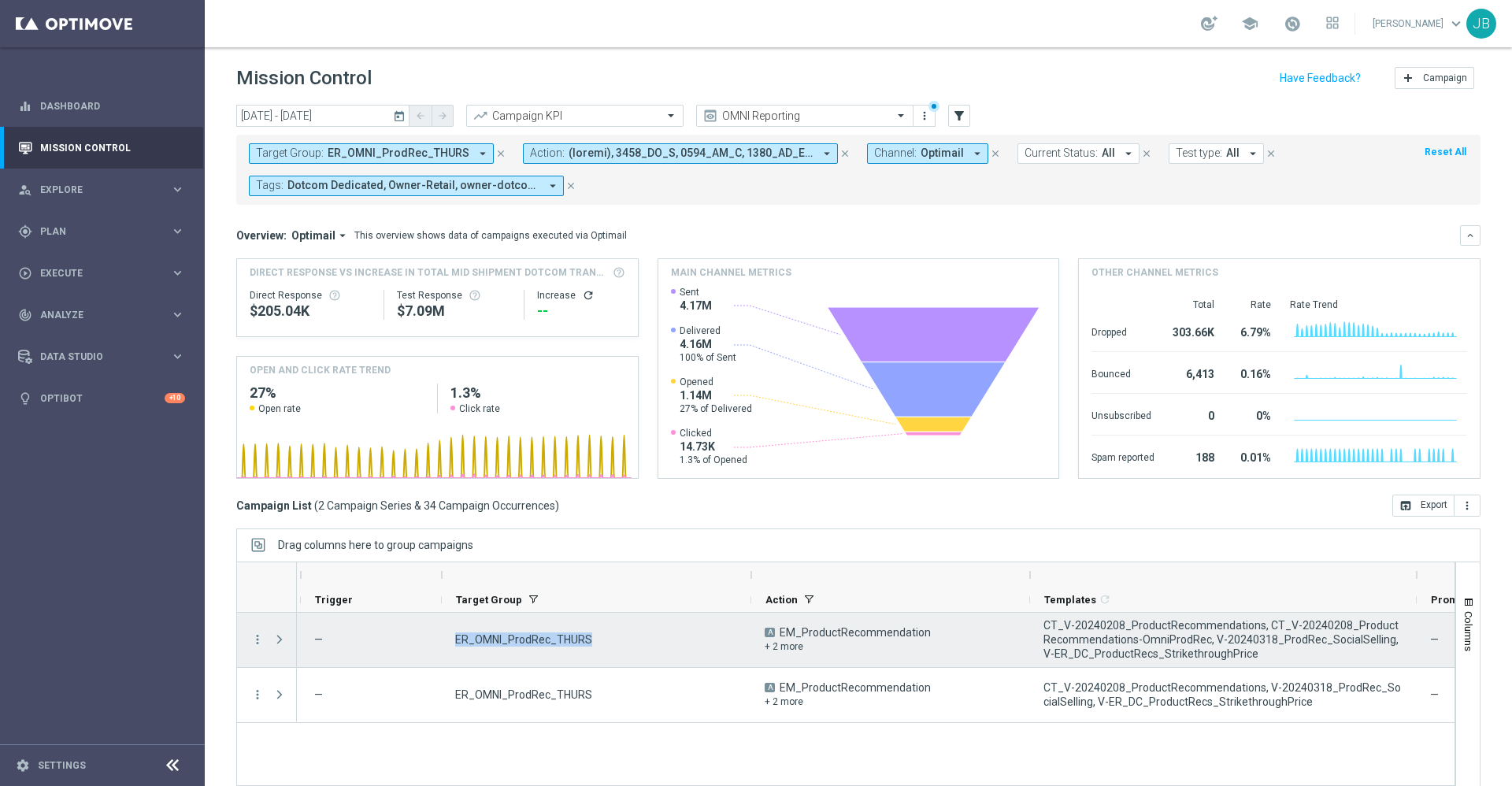
drag, startPoint x: 593, startPoint y: 636, endPoint x: 449, endPoint y: 640, distance: 144.1
click at [449, 640] on div "ER_OMNI_ProdRec_THURS" at bounding box center [596, 640] width 310 height 54
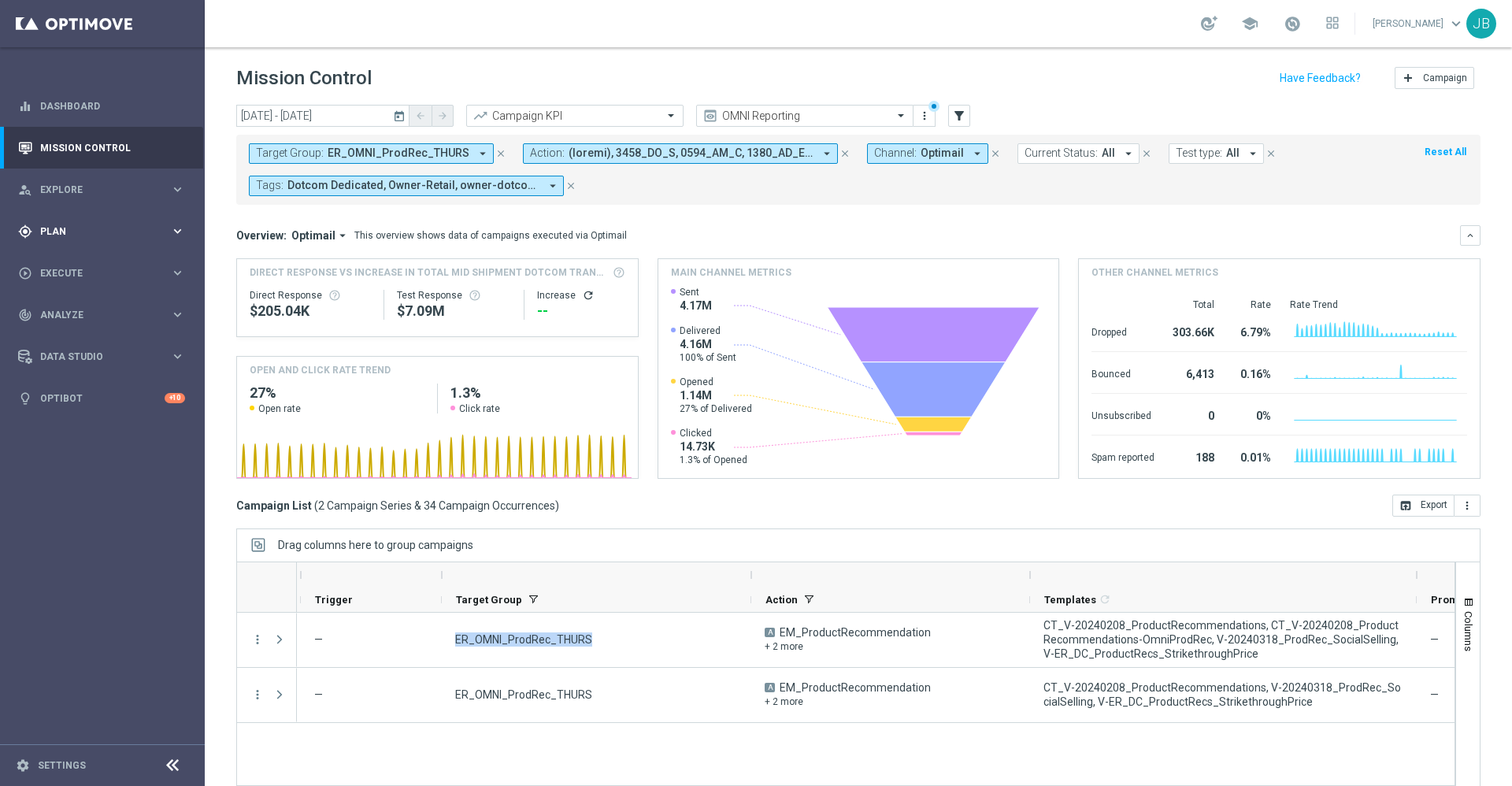
click at [102, 230] on span "Plan" at bounding box center [105, 231] width 130 height 9
click at [90, 266] on link "Target Groups" at bounding box center [102, 263] width 123 height 12
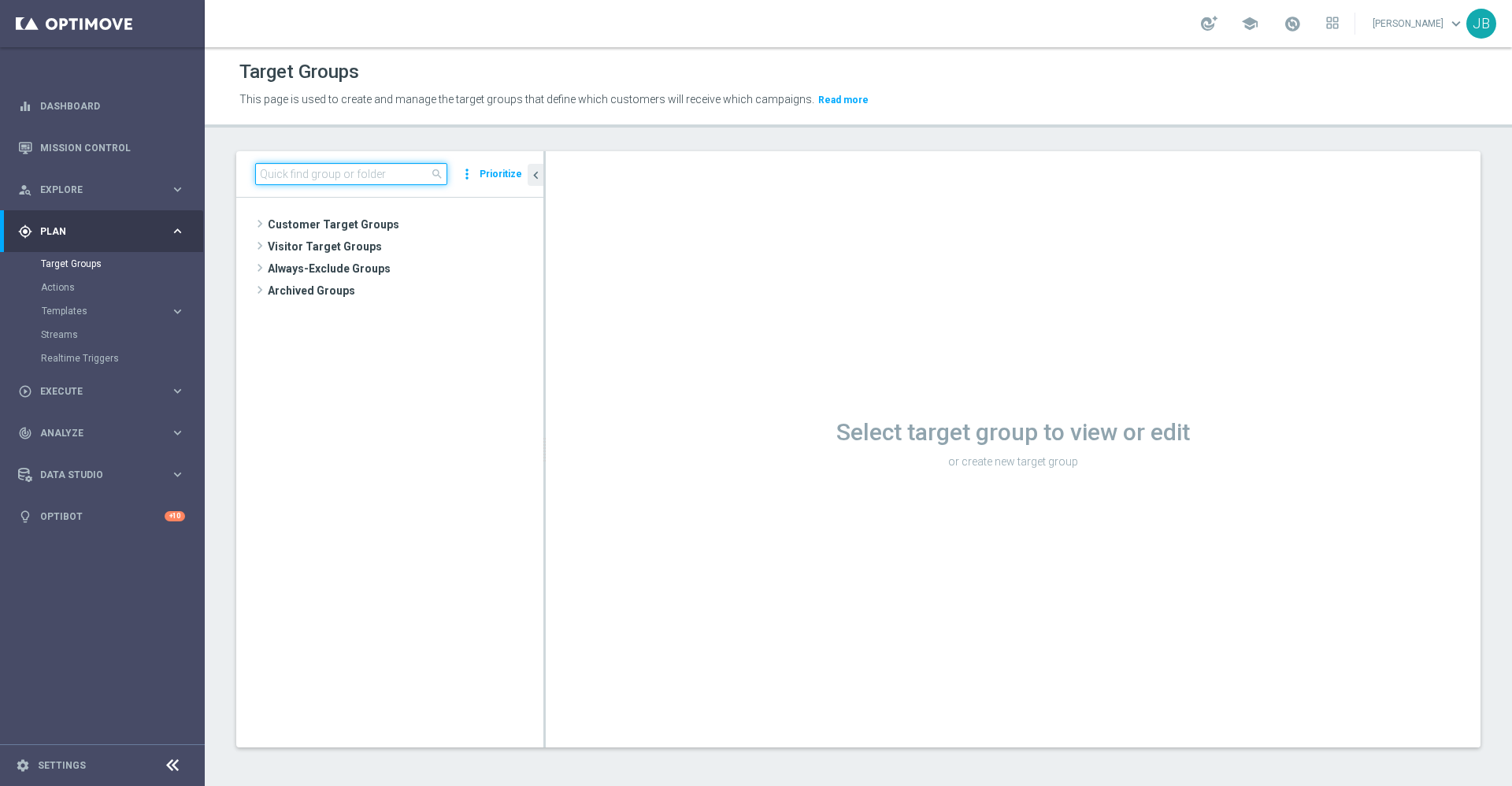
click at [300, 173] on input at bounding box center [351, 173] width 192 height 22
paste input "ED_OMNI_1013_Easy_Deal_Days"
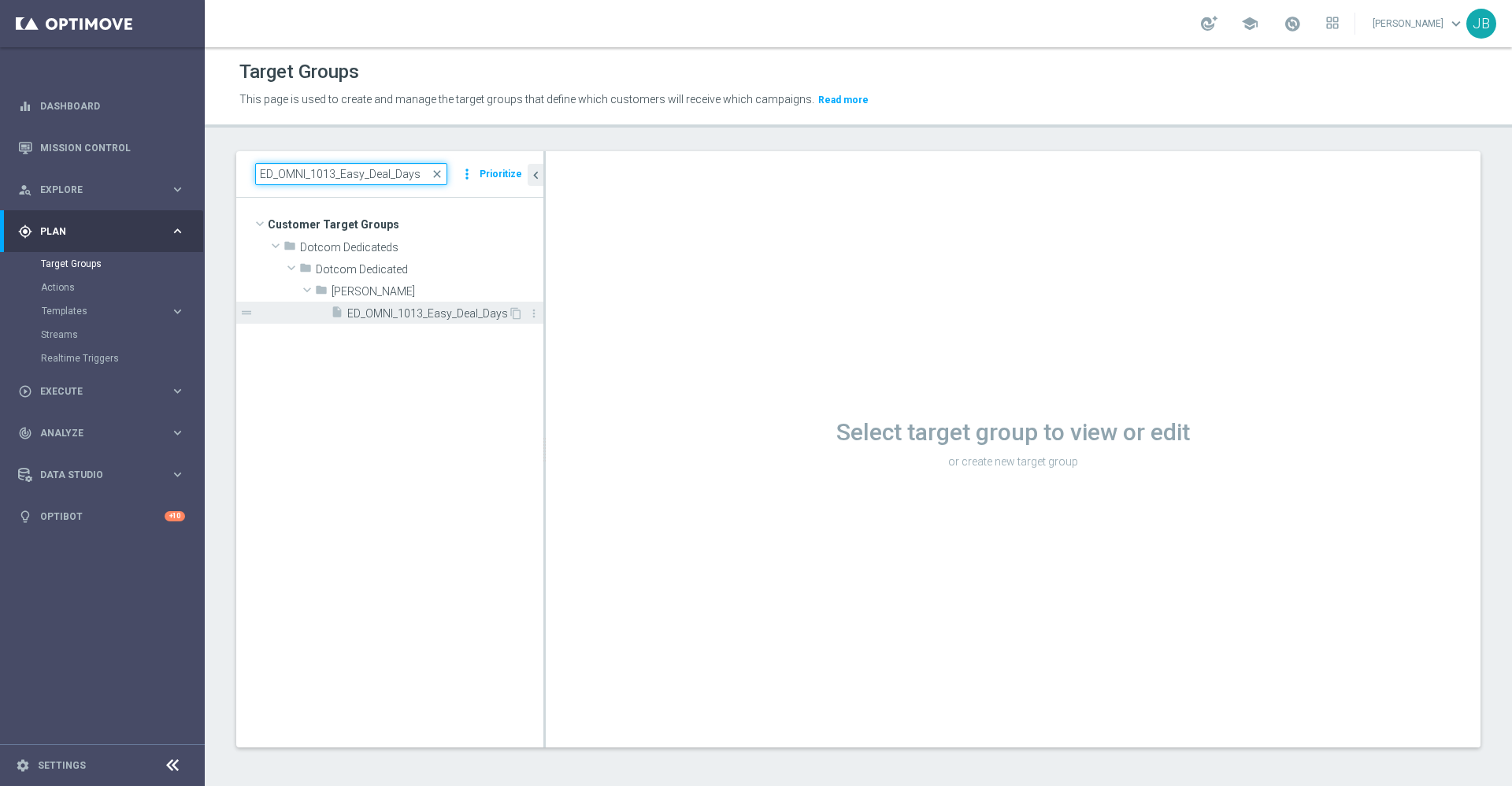
type input "ED_OMNI_1013_Easy_Deal_Days"
click at [367, 315] on span "ED_OMNI_1013_Easy_Deal_Days" at bounding box center [428, 314] width 161 height 13
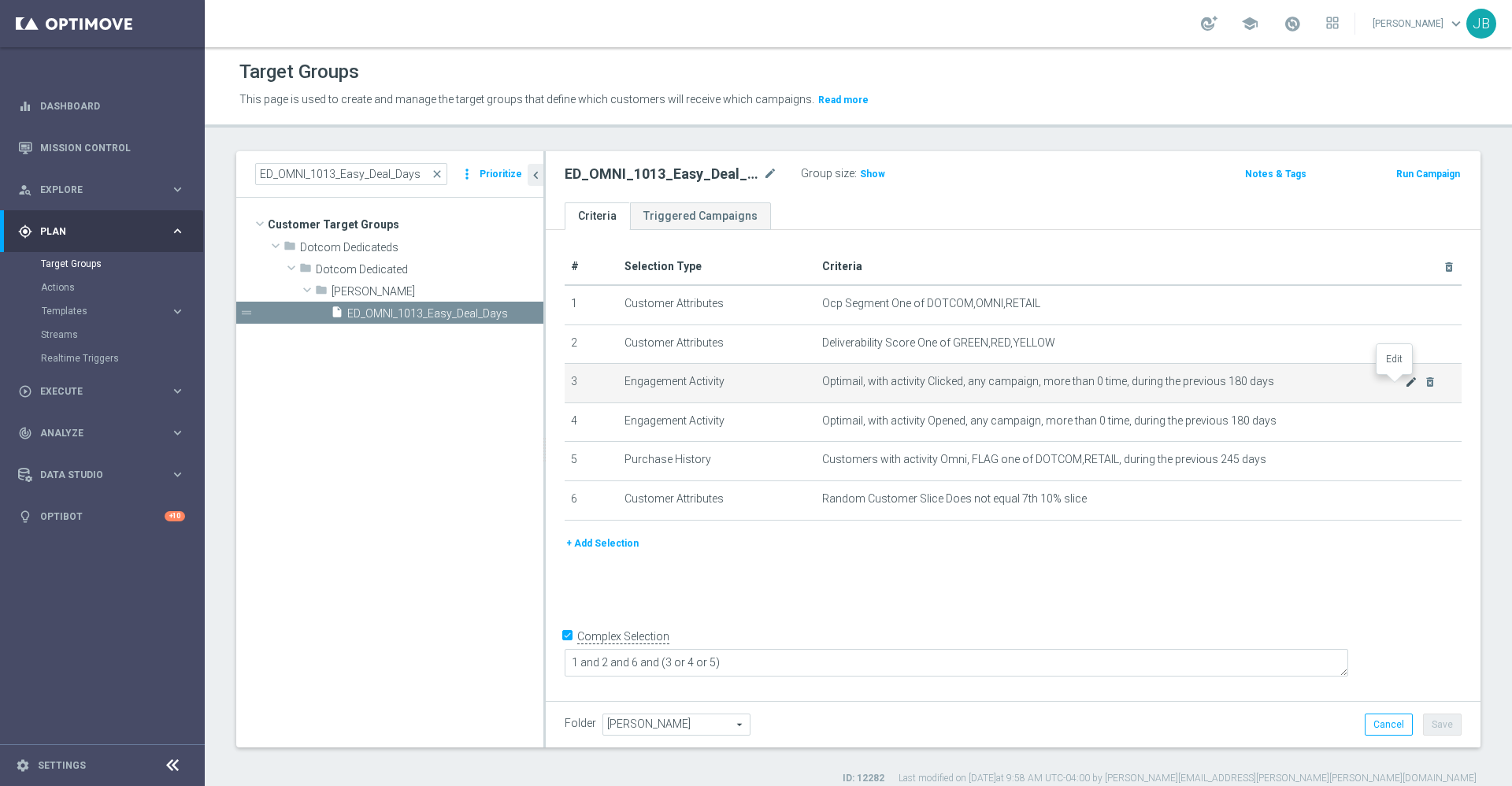
click at [1405, 386] on icon "mode_edit" at bounding box center [1411, 381] width 12 height 12
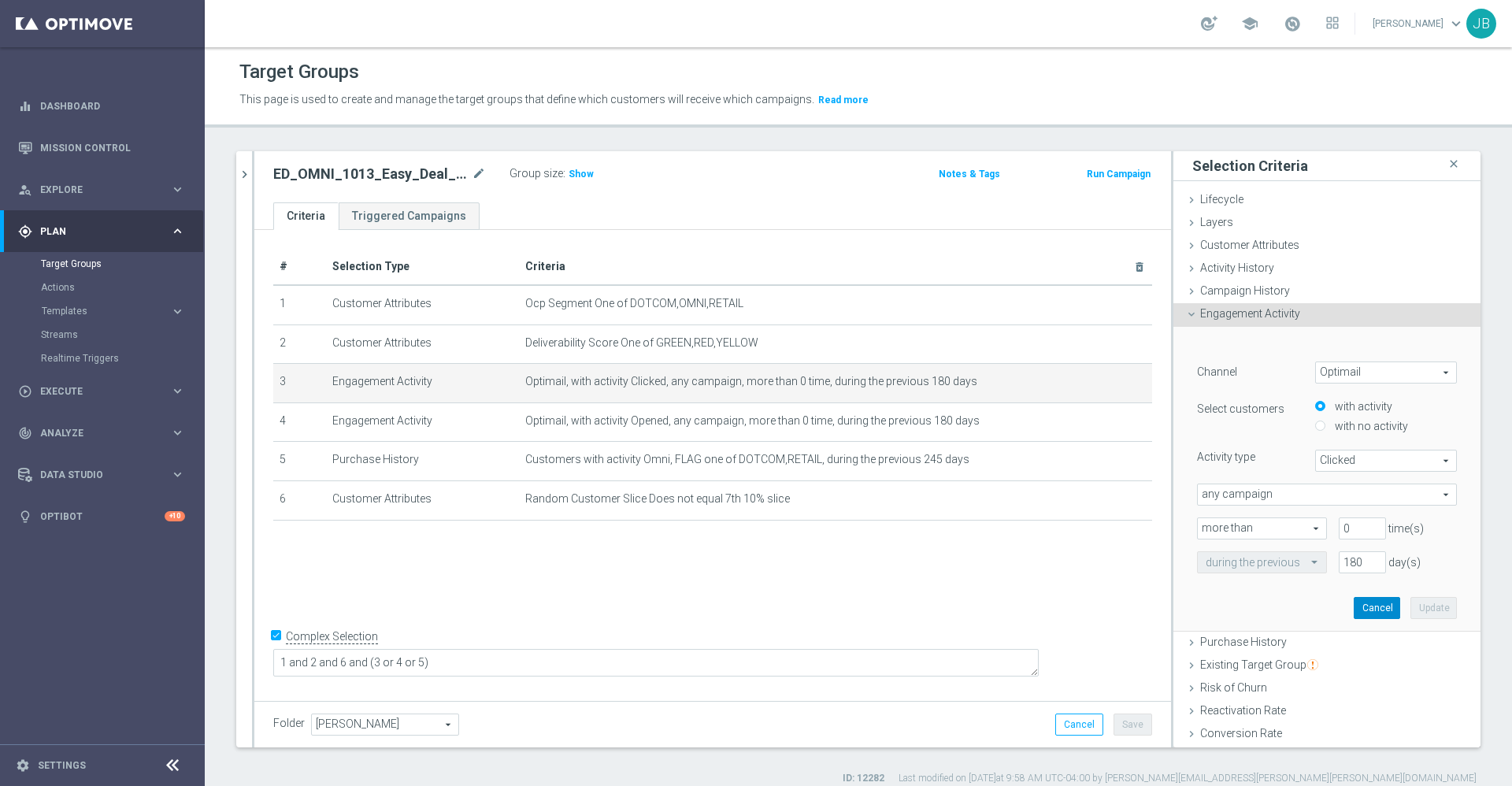
click at [1354, 608] on button "Cancel" at bounding box center [1377, 608] width 46 height 22
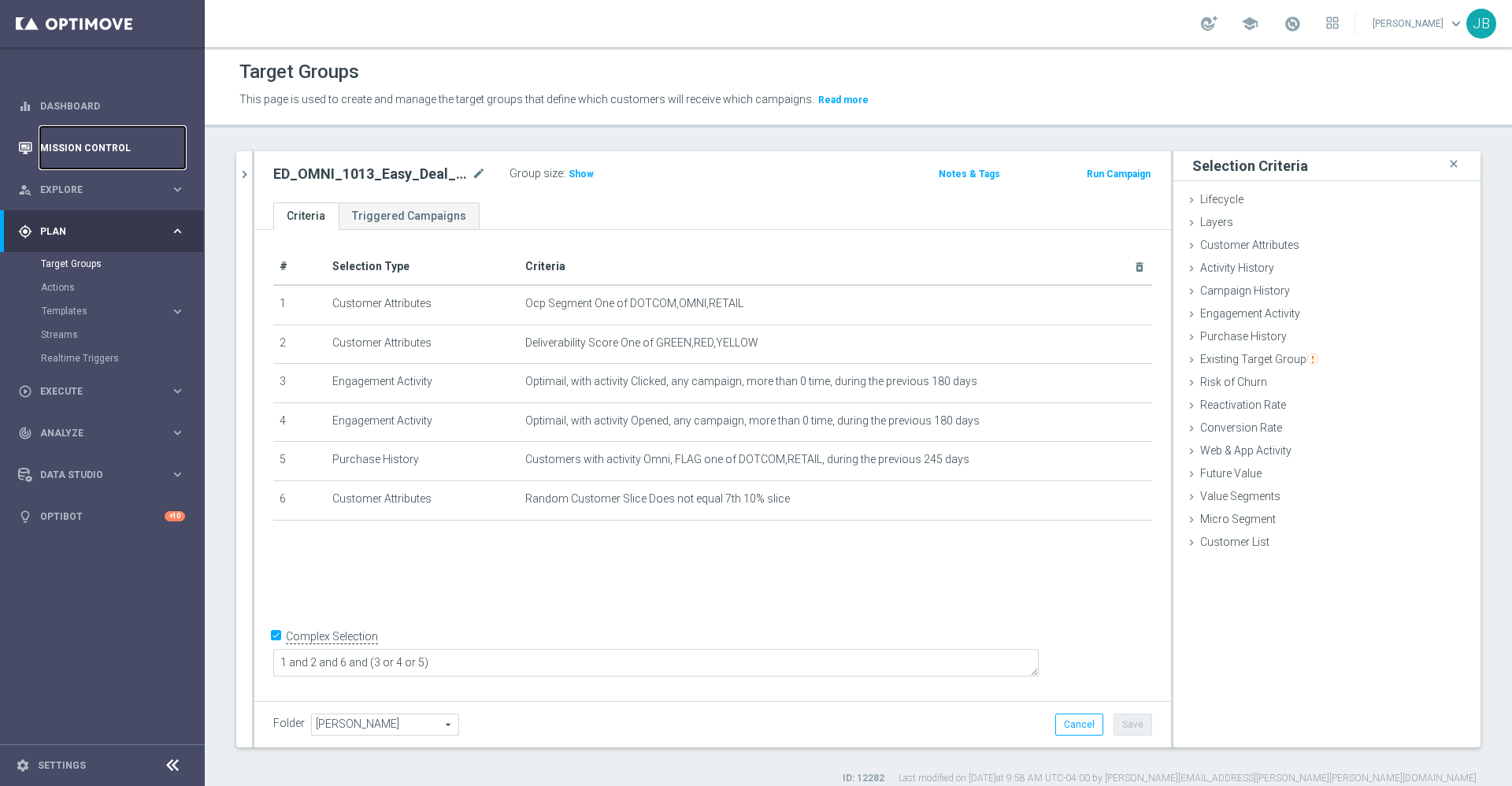
click at [83, 144] on link "Mission Control" at bounding box center [113, 148] width 145 height 42
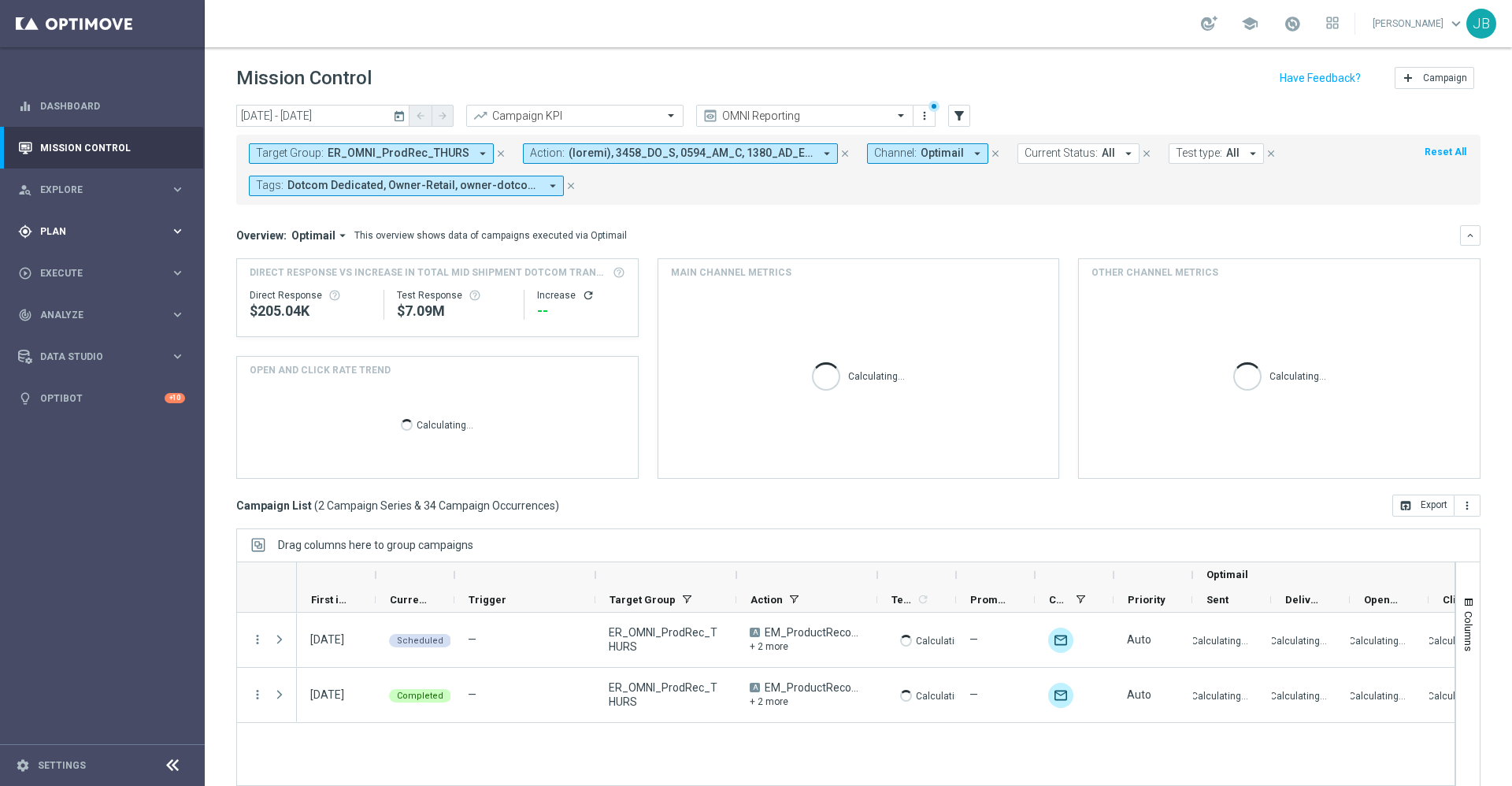
click at [138, 231] on span "Plan" at bounding box center [105, 231] width 130 height 9
click at [89, 315] on button "Templates keyboard_arrow_right" at bounding box center [114, 310] width 145 height 12
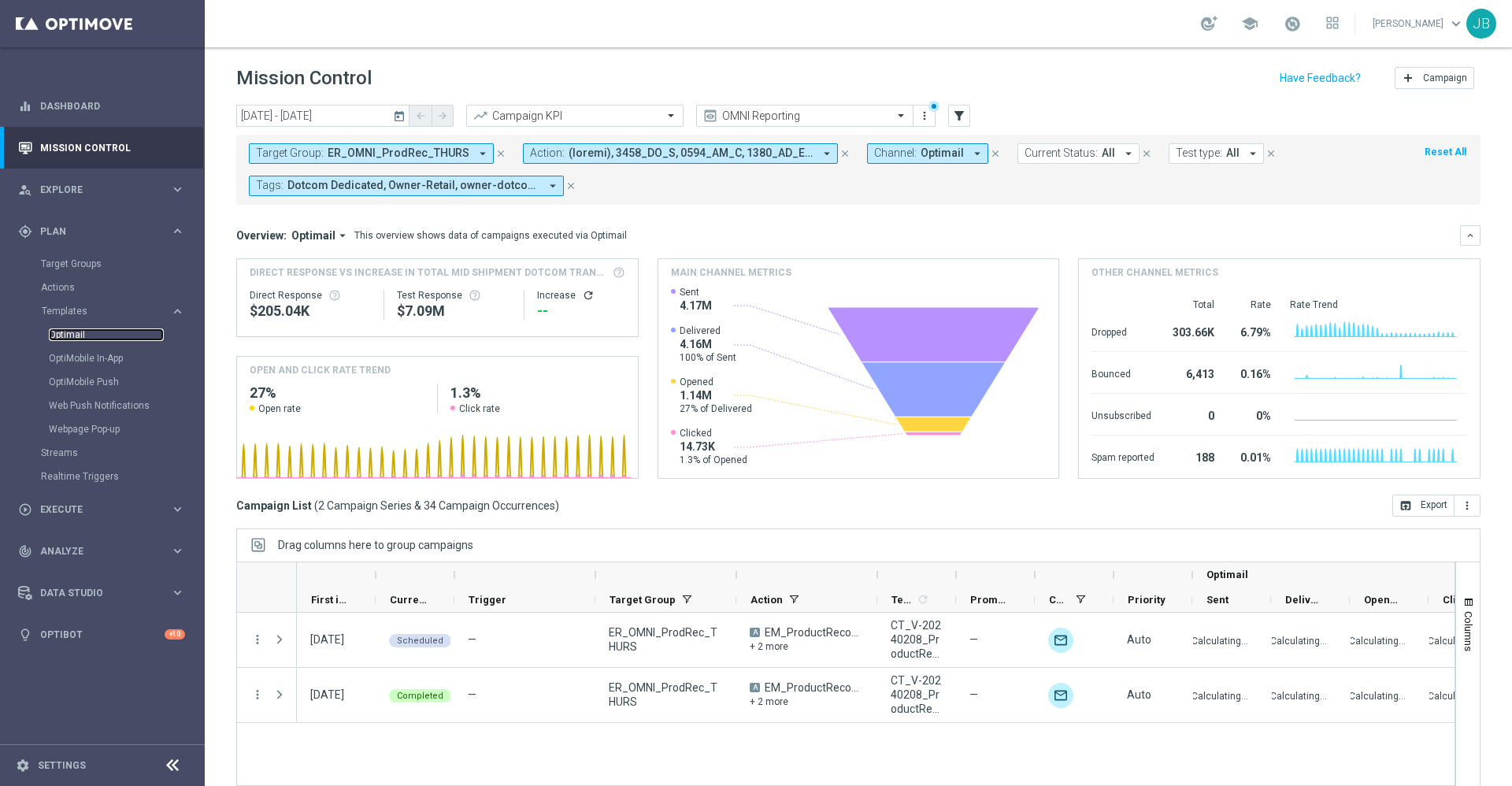
click at [77, 336] on link "Optimail" at bounding box center [106, 334] width 115 height 12
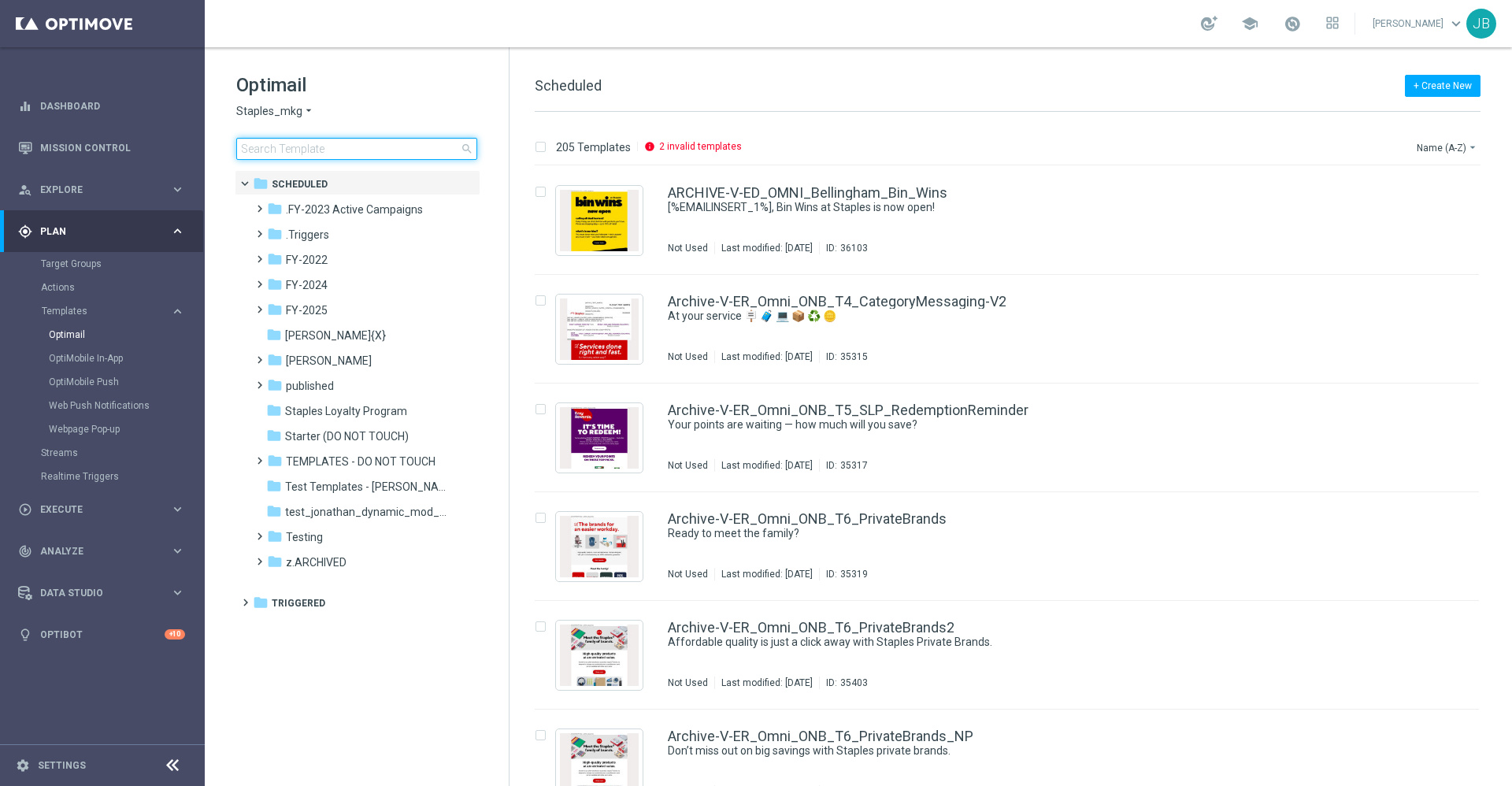
click at [369, 138] on input at bounding box center [357, 149] width 241 height 22
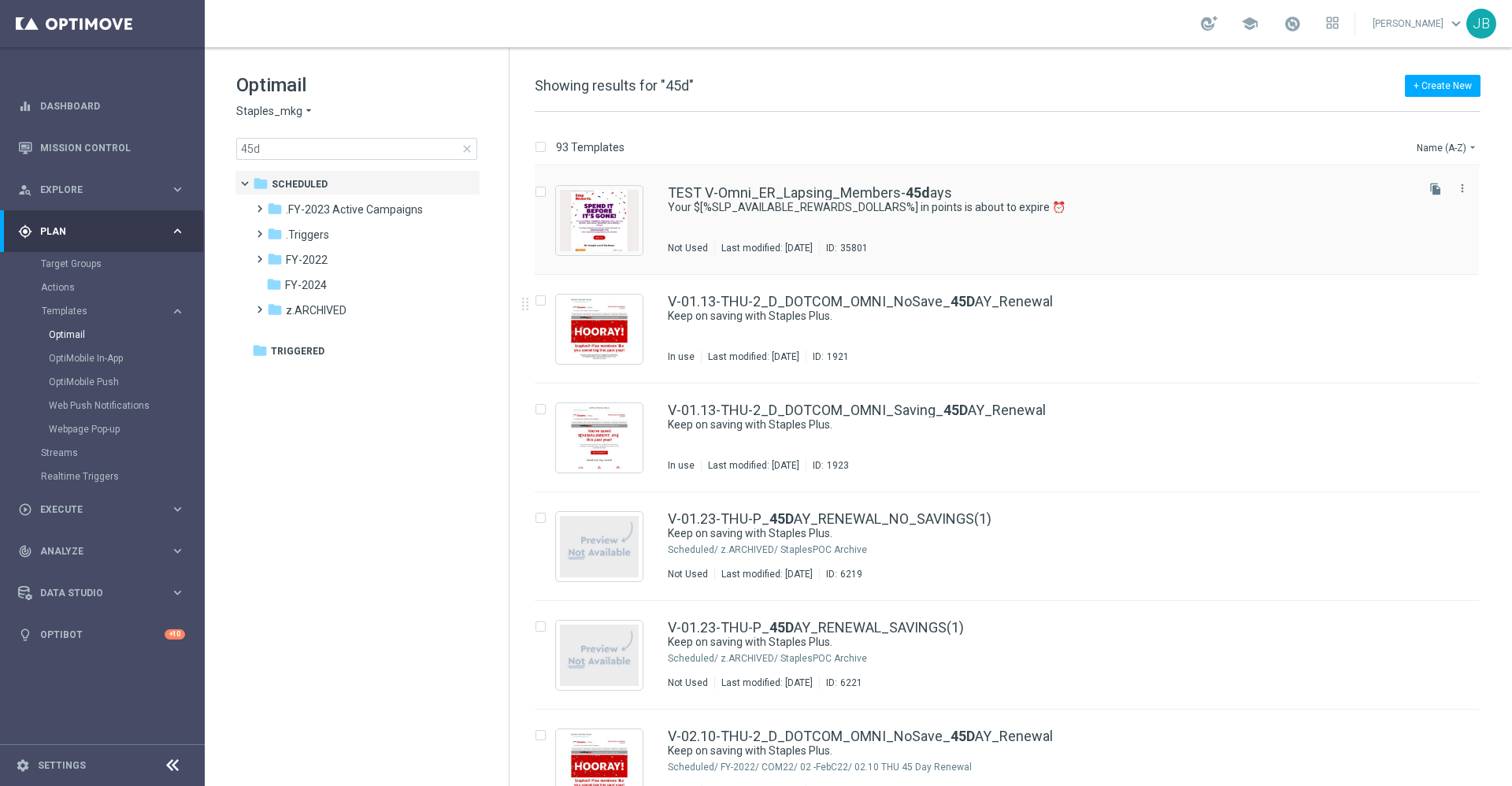
drag, startPoint x: 1510, startPoint y: 270, endPoint x: 1036, endPoint y: 244, distance: 474.7
click at [1510, 223] on div "93 Templates Name (A-Z) arrow_drop_down Drag here to set row groups Drag here t…" at bounding box center [1011, 448] width 1002 height 674
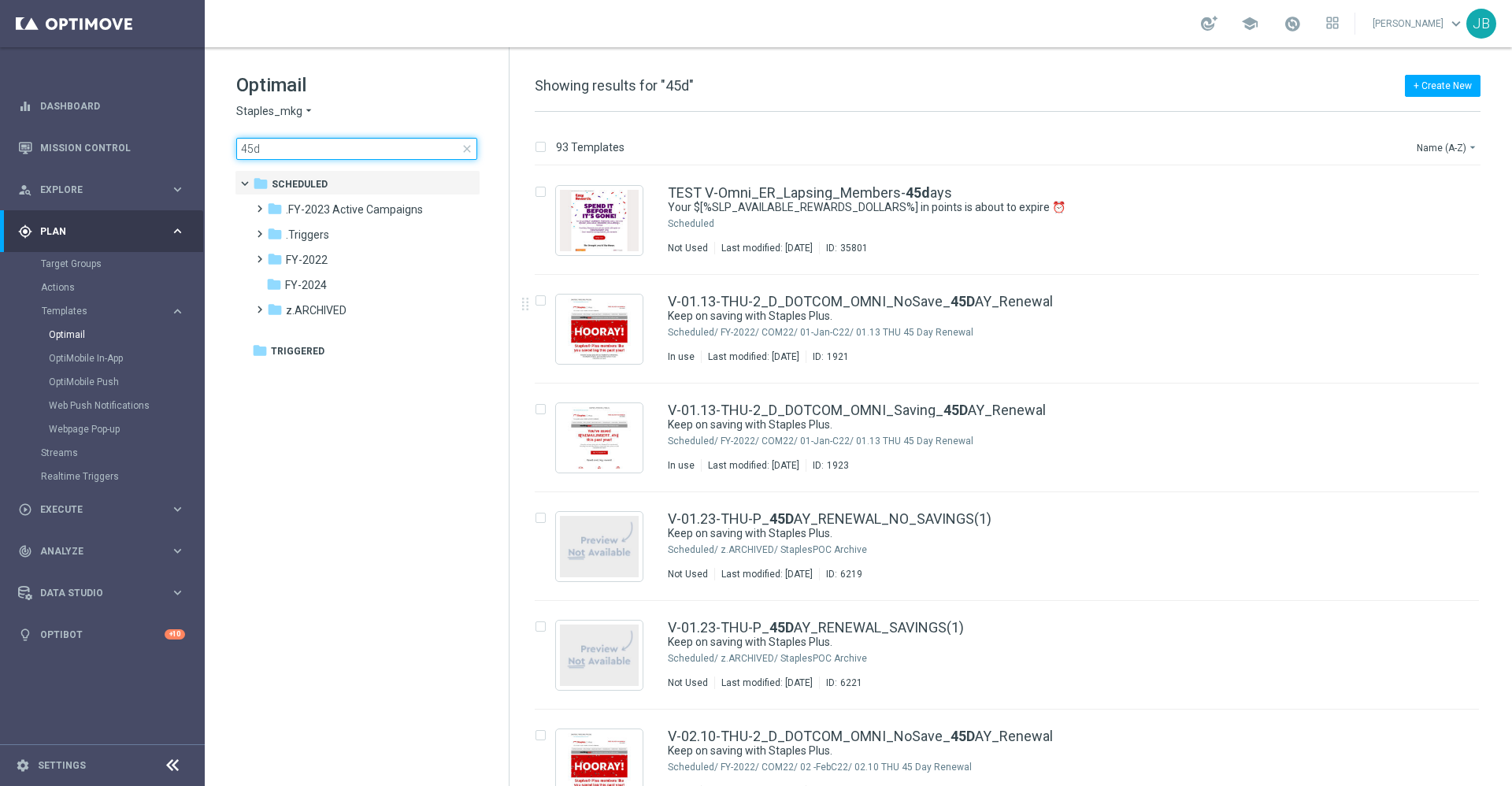
click at [297, 144] on input "45d" at bounding box center [357, 149] width 241 height 22
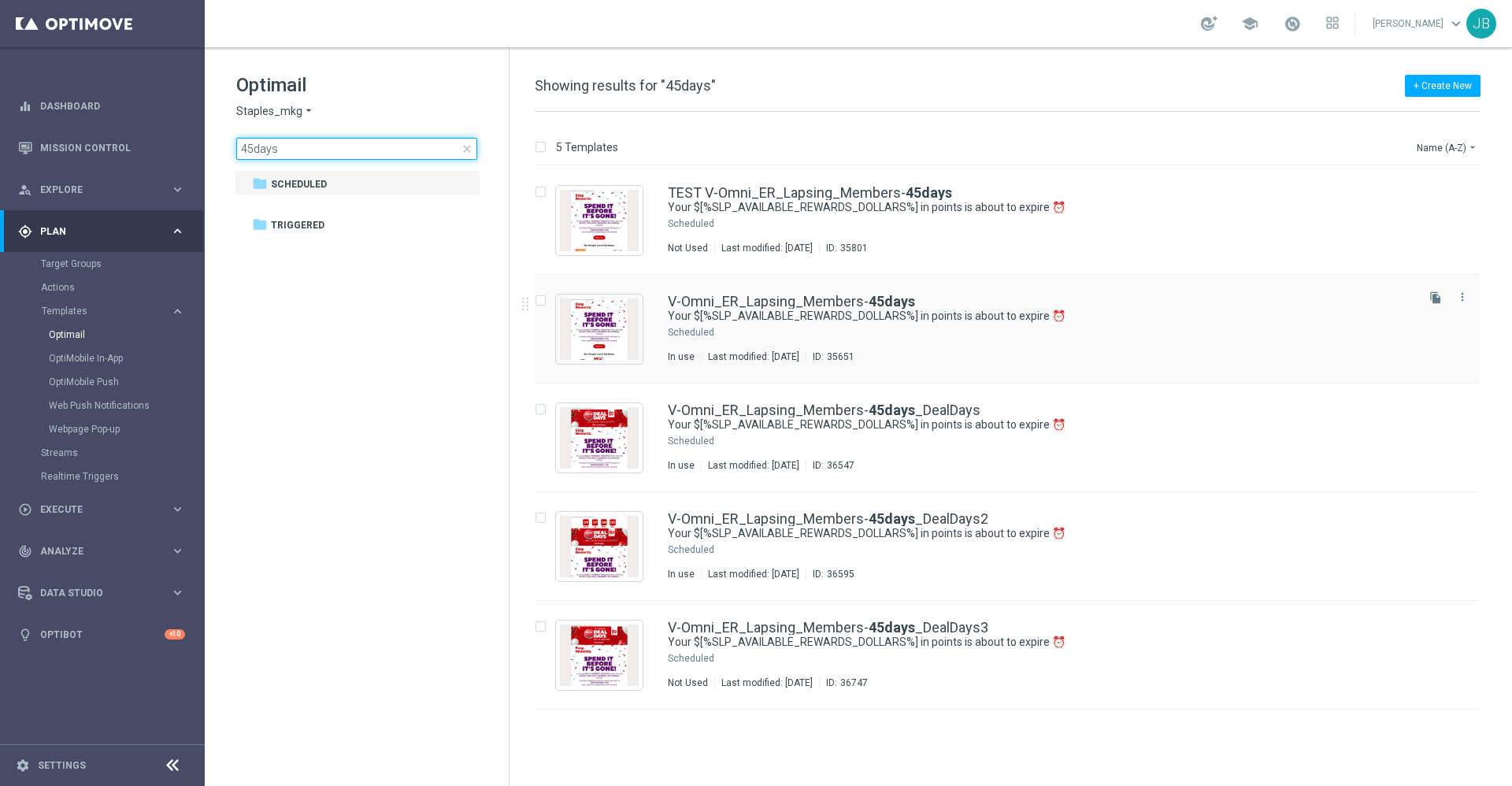
type input "45days"
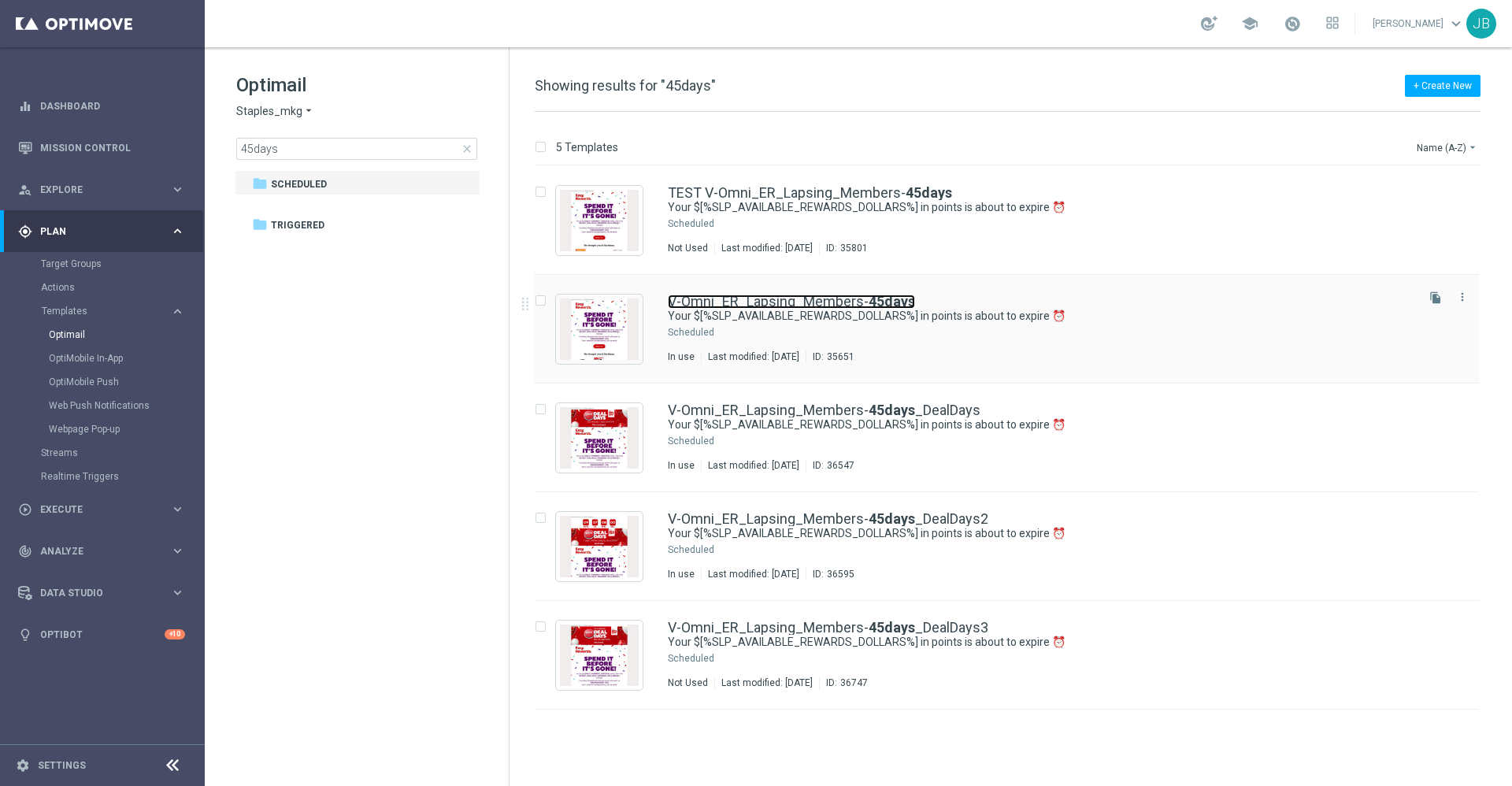
click at [794, 301] on link "V-Omni_ER_Lapsing_Members- 45days" at bounding box center [792, 301] width 248 height 14
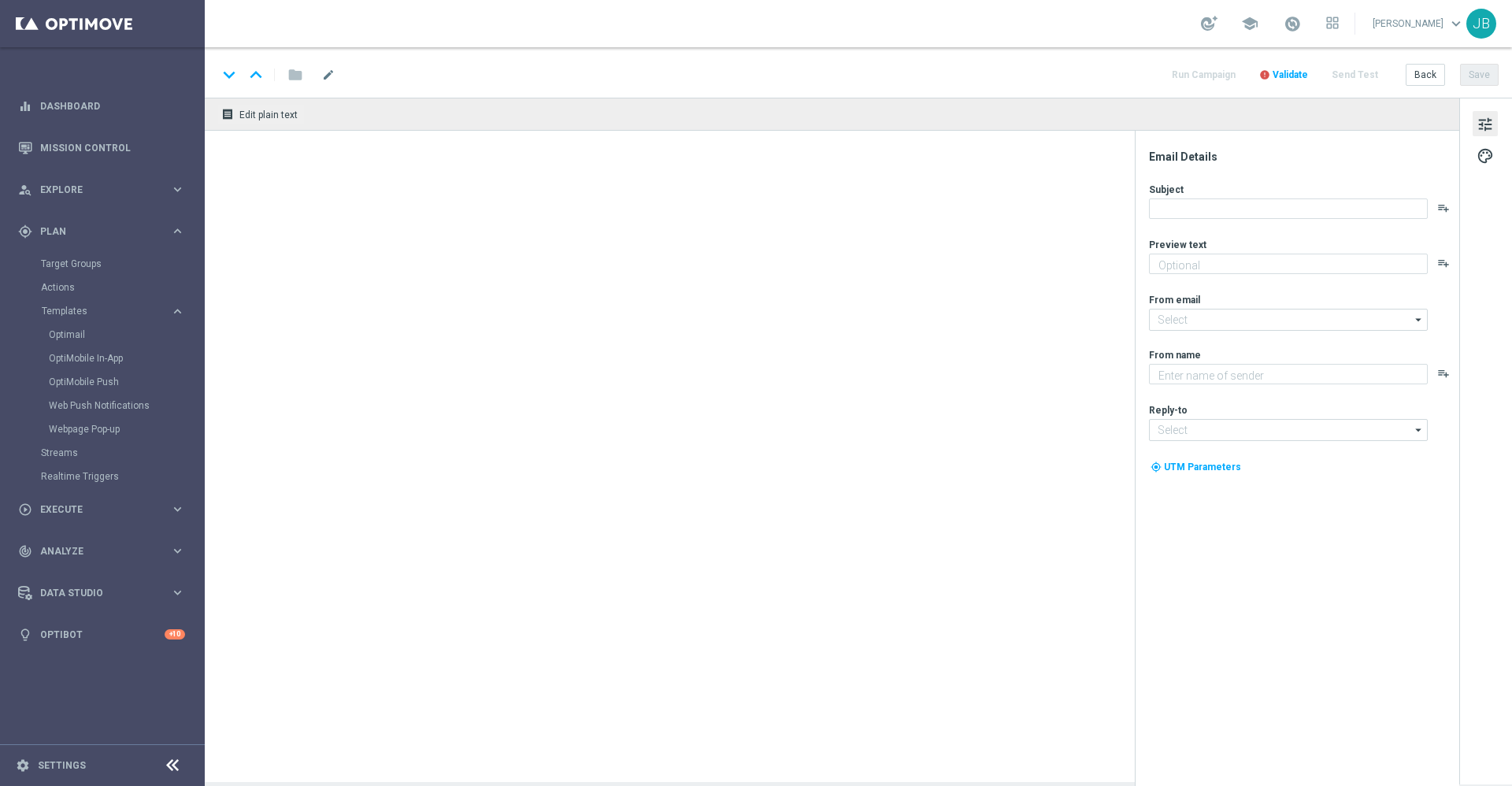
type textarea "Redeem them now before they're gone!"
type input "[EMAIL_ADDRESS][DOMAIN_NAME]"
type textarea "Staples"
type input "[EMAIL_ADDRESS][DOMAIN_NAME]"
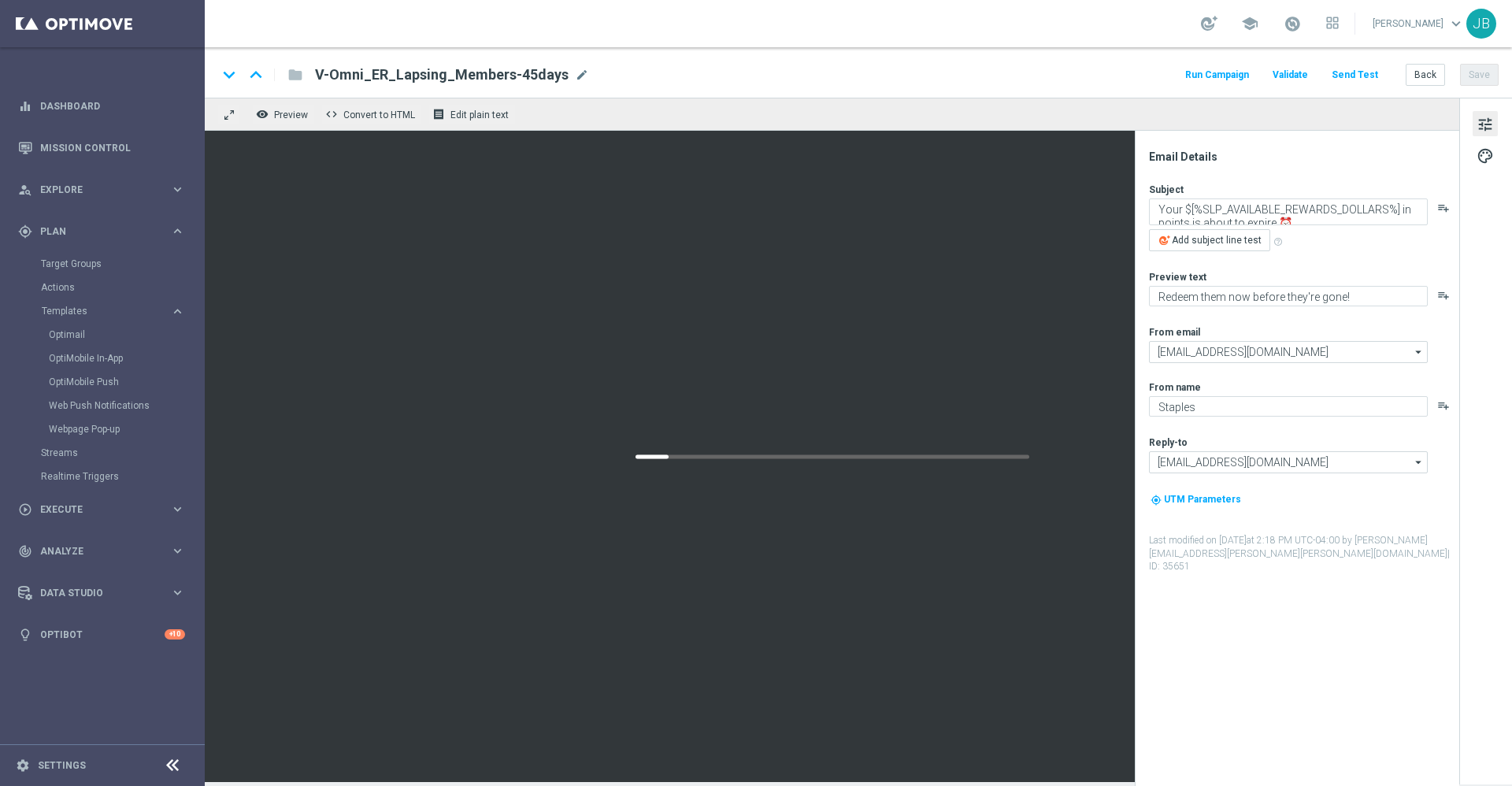
click at [1363, 73] on button "Send Test" at bounding box center [1355, 75] width 51 height 21
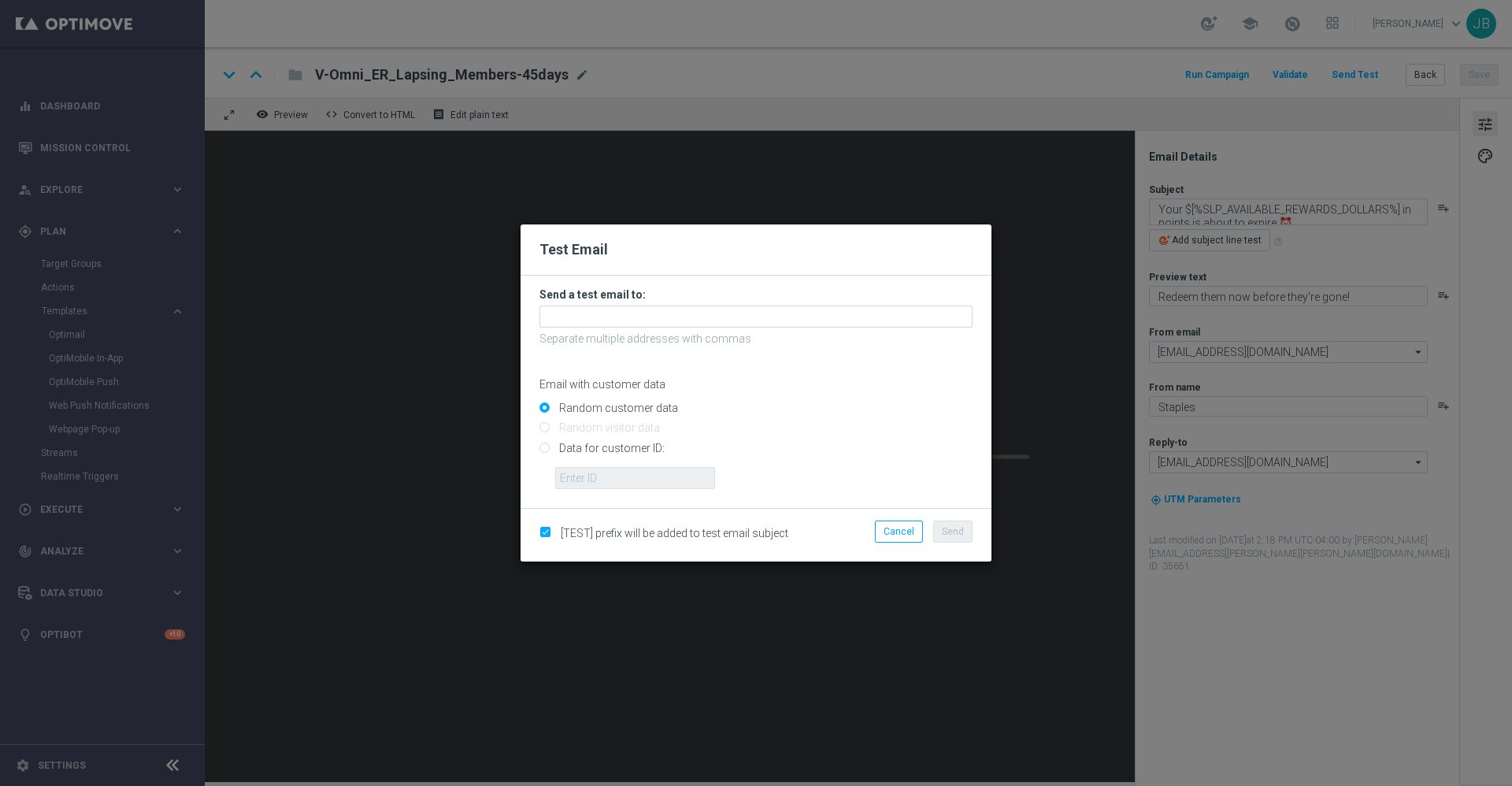
click at [649, 329] on form "Send a test email to: Separate multiple addresses with commas Email with custom…" at bounding box center [756, 388] width 434 height 201
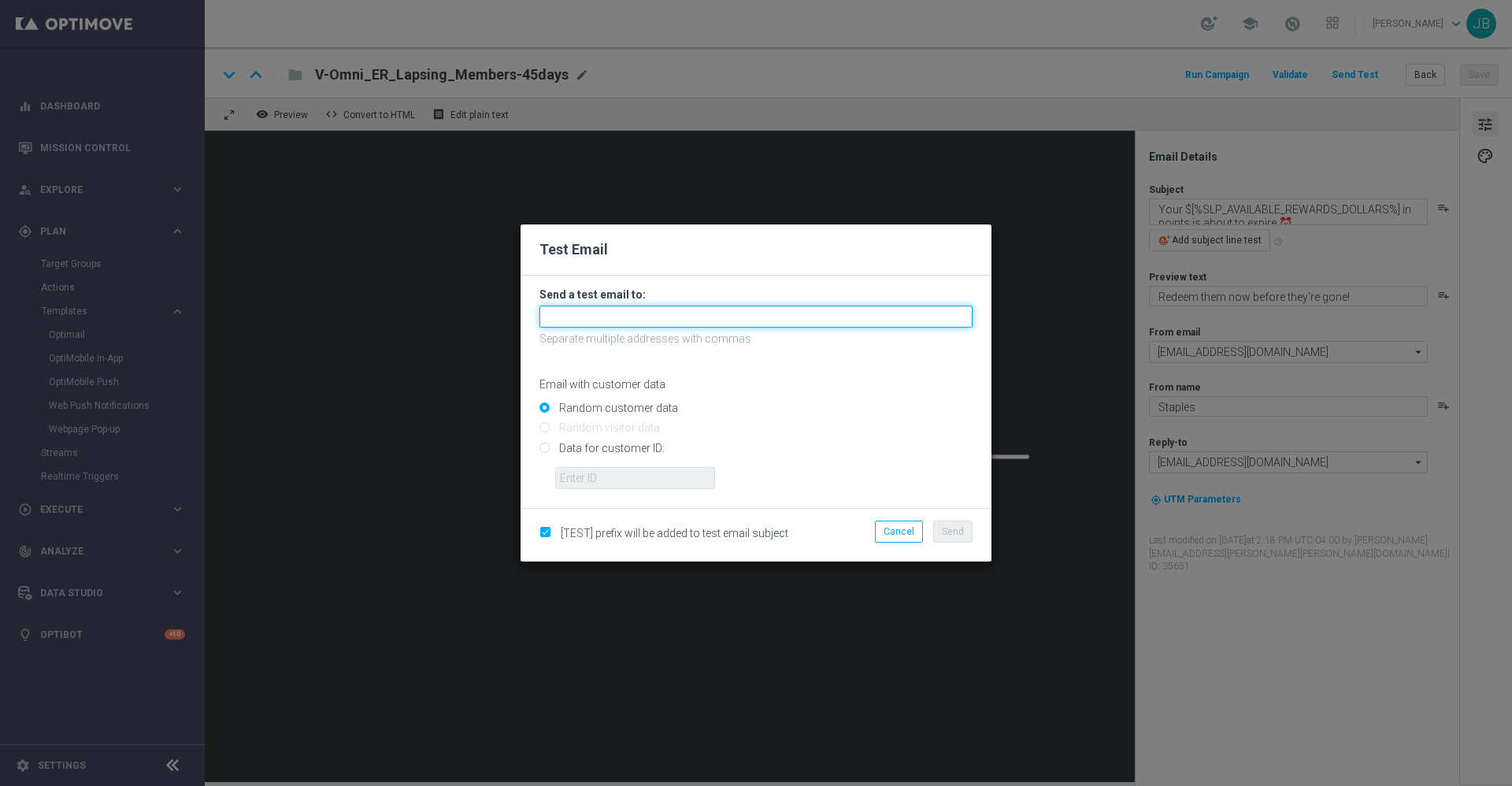
click at [642, 317] on input "text" at bounding box center [756, 316] width 434 height 22
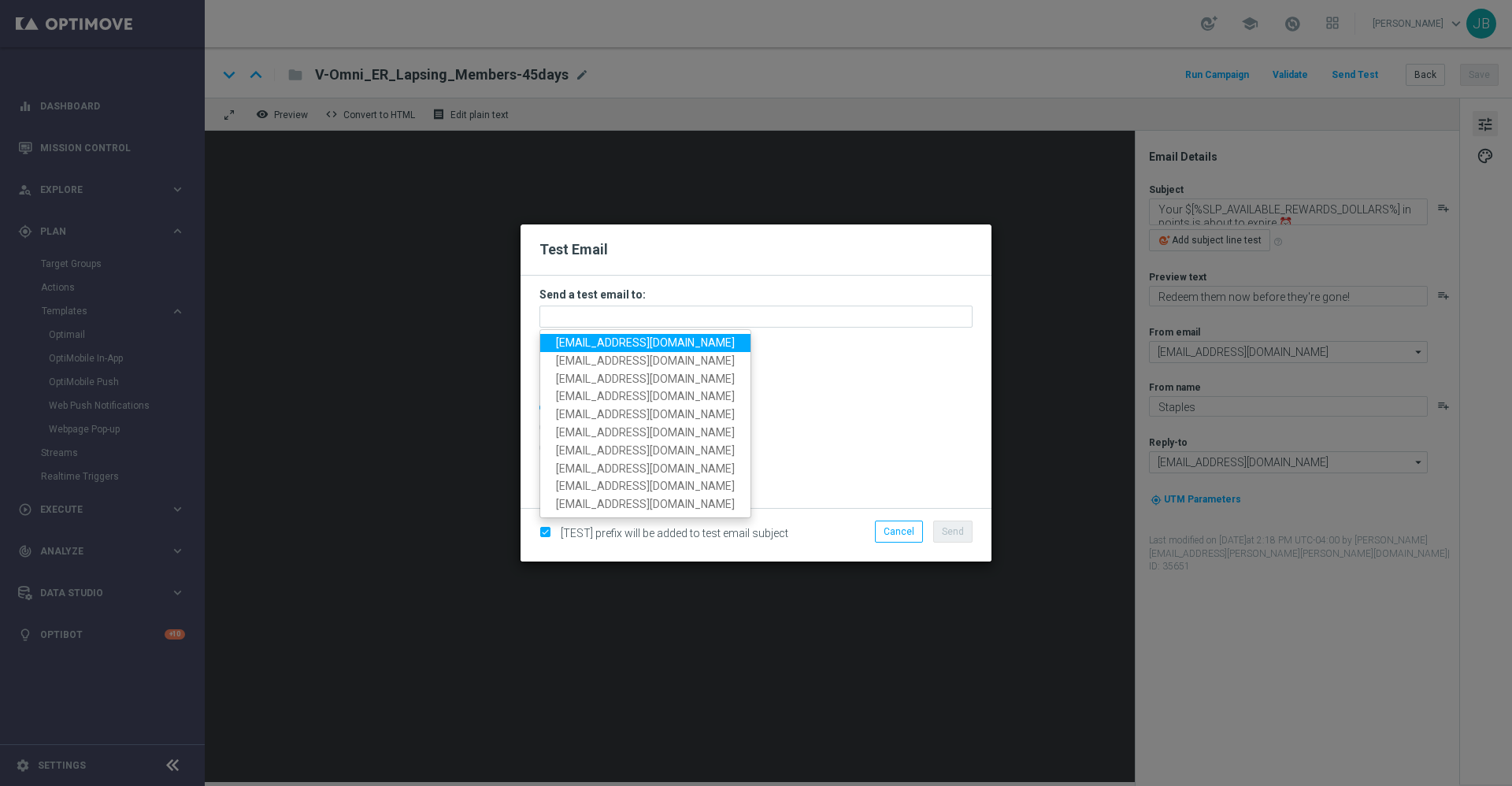
click at [641, 336] on span "[EMAIL_ADDRESS][DOMAIN_NAME]" at bounding box center [645, 342] width 179 height 12
type input "[EMAIL_ADDRESS][DOMAIN_NAME]"
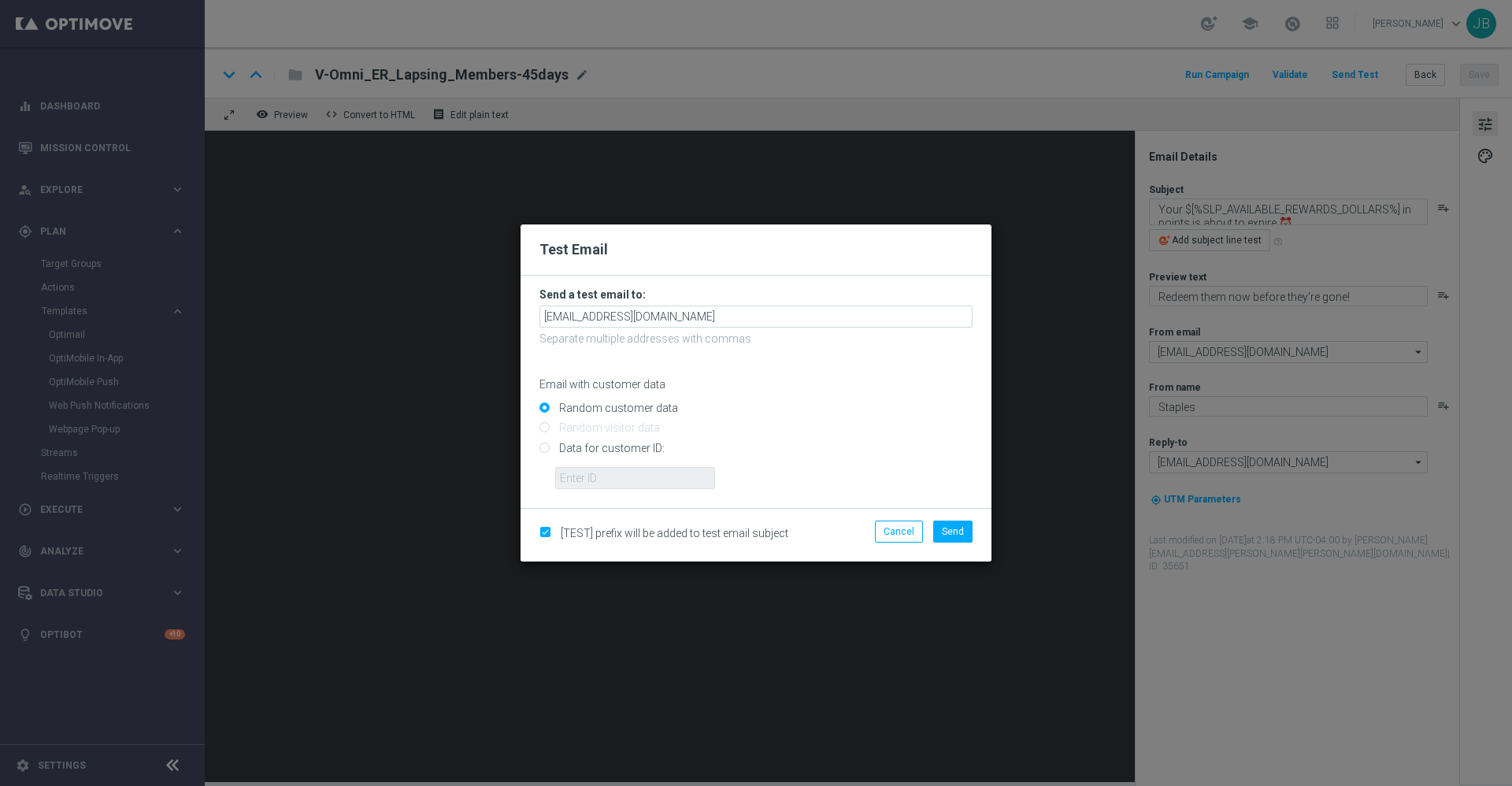
click at [543, 450] on input "Data for customer ID:" at bounding box center [756, 454] width 434 height 22
radio input "true"
click at [581, 476] on input "text" at bounding box center [635, 478] width 160 height 22
paste input "10016292767"
type input "10016292767"
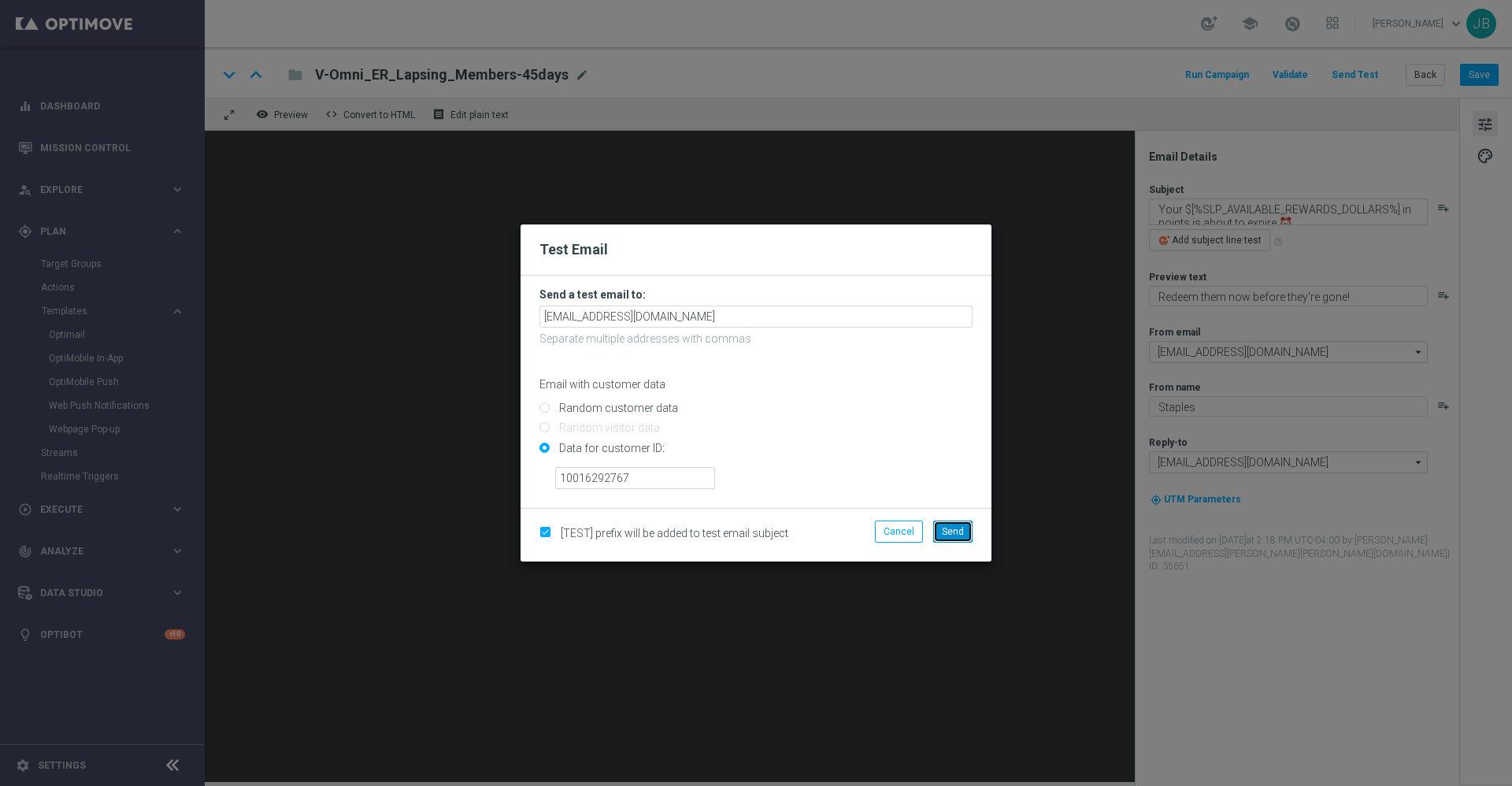
click at [955, 528] on span "Send" at bounding box center [953, 531] width 22 height 11
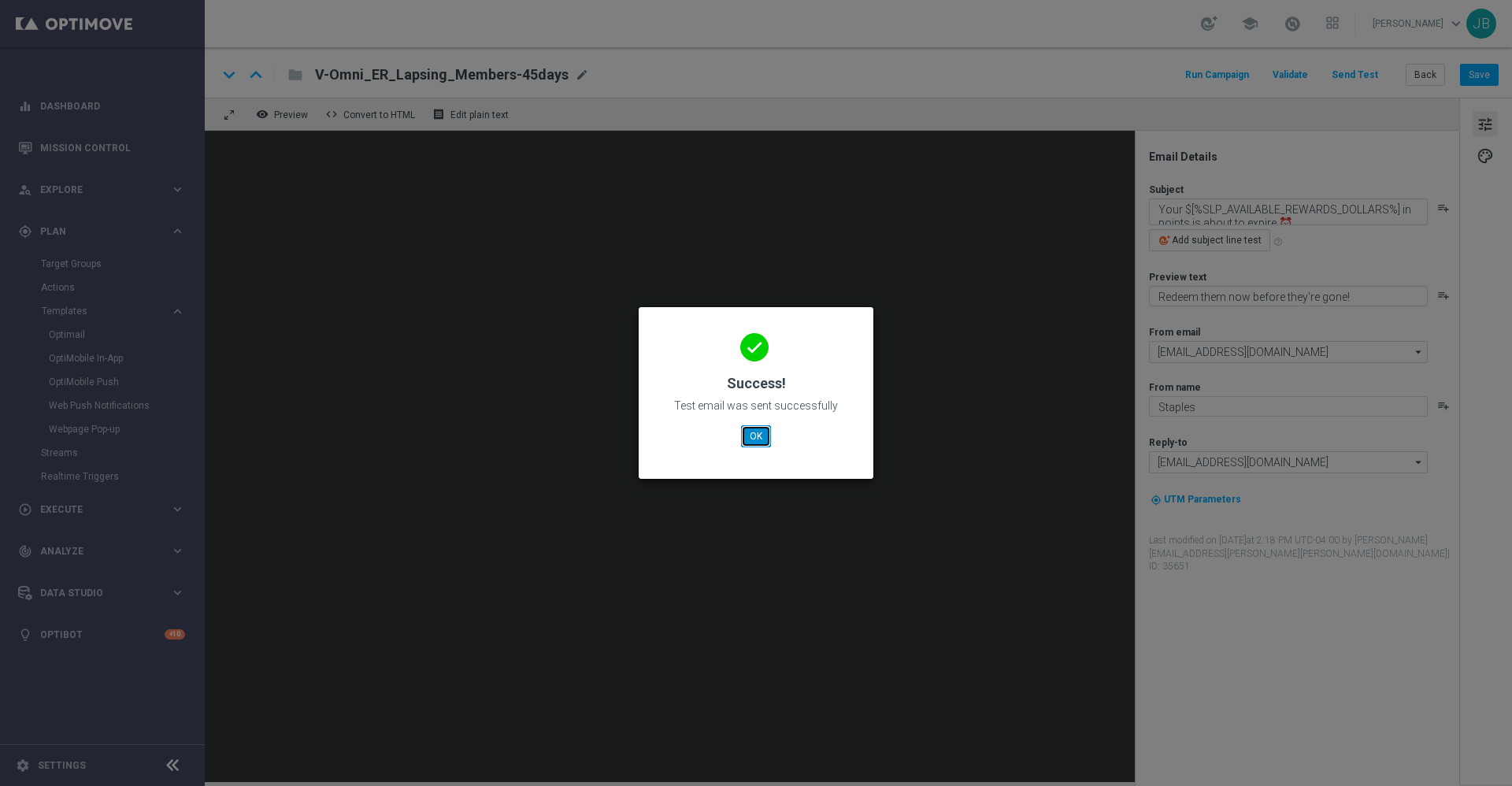
click at [763, 437] on button "OK" at bounding box center [756, 436] width 30 height 22
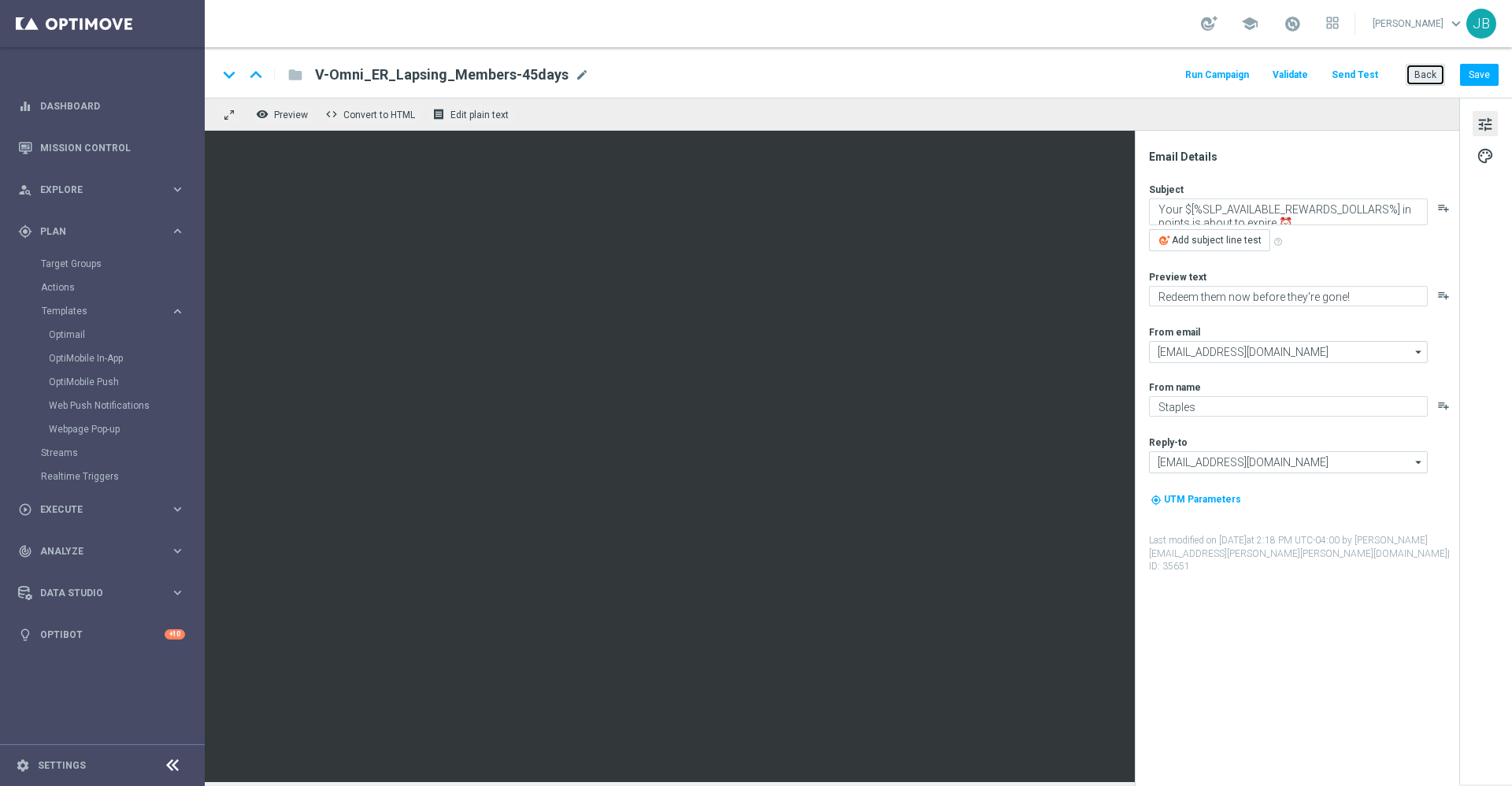
click at [1422, 77] on button "Back" at bounding box center [1426, 74] width 40 height 22
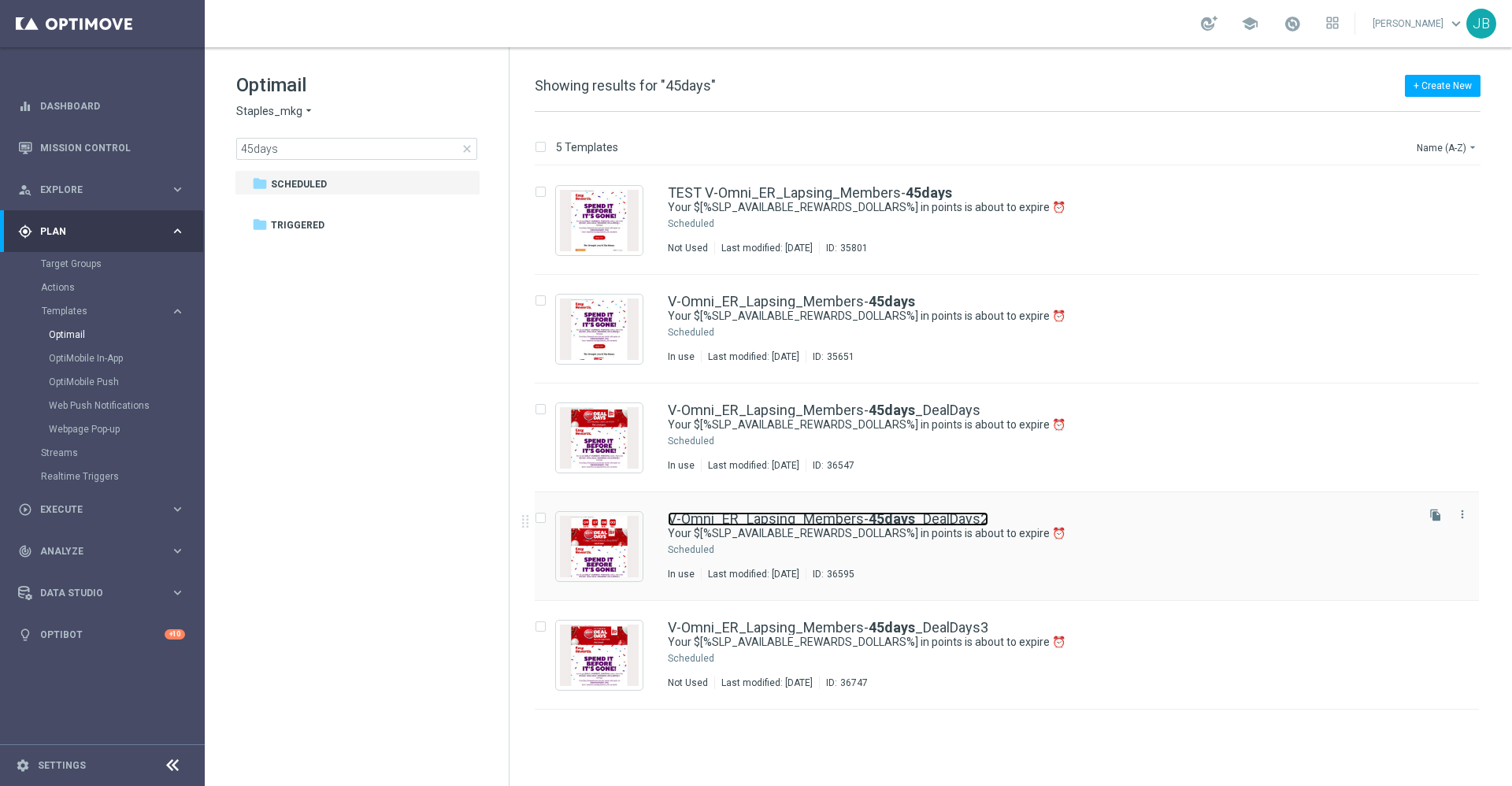
click at [798, 518] on link "V-Omni_ER_Lapsing_Members- 45days _DealDays2" at bounding box center [828, 518] width 320 height 14
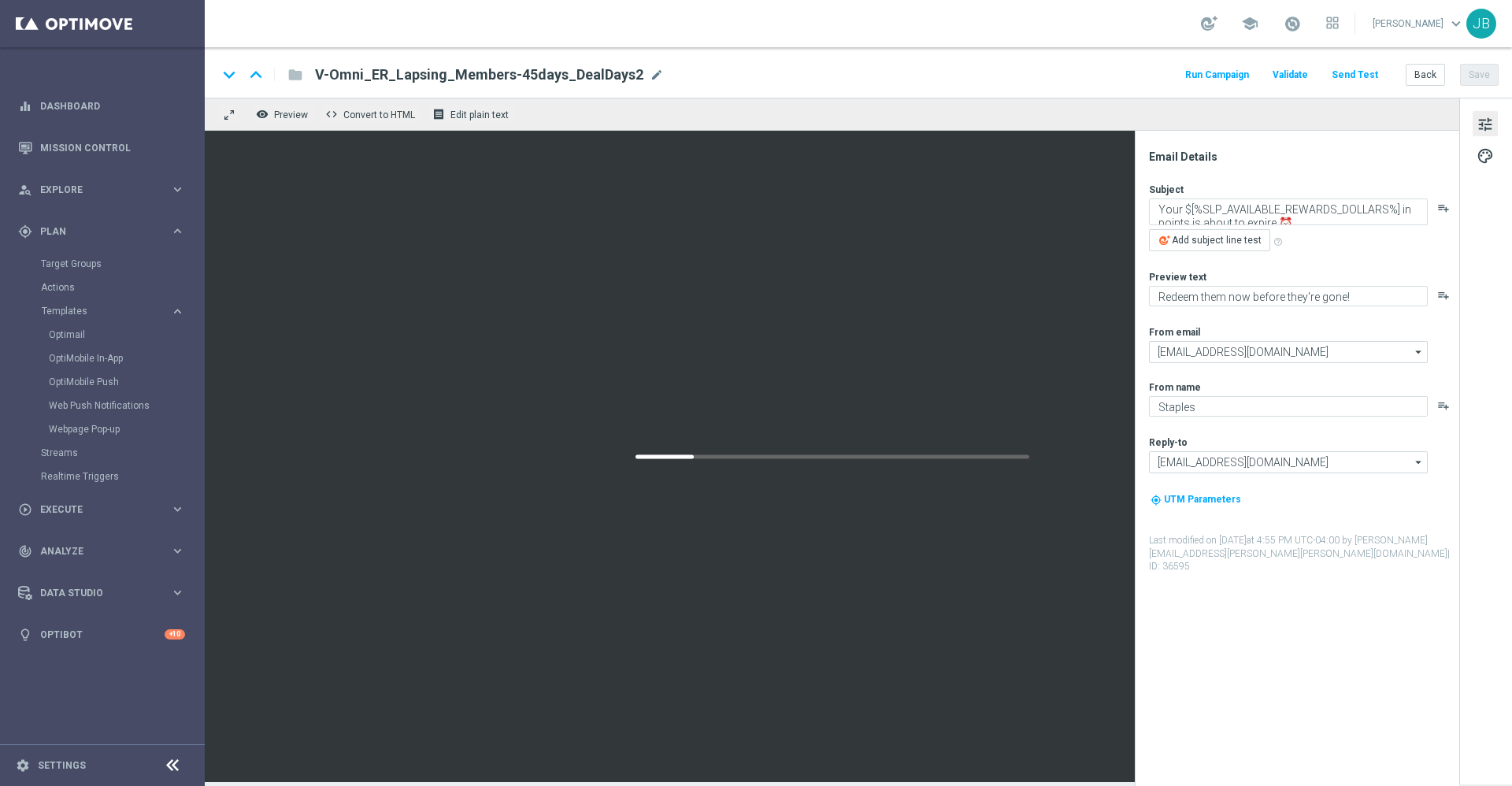
click at [1349, 78] on button "Send Test" at bounding box center [1355, 75] width 51 height 21
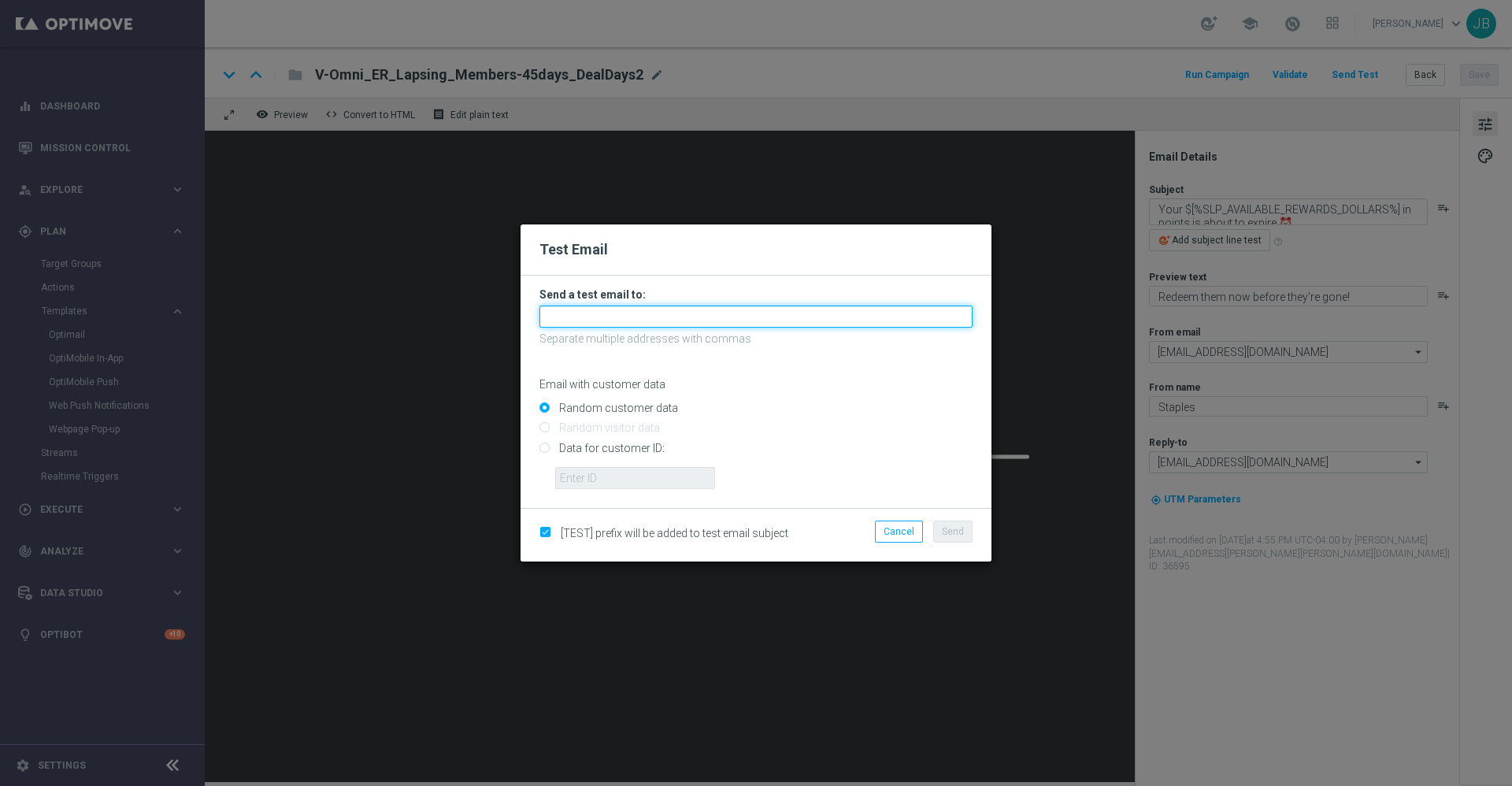
click at [710, 324] on input "text" at bounding box center [756, 316] width 434 height 22
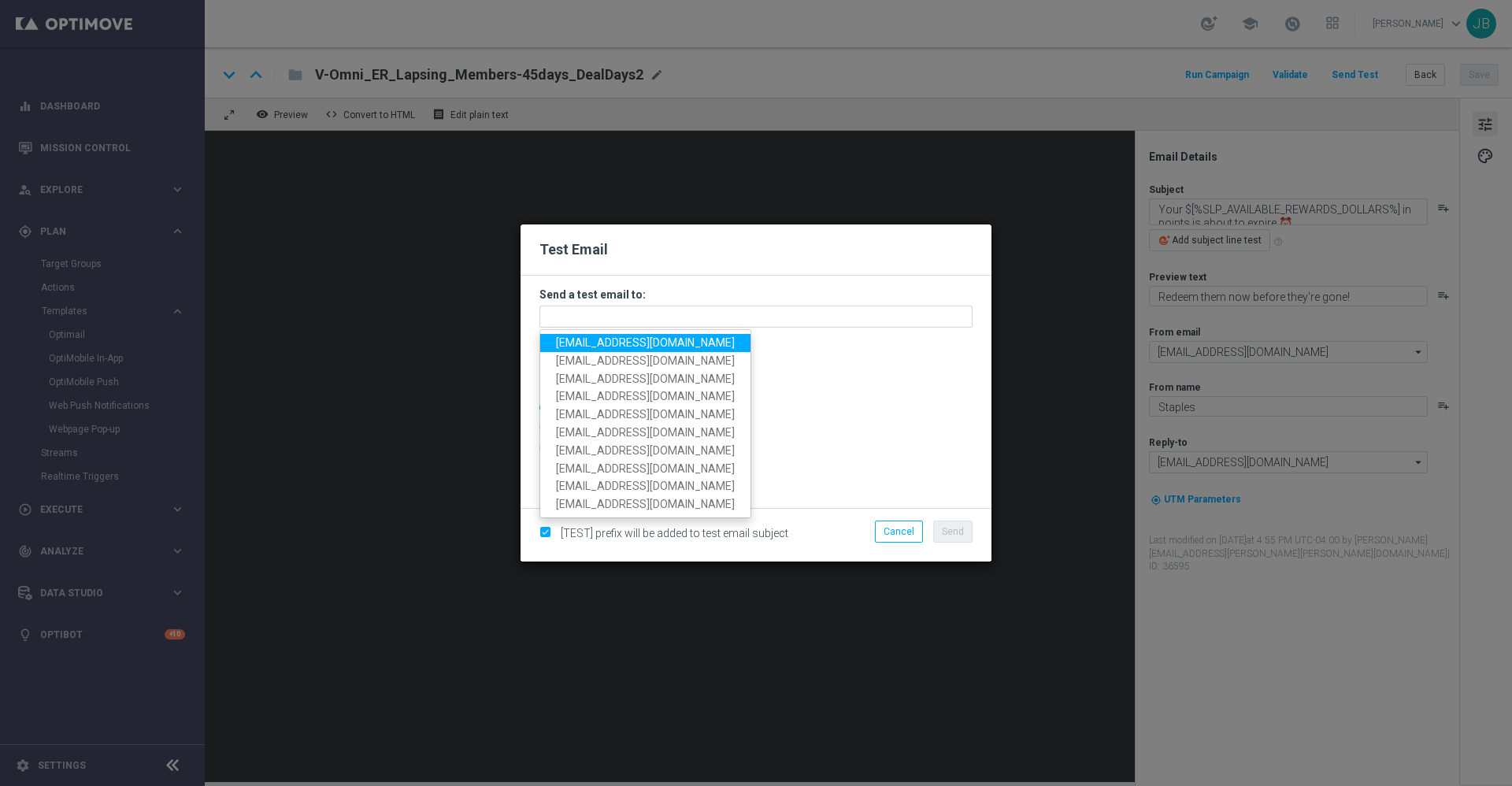
click at [652, 343] on span "[EMAIL_ADDRESS][DOMAIN_NAME]" at bounding box center [645, 342] width 179 height 12
type input "[EMAIL_ADDRESS][DOMAIN_NAME]"
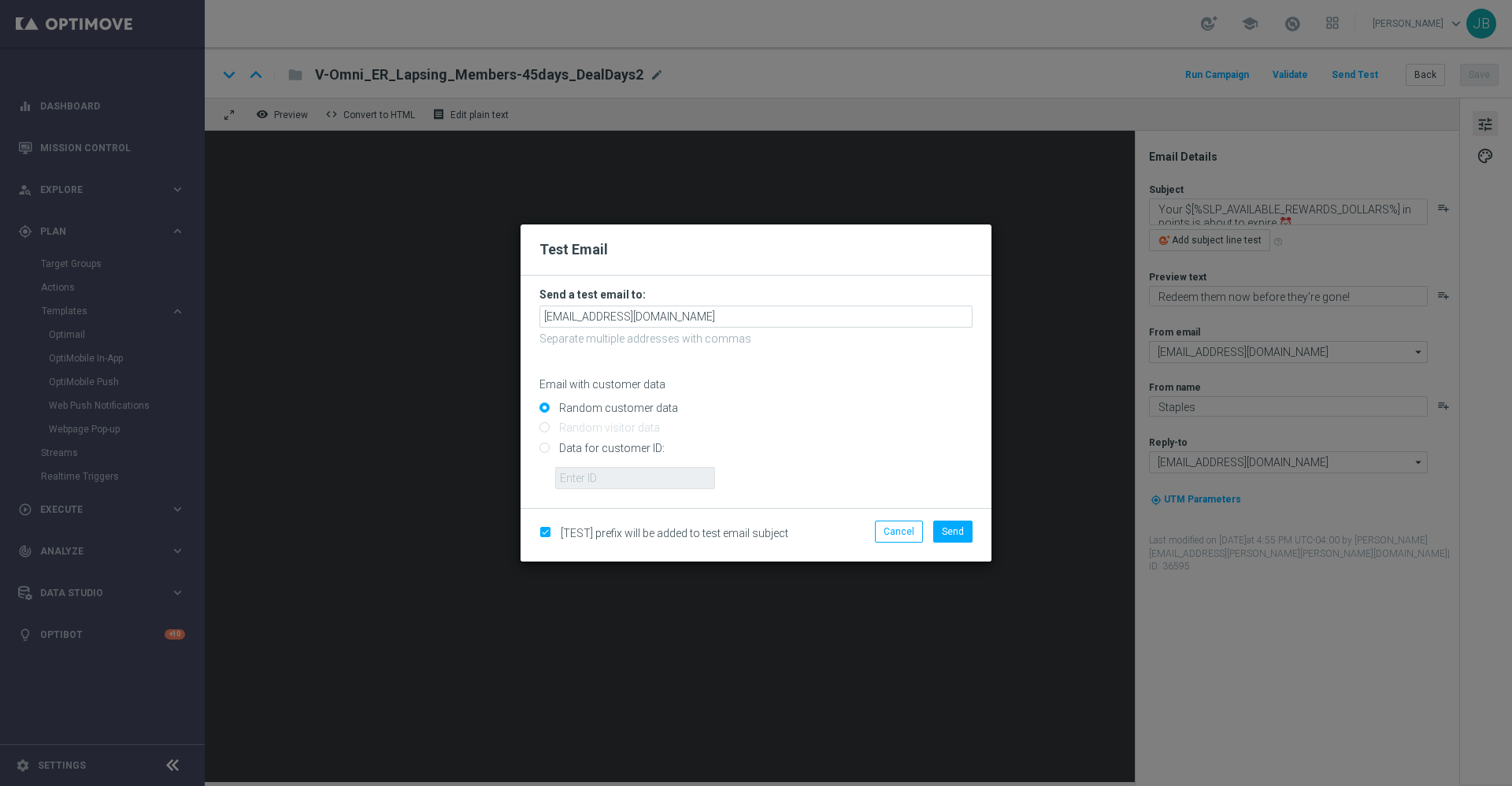
click at [551, 449] on input "Data for customer ID:" at bounding box center [756, 454] width 434 height 22
radio input "true"
click at [593, 470] on input "text" at bounding box center [635, 478] width 160 height 22
paste input "10016292767"
type input "10016292767"
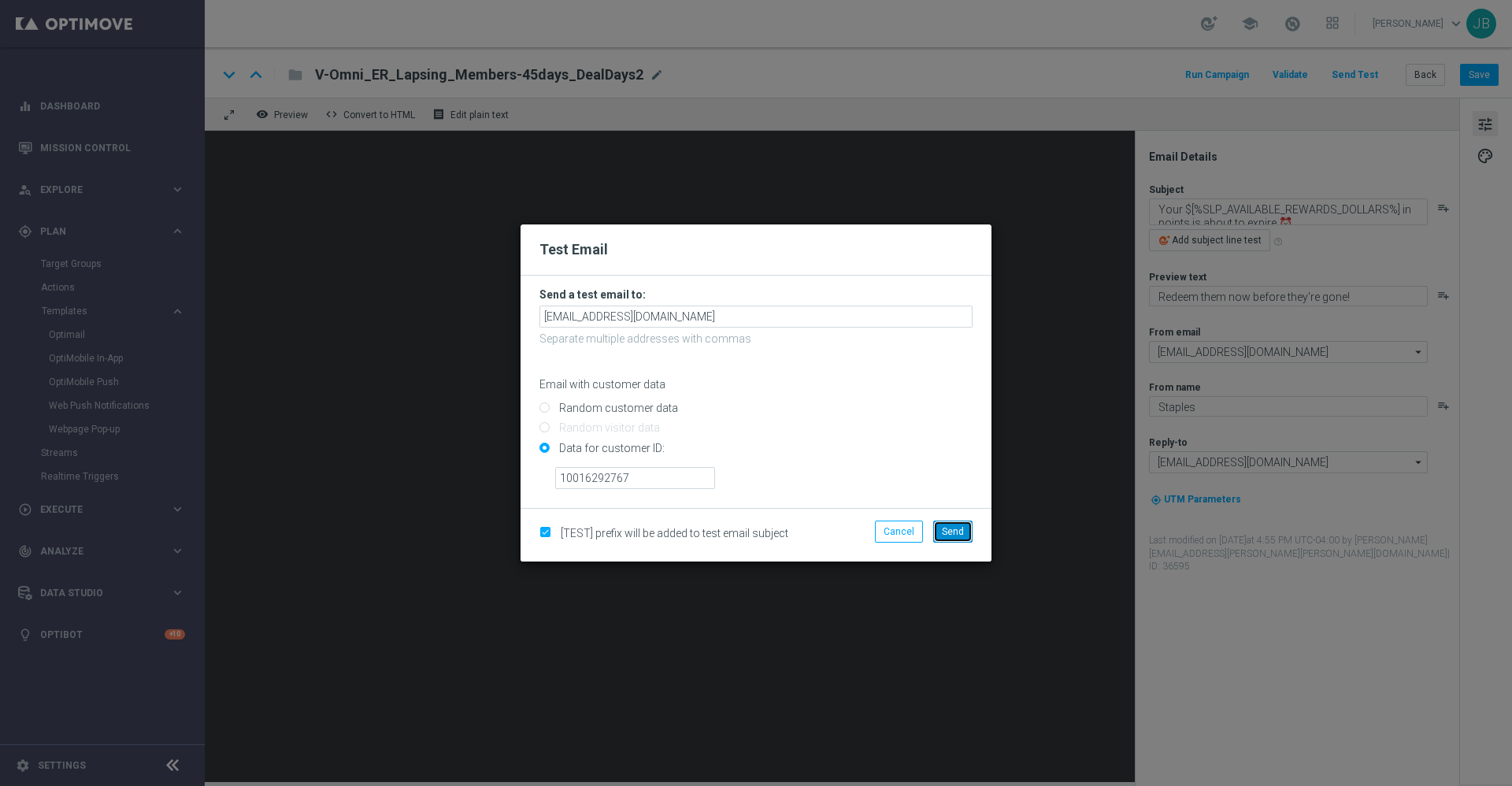
click at [964, 528] on span "Send" at bounding box center [953, 531] width 22 height 11
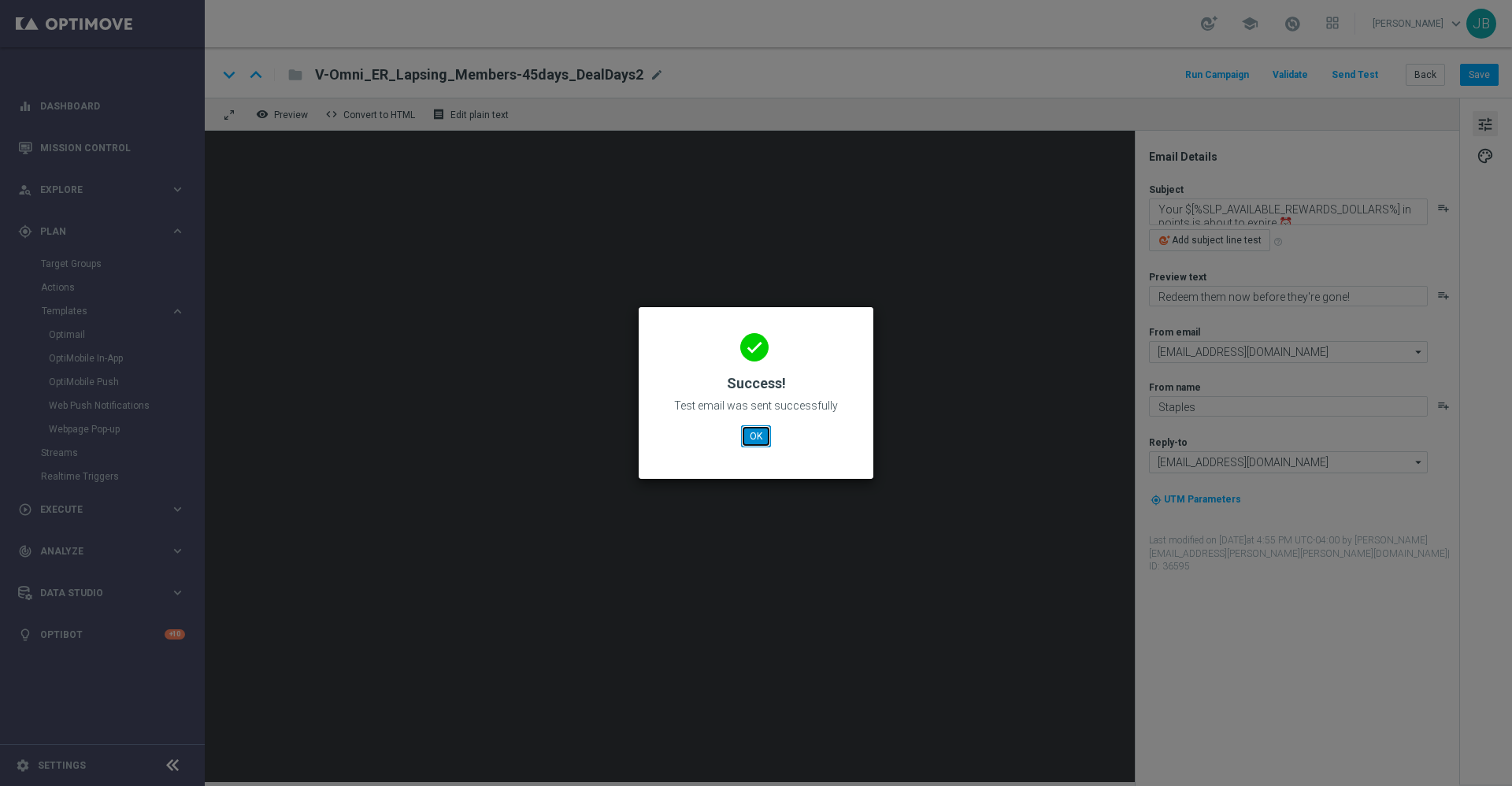
click at [747, 438] on button "OK" at bounding box center [756, 436] width 30 height 22
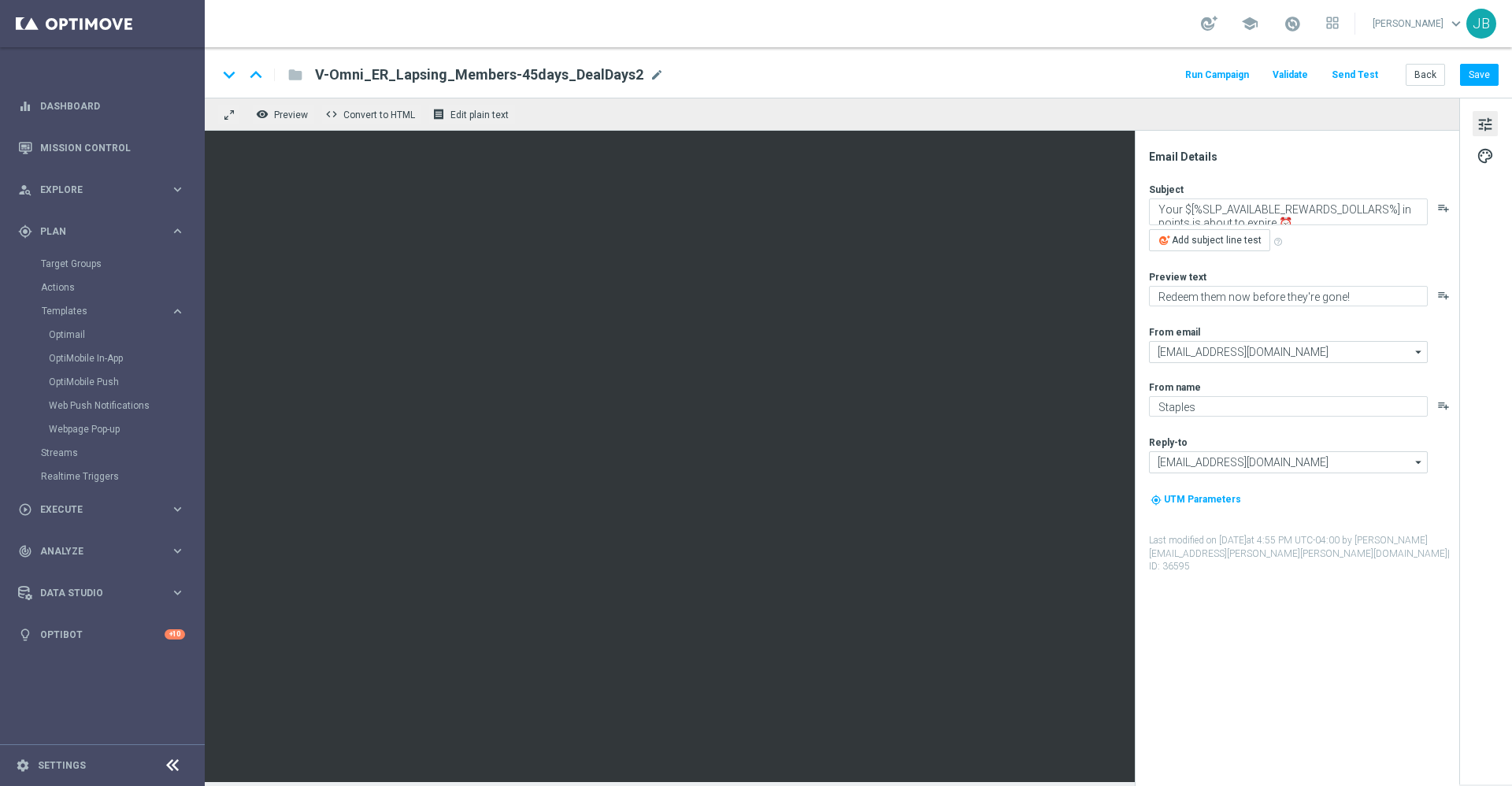
click at [1059, 64] on div "keyboard_arrow_down keyboard_arrow_up folder V-Omni_ER_Lapsing_Members-45days_D…" at bounding box center [858, 74] width 1282 height 21
click at [997, 81] on div "keyboard_arrow_down keyboard_arrow_up folder V-Omni_ER_Lapsing_Members-45days_D…" at bounding box center [858, 74] width 1282 height 21
click at [1359, 69] on button "Send Test" at bounding box center [1355, 75] width 51 height 21
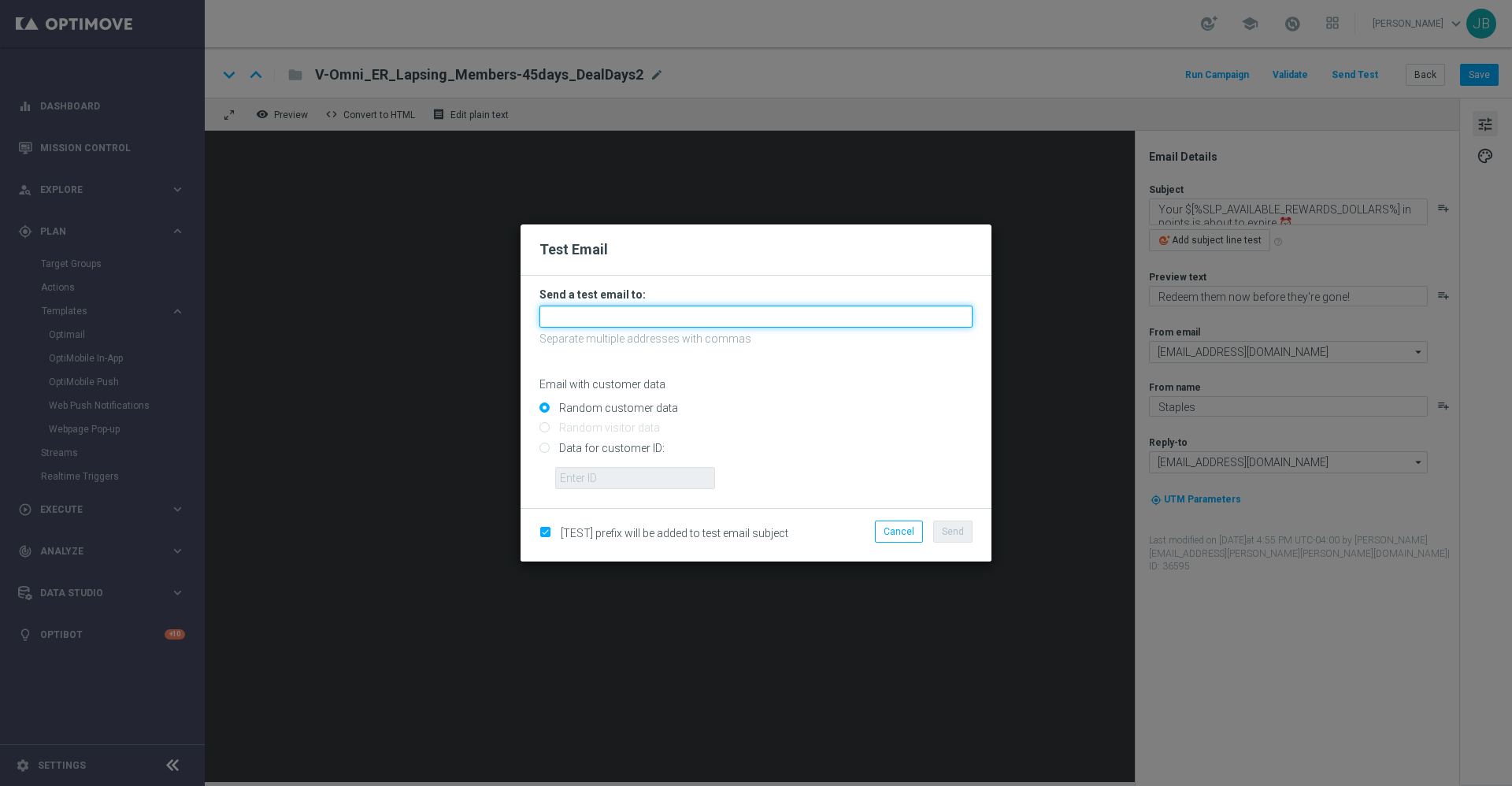
click at [658, 327] on input "text" at bounding box center [756, 316] width 434 height 22
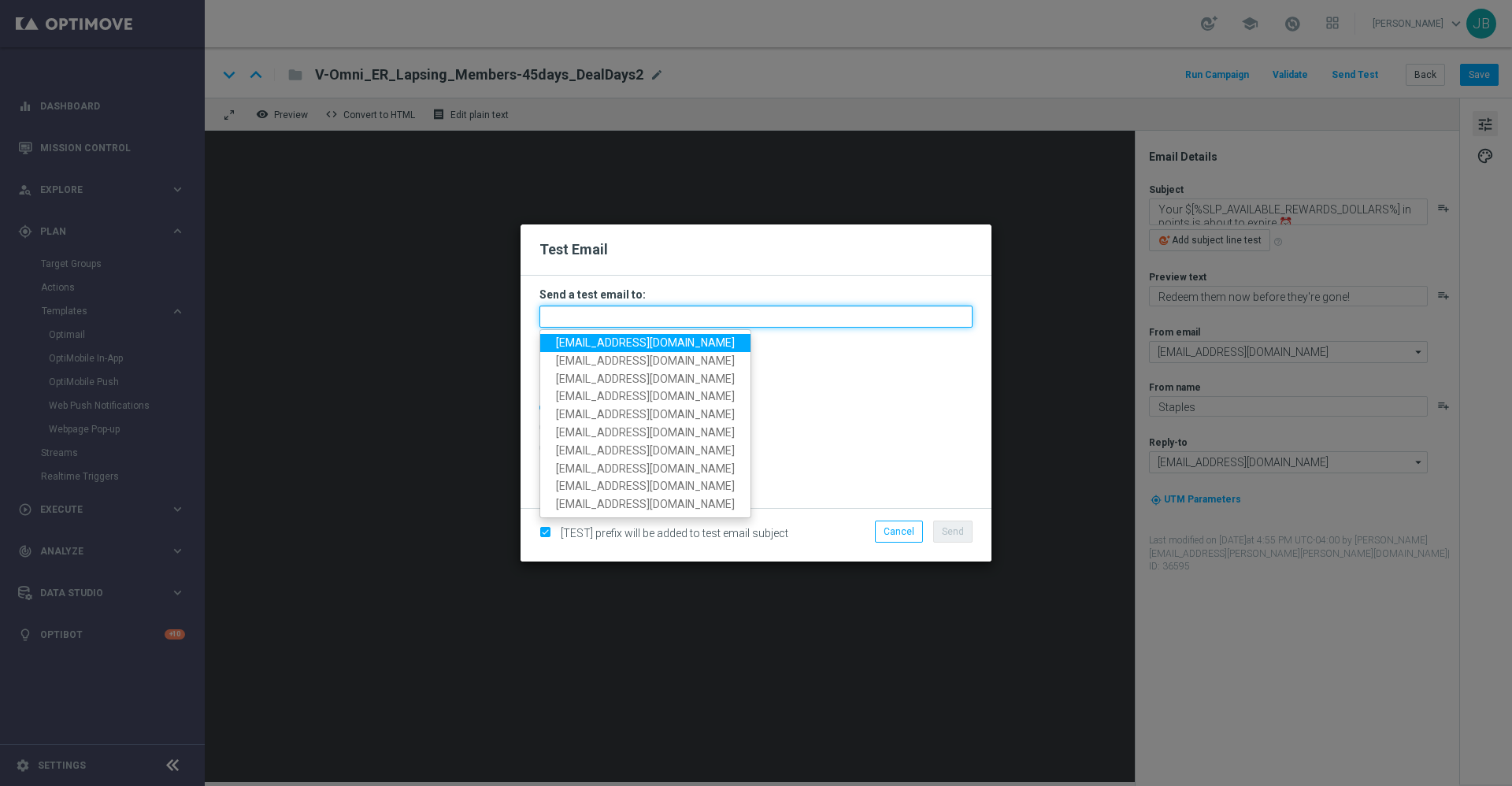
paste input "10000998098"
type input "10000998098"
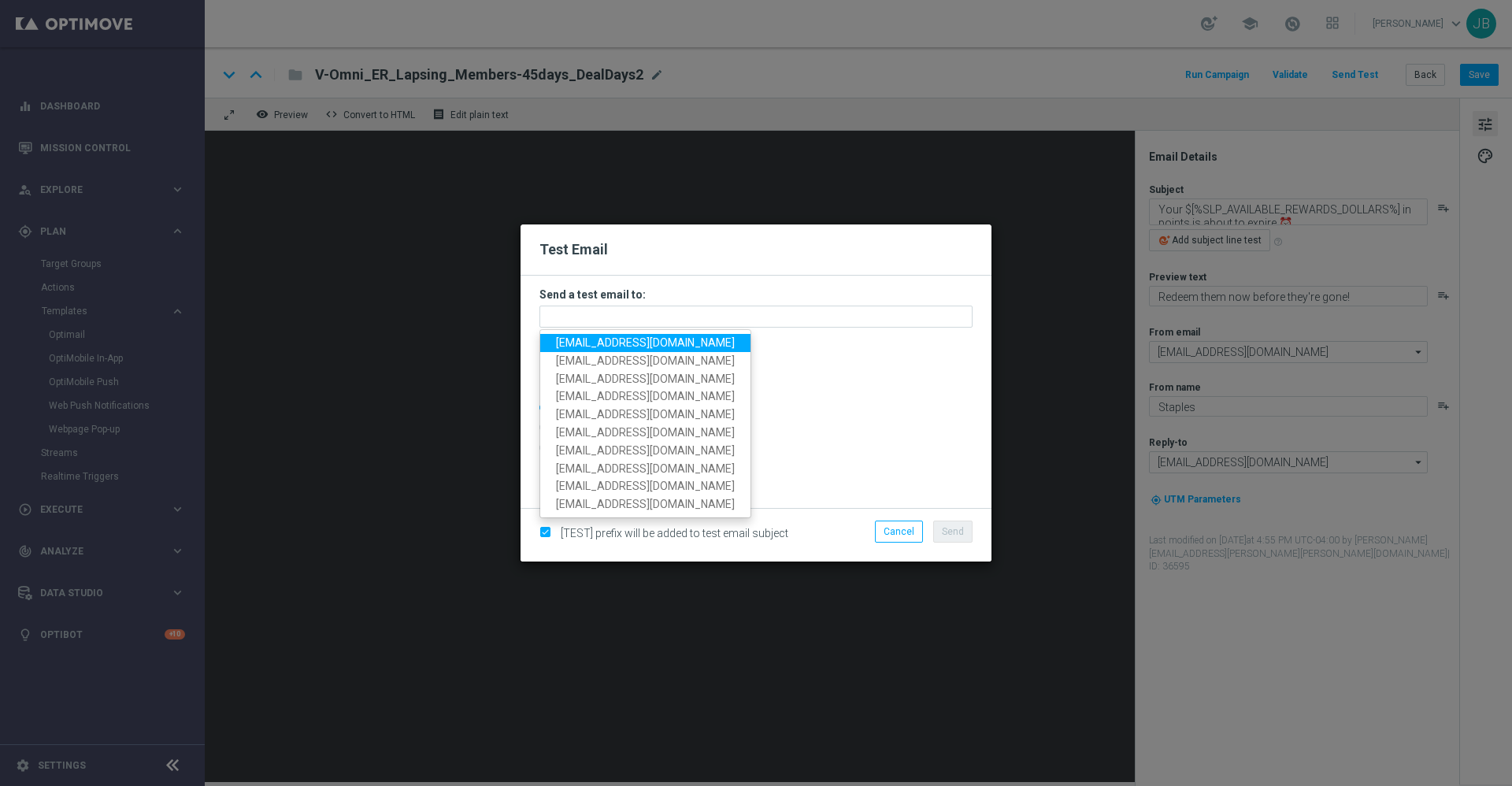
click at [637, 342] on span "[EMAIL_ADDRESS][DOMAIN_NAME]" at bounding box center [645, 342] width 179 height 12
type input "[EMAIL_ADDRESS][DOMAIN_NAME]"
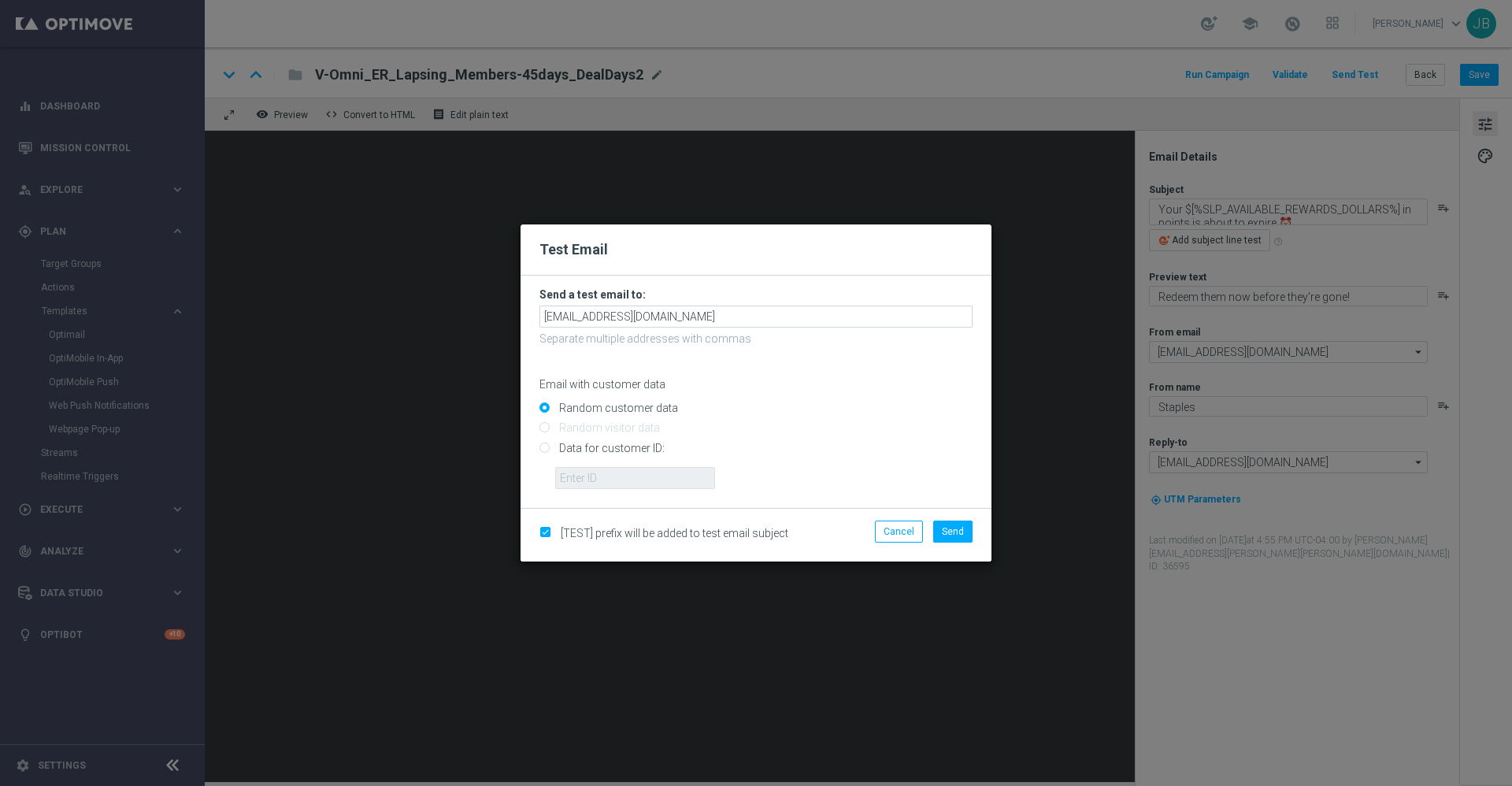
click at [544, 447] on input "Data for customer ID:" at bounding box center [756, 454] width 434 height 22
radio input "true"
click at [584, 477] on input "text" at bounding box center [635, 478] width 160 height 22
paste input "10000998098"
type input "10000998098"
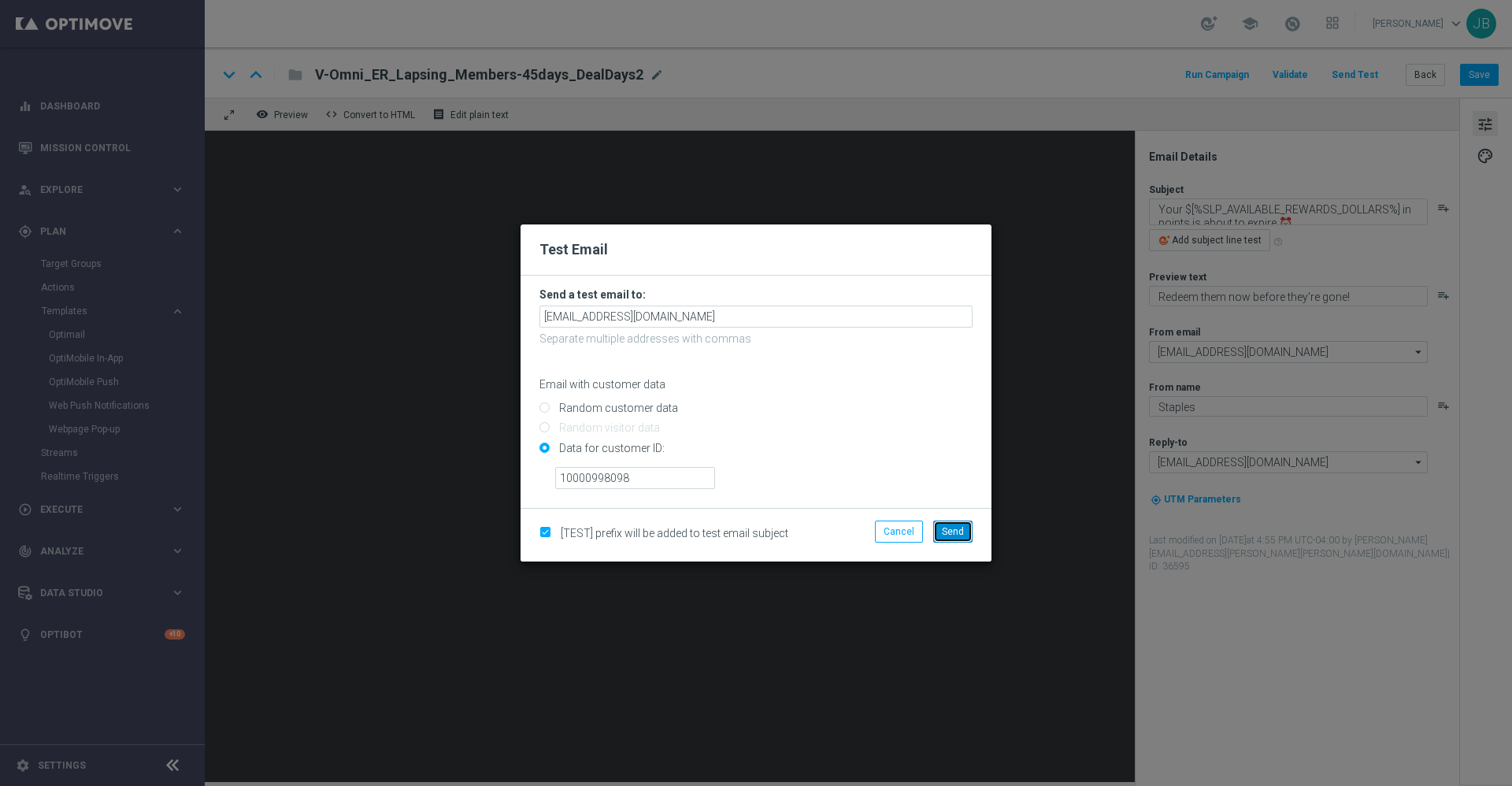
click at [954, 528] on span "Send" at bounding box center [953, 531] width 22 height 11
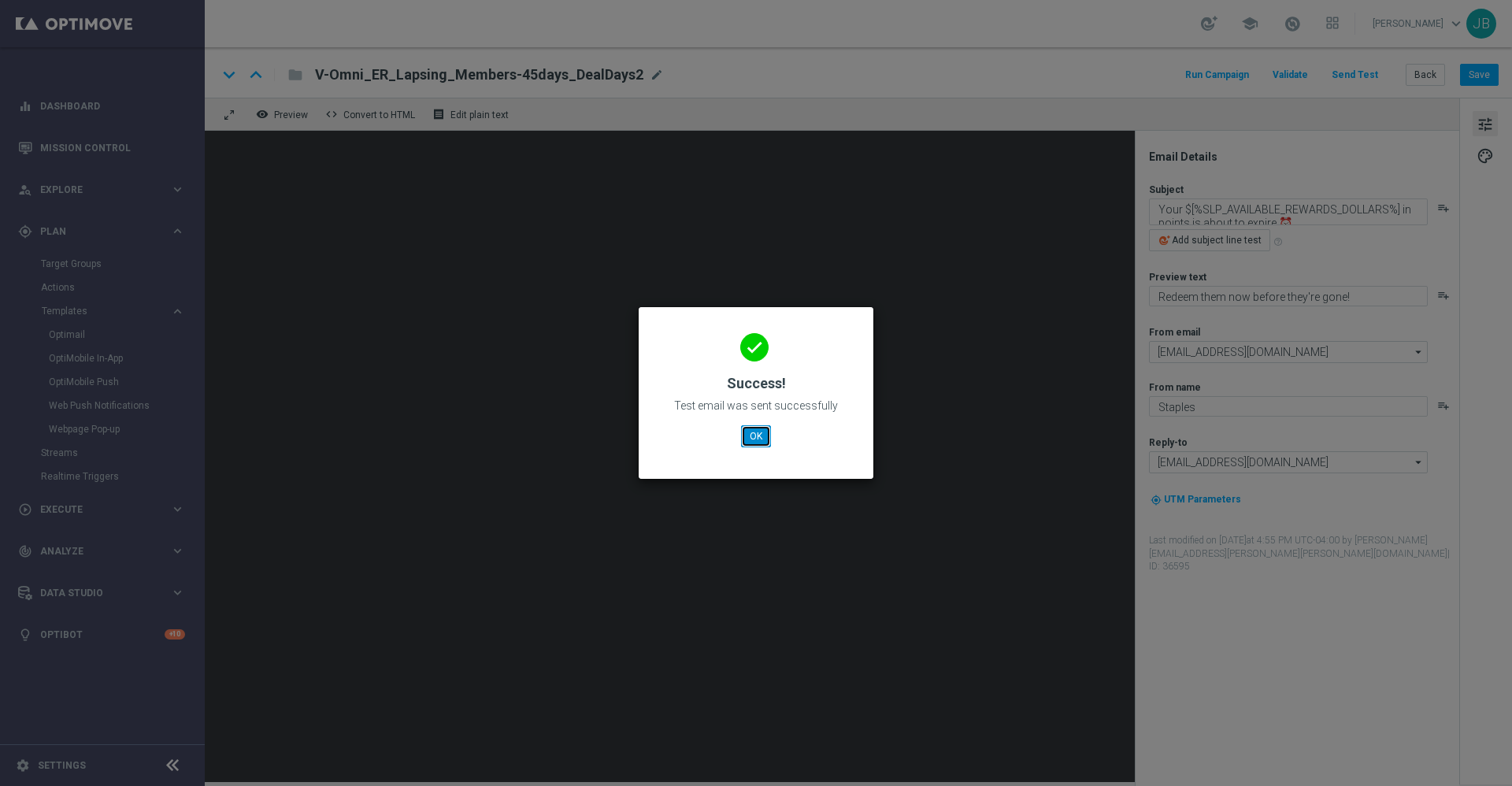
click at [751, 434] on button "OK" at bounding box center [756, 436] width 30 height 22
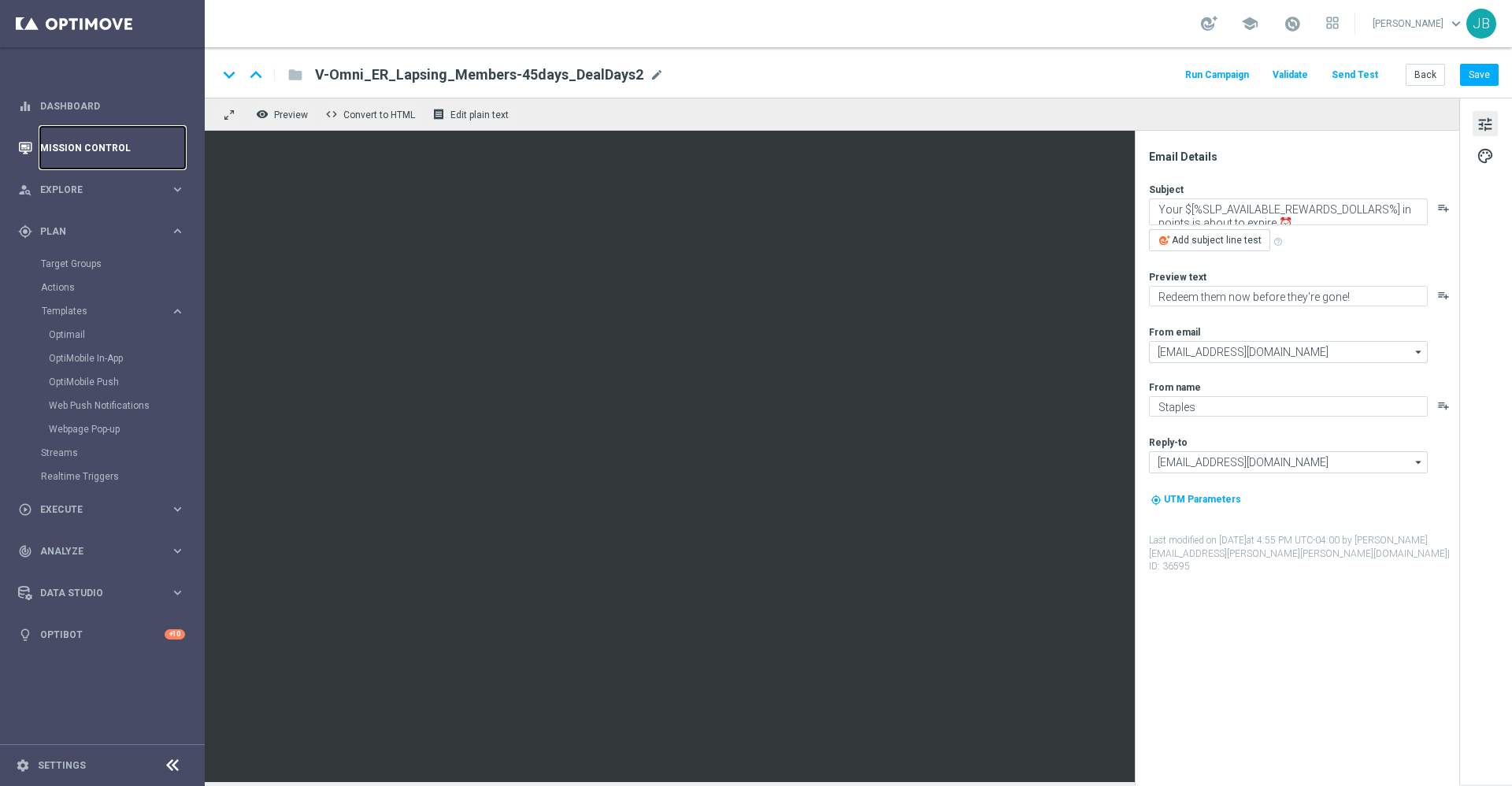
click at [104, 134] on link "Mission Control" at bounding box center [113, 148] width 145 height 42
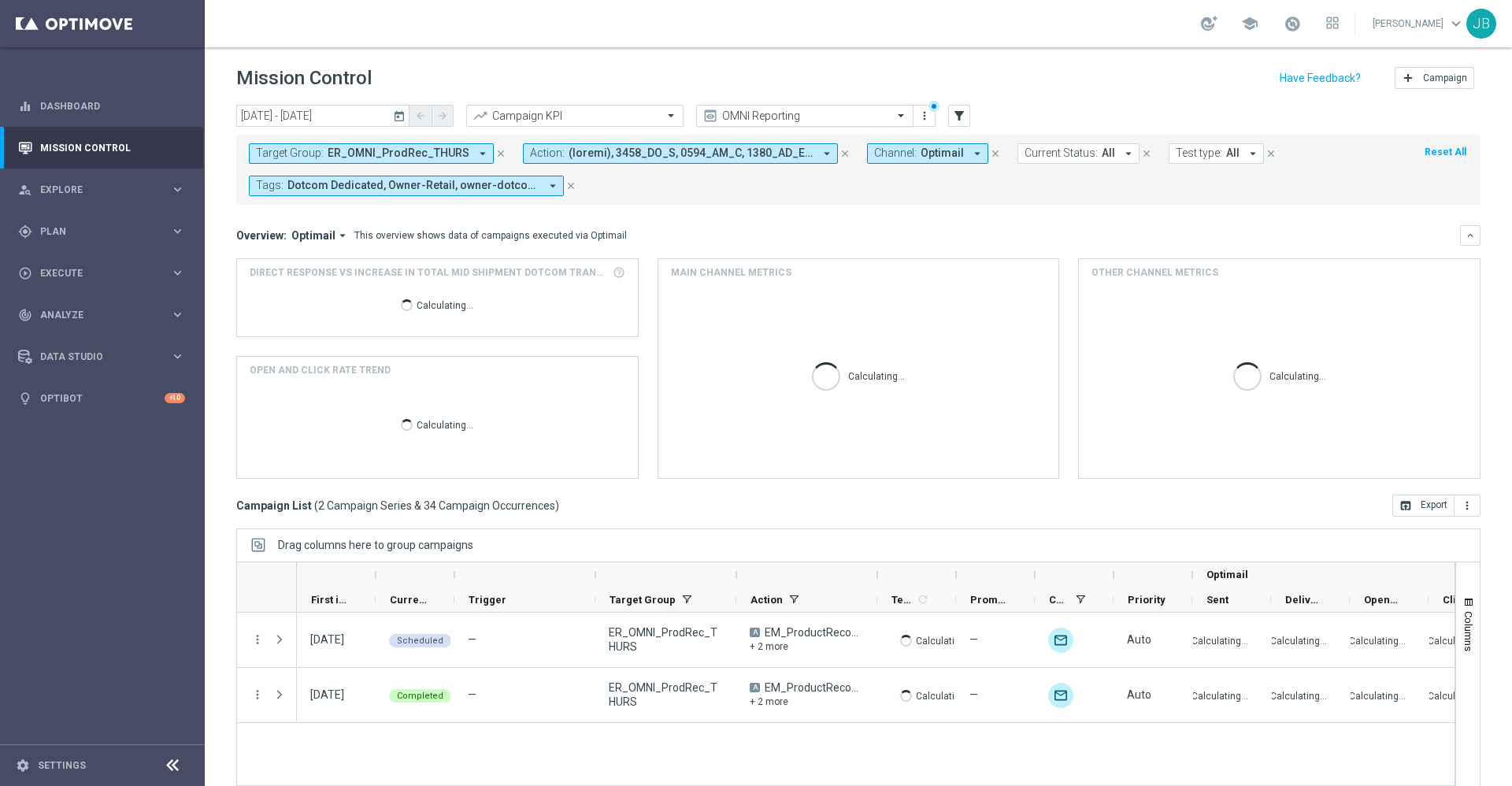
click at [766, 114] on input "text" at bounding box center [789, 116] width 168 height 13
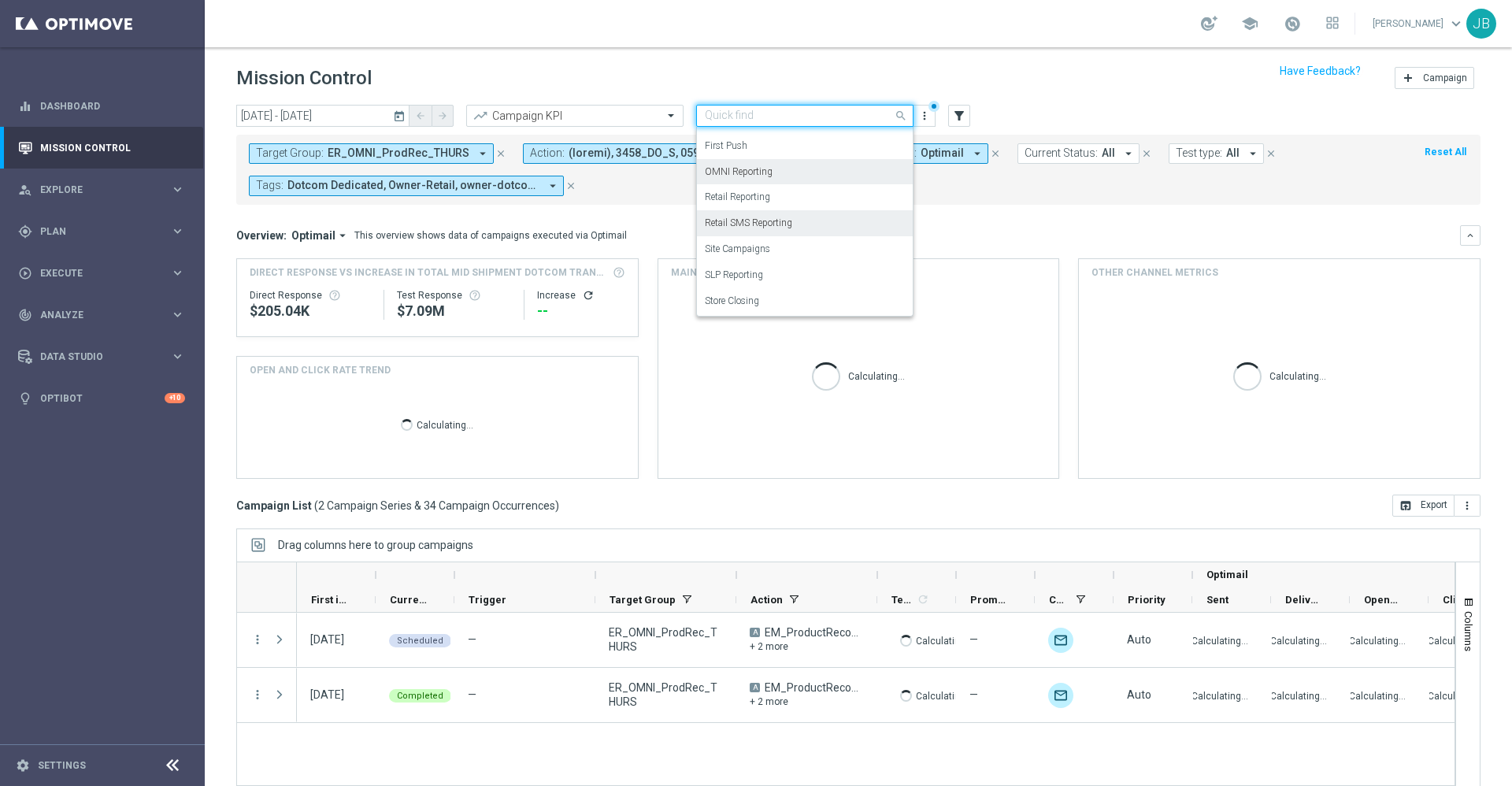
scroll to position [26, 0]
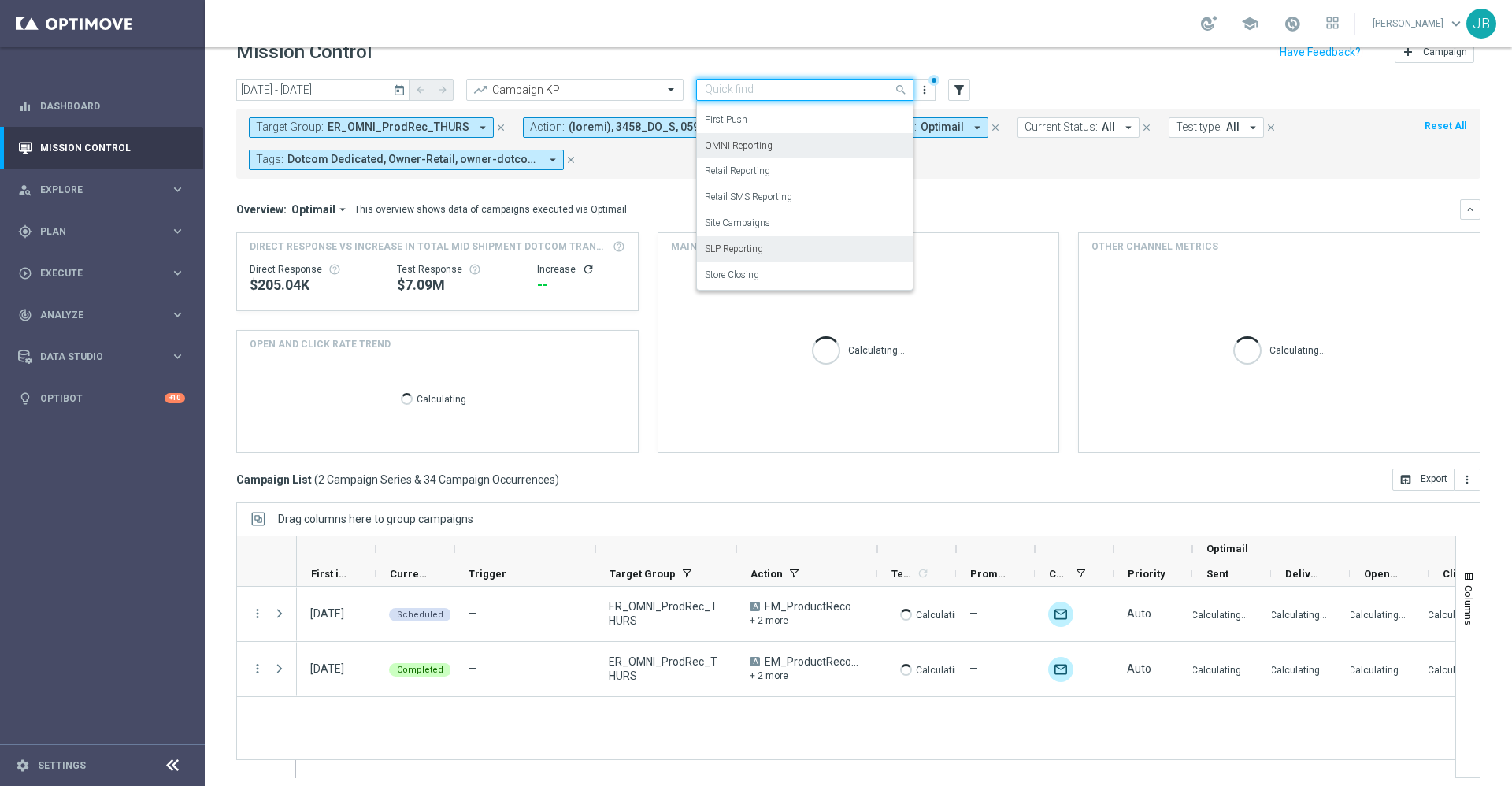
click at [763, 243] on label "SLP Reporting" at bounding box center [734, 249] width 59 height 13
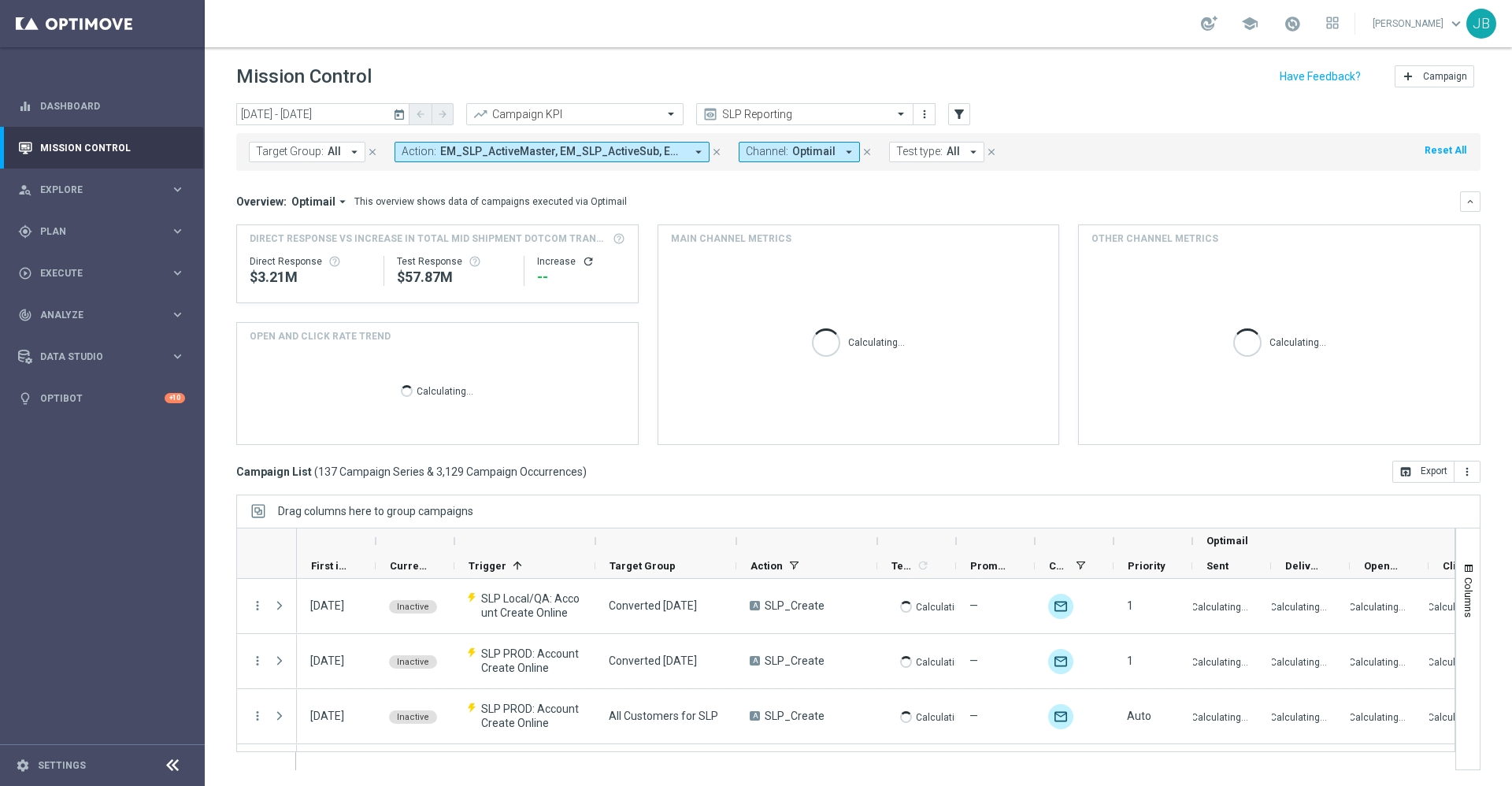
scroll to position [246, 0]
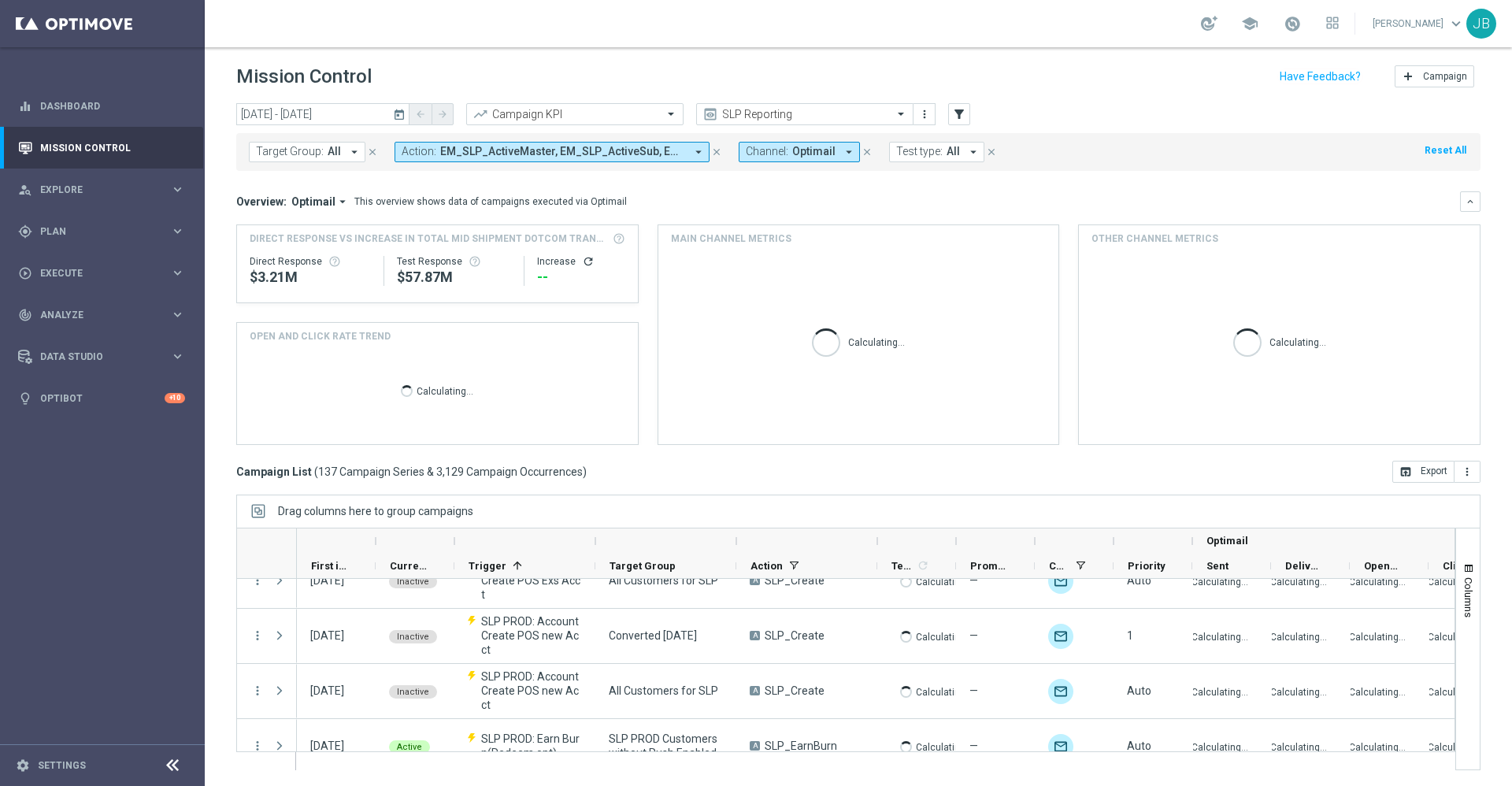
click at [398, 111] on icon "today" at bounding box center [400, 114] width 14 height 14
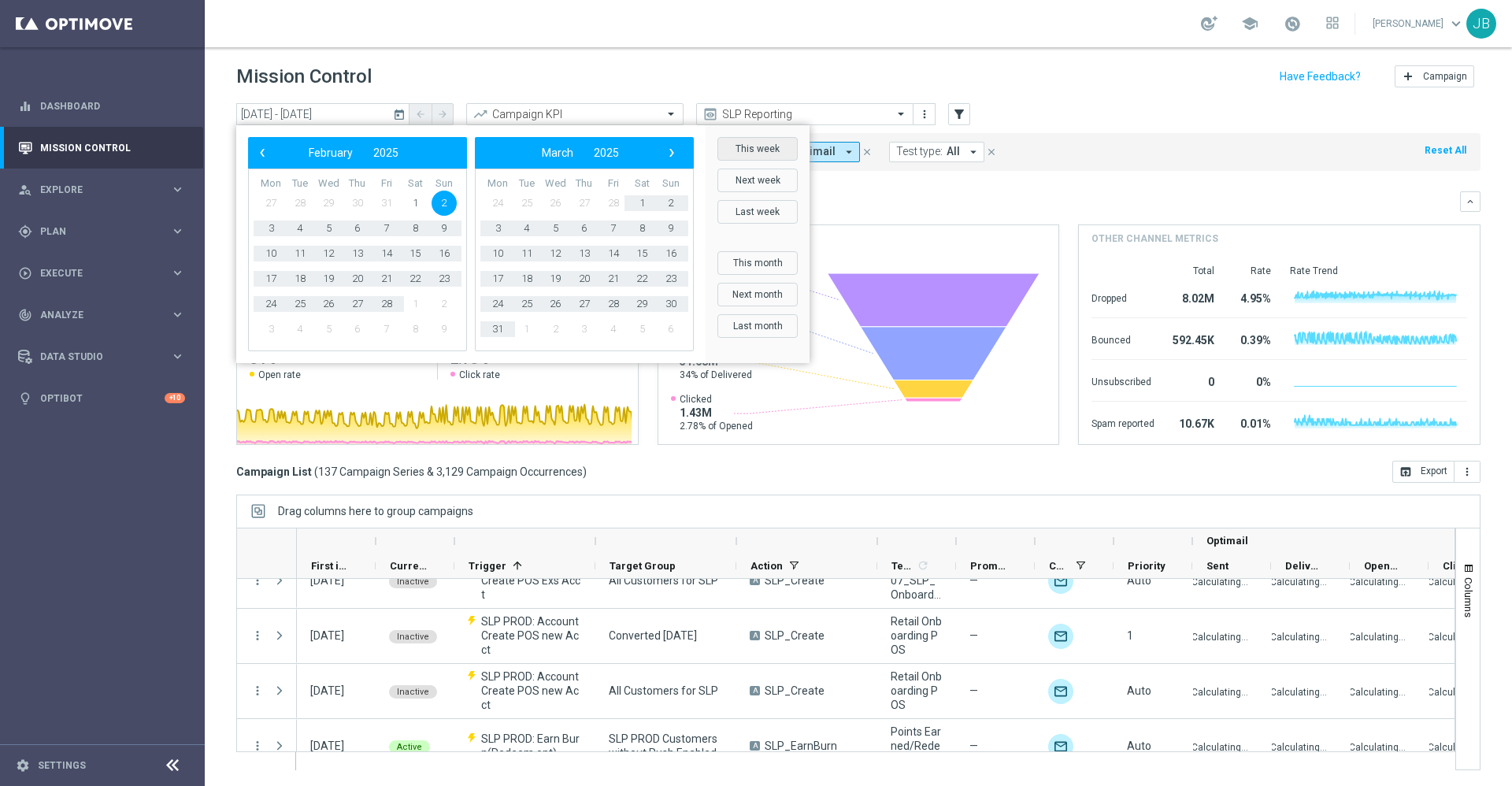
click at [737, 148] on button "This week" at bounding box center [757, 149] width 80 height 24
type input "[DATE] - [DATE]"
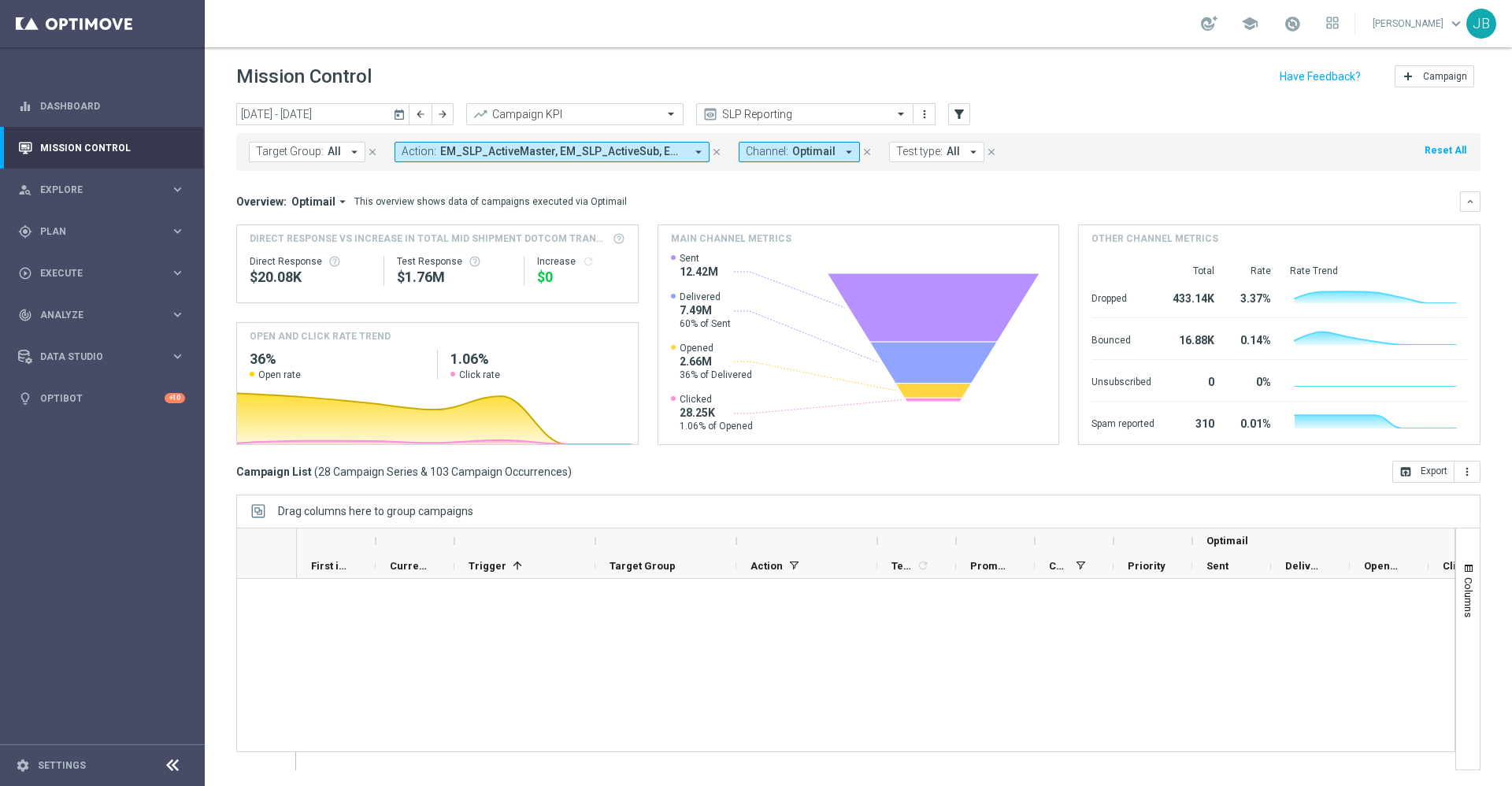
scroll to position [1371, 0]
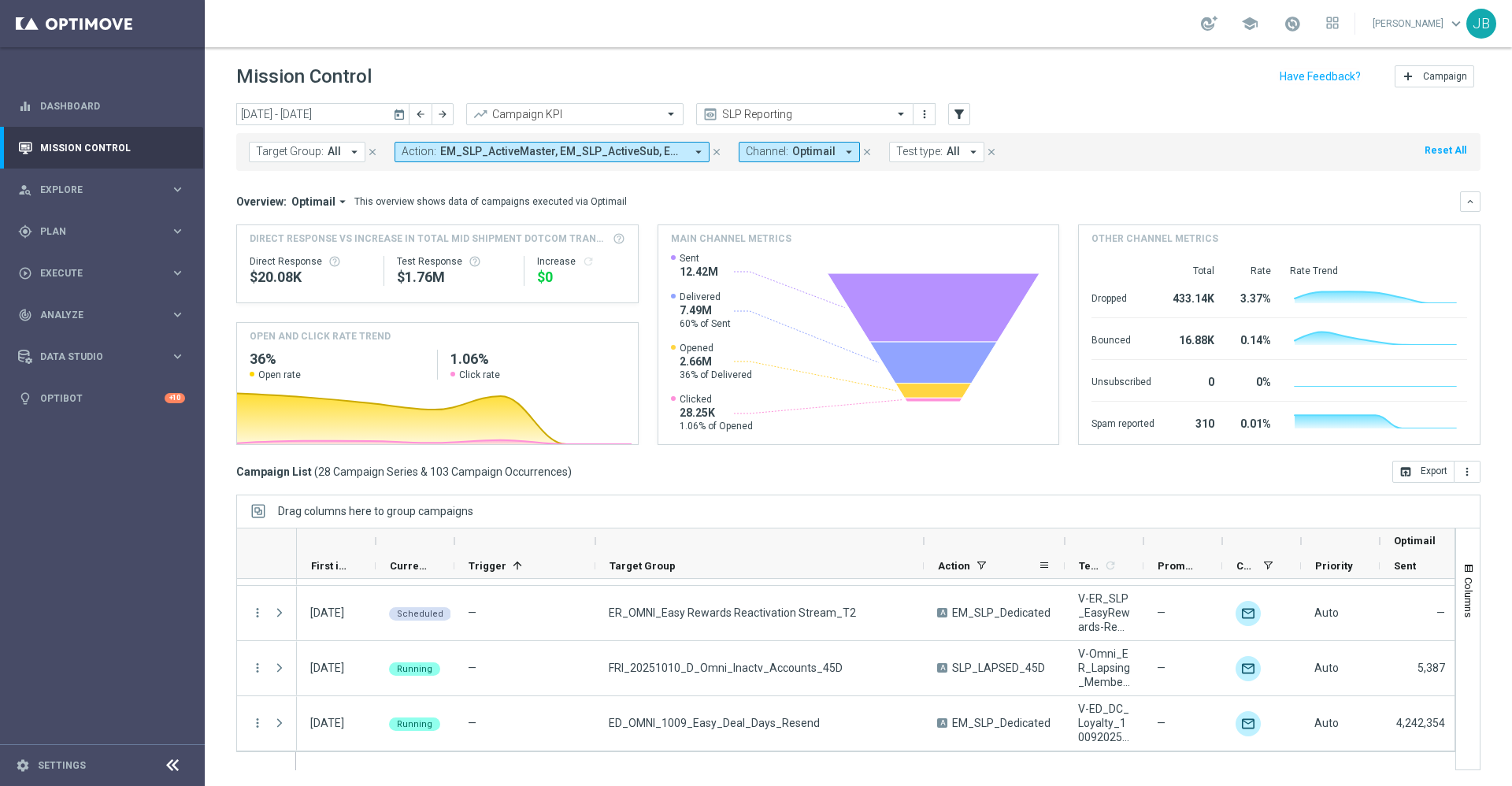
drag, startPoint x: 739, startPoint y: 539, endPoint x: 928, endPoint y: 572, distance: 191.9
click at [928, 572] on div "Optimail First in Range" at bounding box center [1037, 553] width 1481 height 50
